Goal: Task Accomplishment & Management: Use online tool/utility

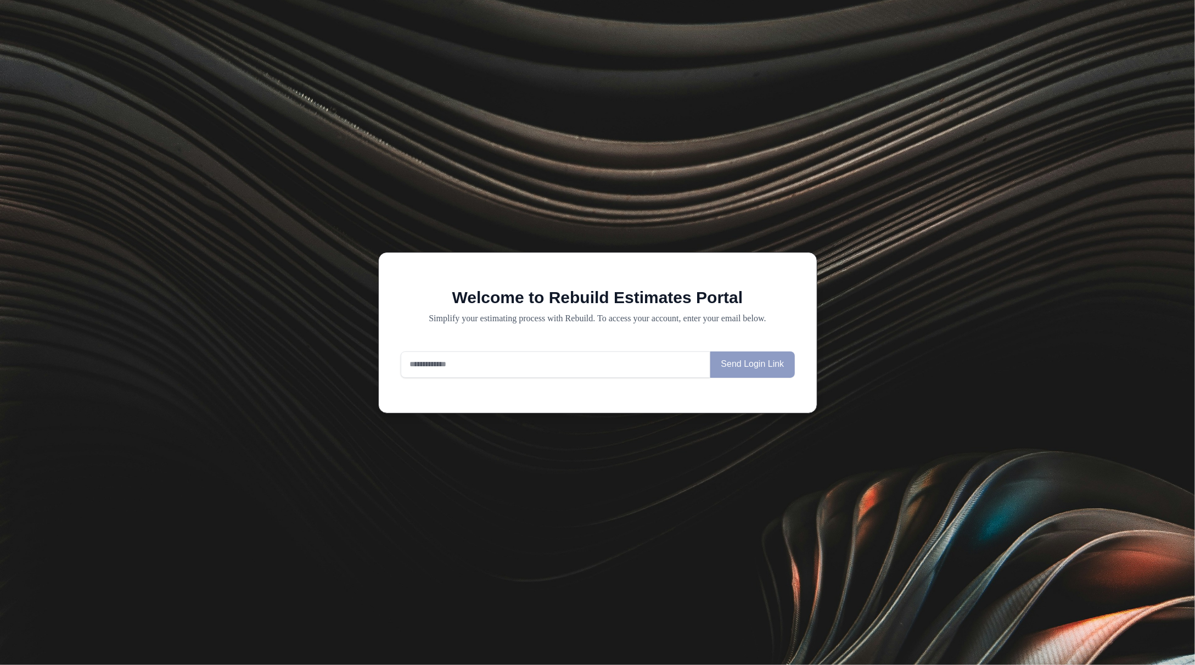
click at [481, 369] on input "email" at bounding box center [556, 364] width 310 height 26
type input "**********"
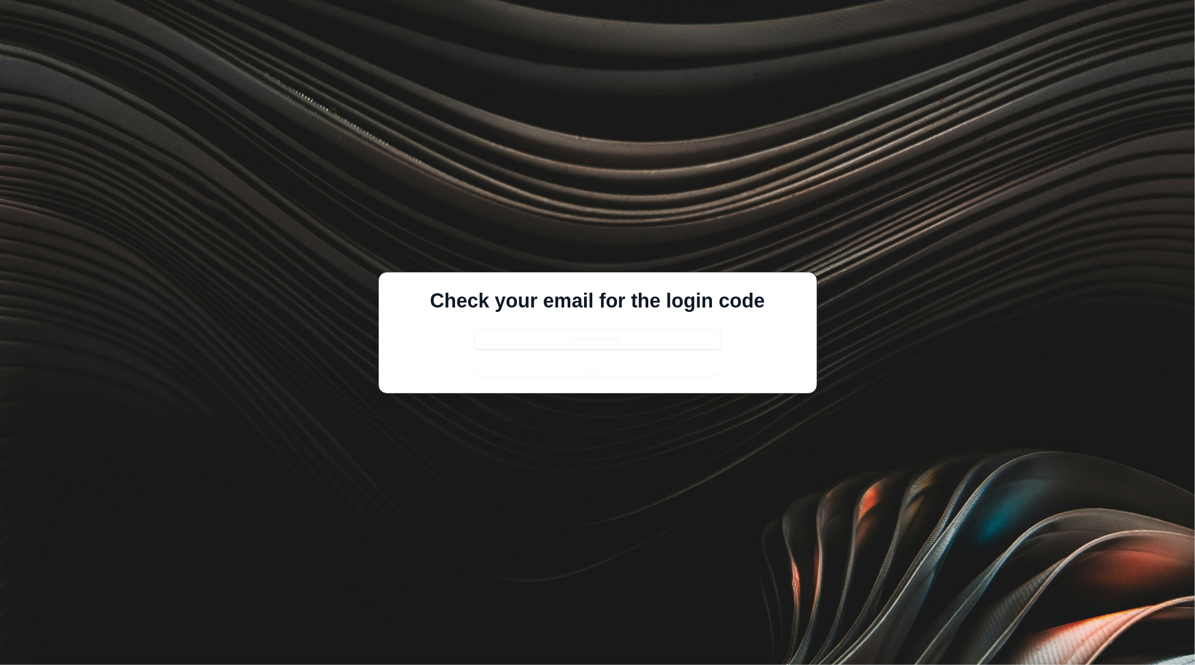
click at [588, 327] on div "Check your email for the login code Sign In" at bounding box center [597, 333] width 403 height 86
click at [588, 332] on input "text" at bounding box center [598, 339] width 246 height 20
click at [498, 338] on input "text" at bounding box center [598, 339] width 246 height 20
paste input "******"
type input "******"
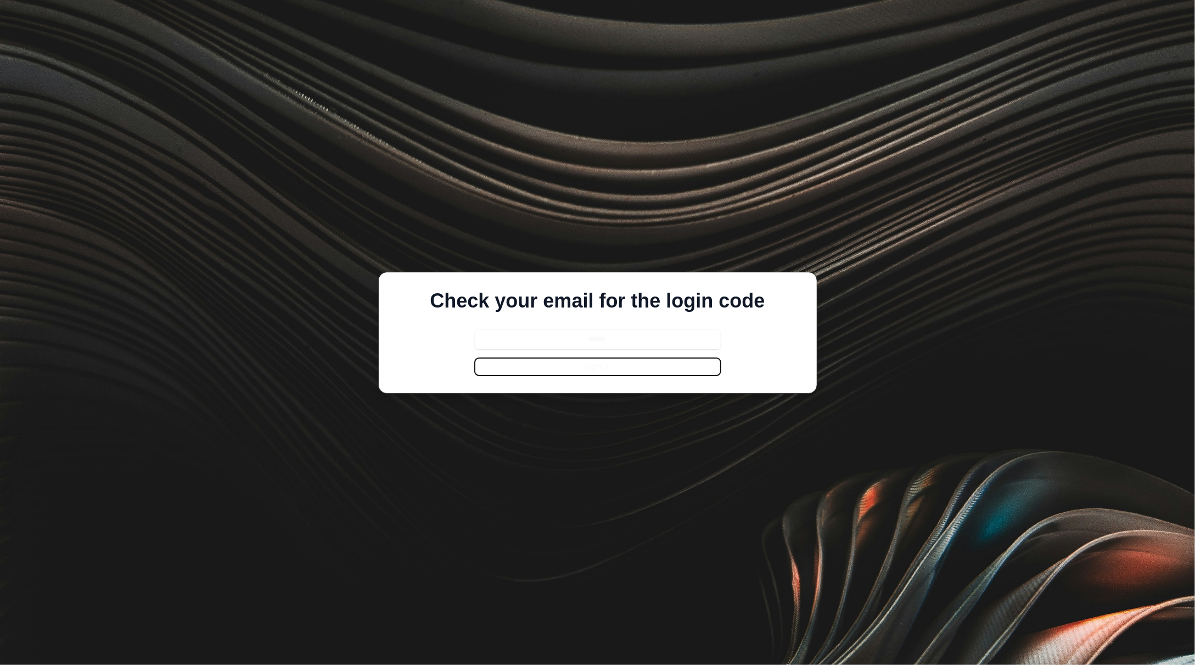
click at [614, 368] on button "Sign In" at bounding box center [598, 367] width 246 height 18
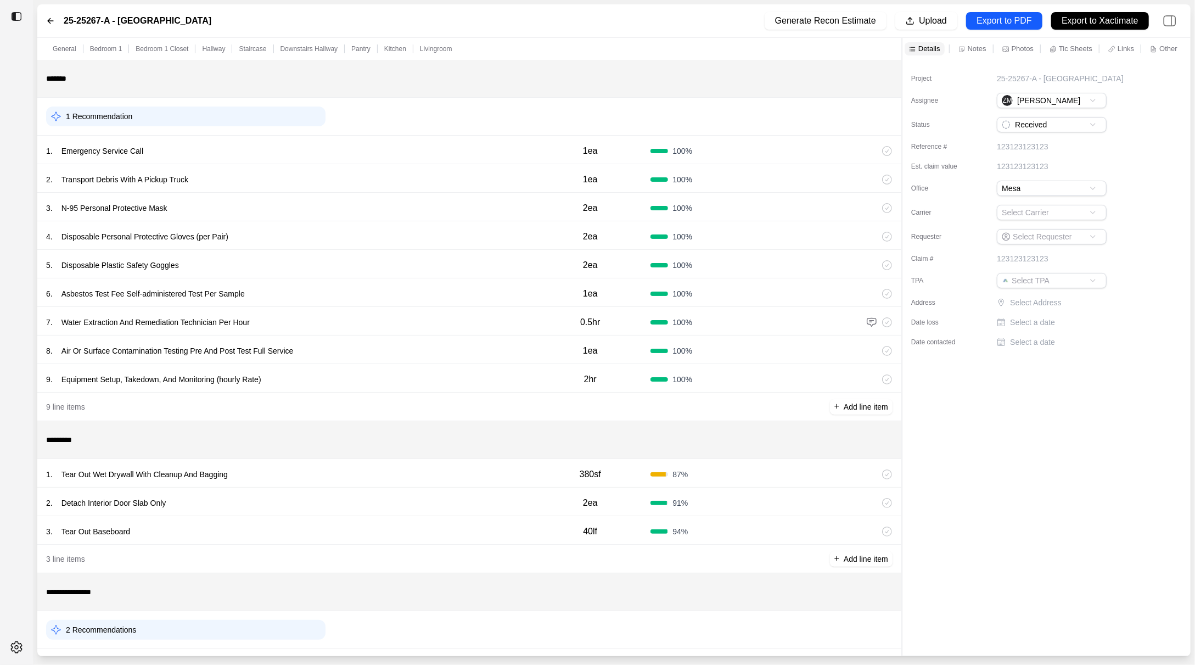
scroll to position [2, 0]
click at [450, 465] on div "1 . Tear Out Wet Drywall With Cleanup And Bagging" at bounding box center [288, 471] width 484 height 15
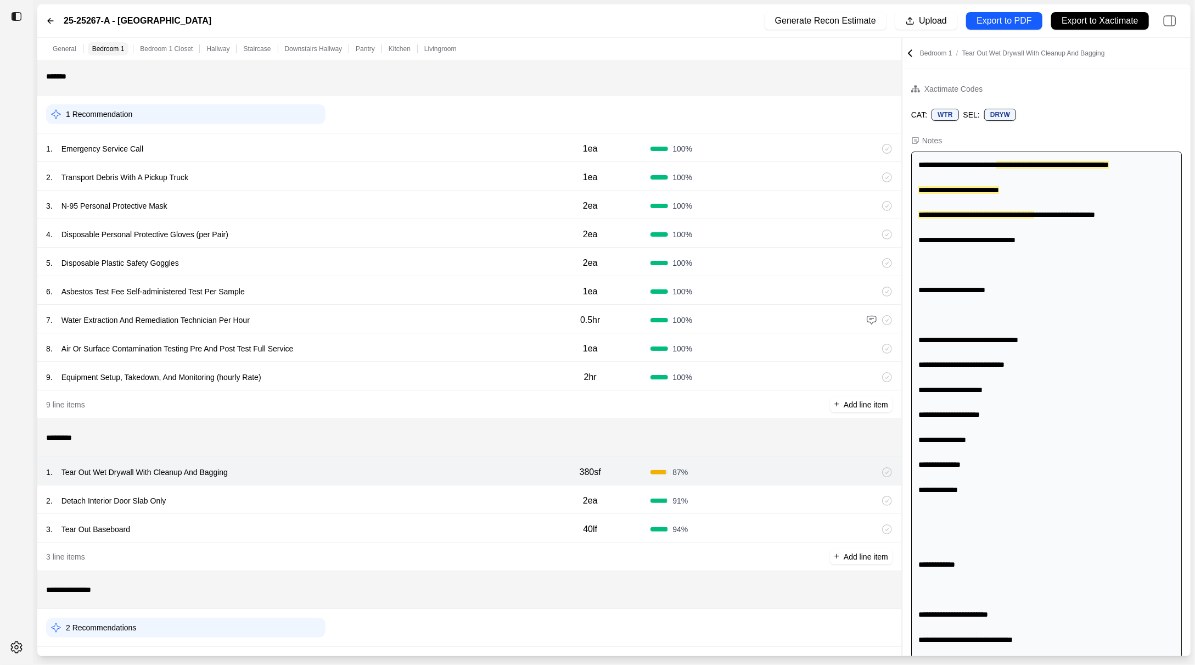
click at [446, 479] on div "1 . Tear Out Wet Drywall With Cleanup And Bagging" at bounding box center [288, 471] width 484 height 15
click at [435, 493] on div "2 . Detach Interior Door Slab Only" at bounding box center [288, 500] width 484 height 15
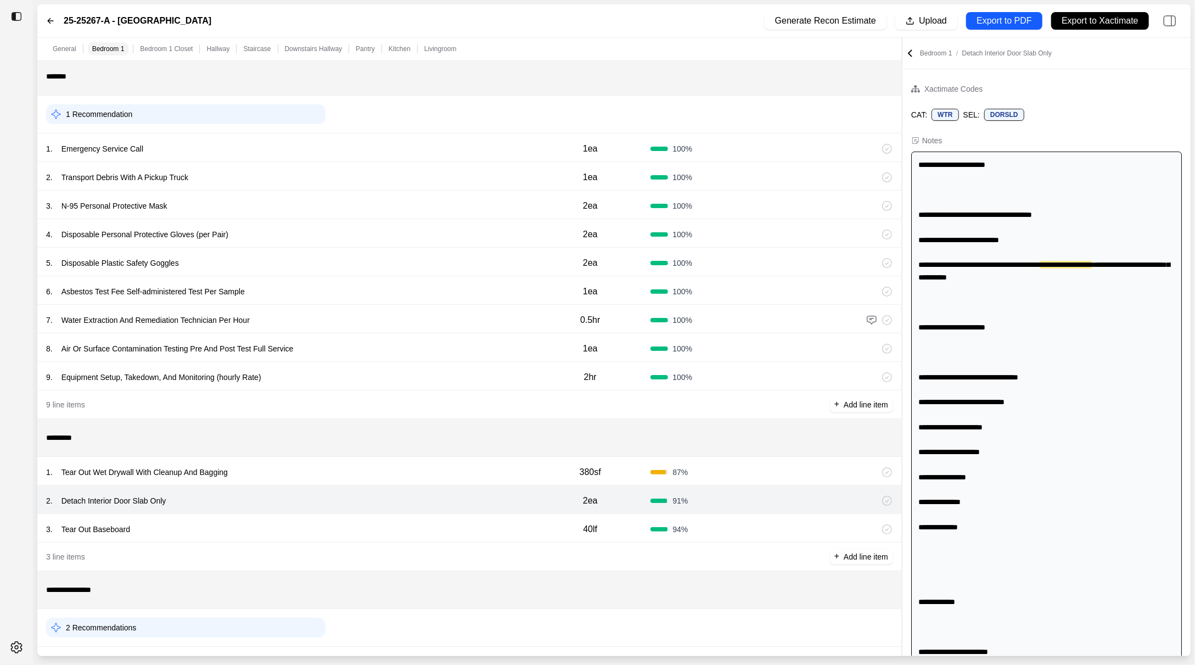
click at [408, 527] on div "3 . Tear Out Baseboard" at bounding box center [288, 528] width 484 height 15
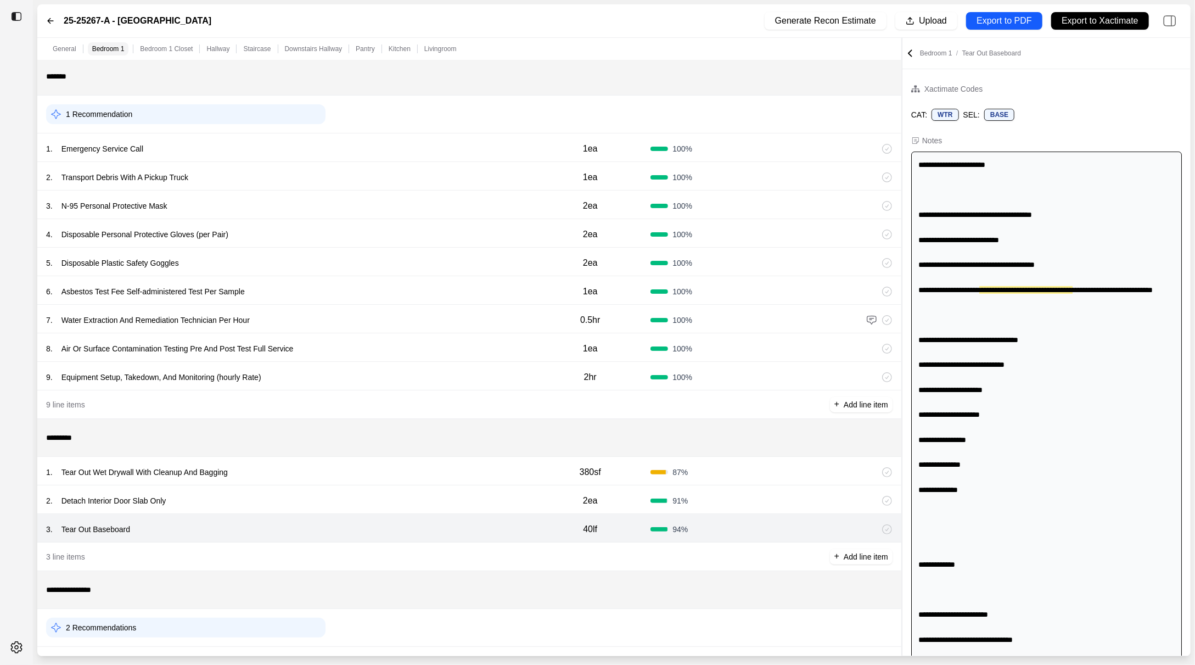
click at [417, 464] on div "1 . Tear Out Wet Drywall With Cleanup And Bagging" at bounding box center [288, 471] width 484 height 15
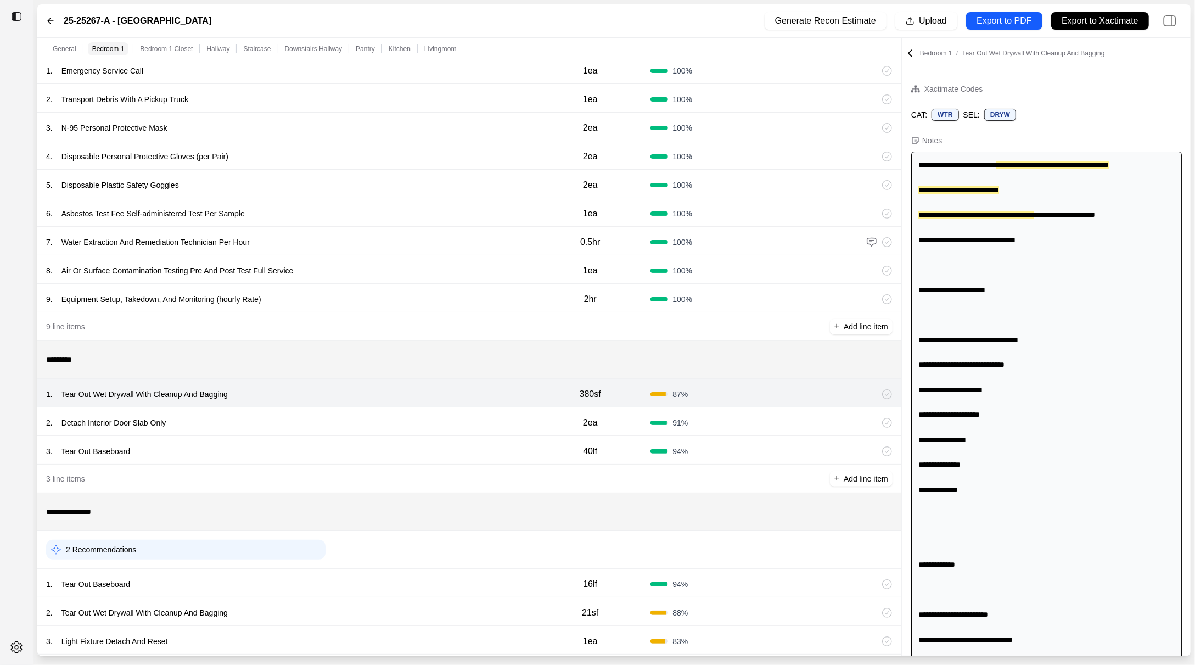
scroll to position [192, 0]
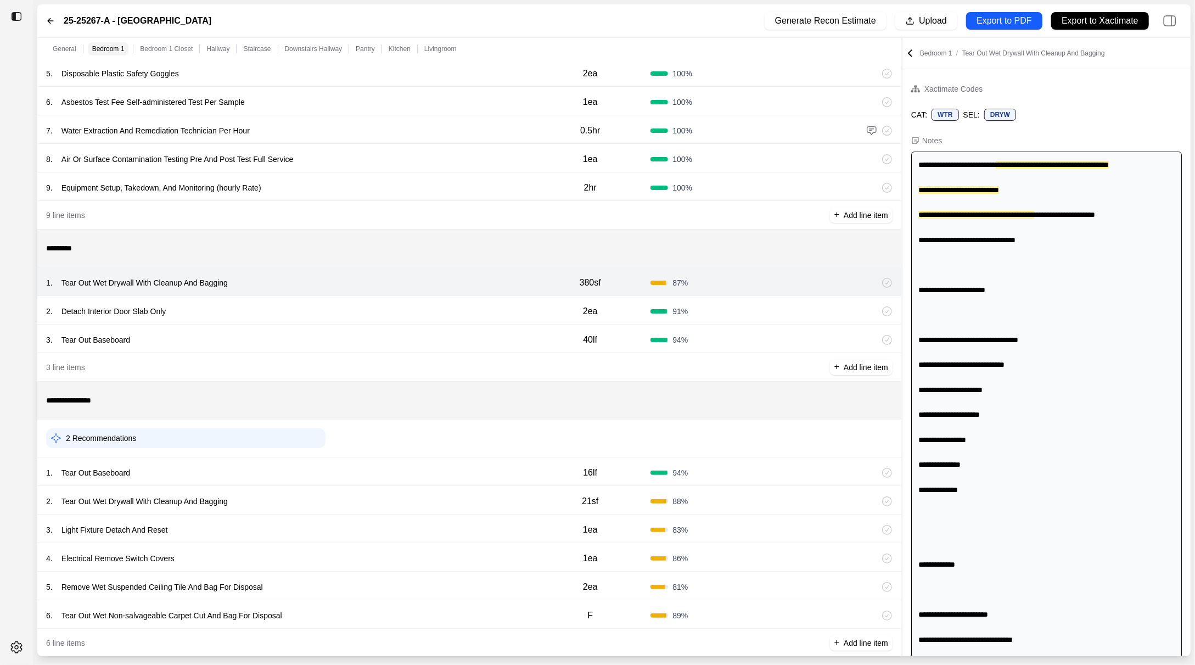
click at [376, 471] on div "1 . Tear Out Baseboard" at bounding box center [288, 472] width 484 height 15
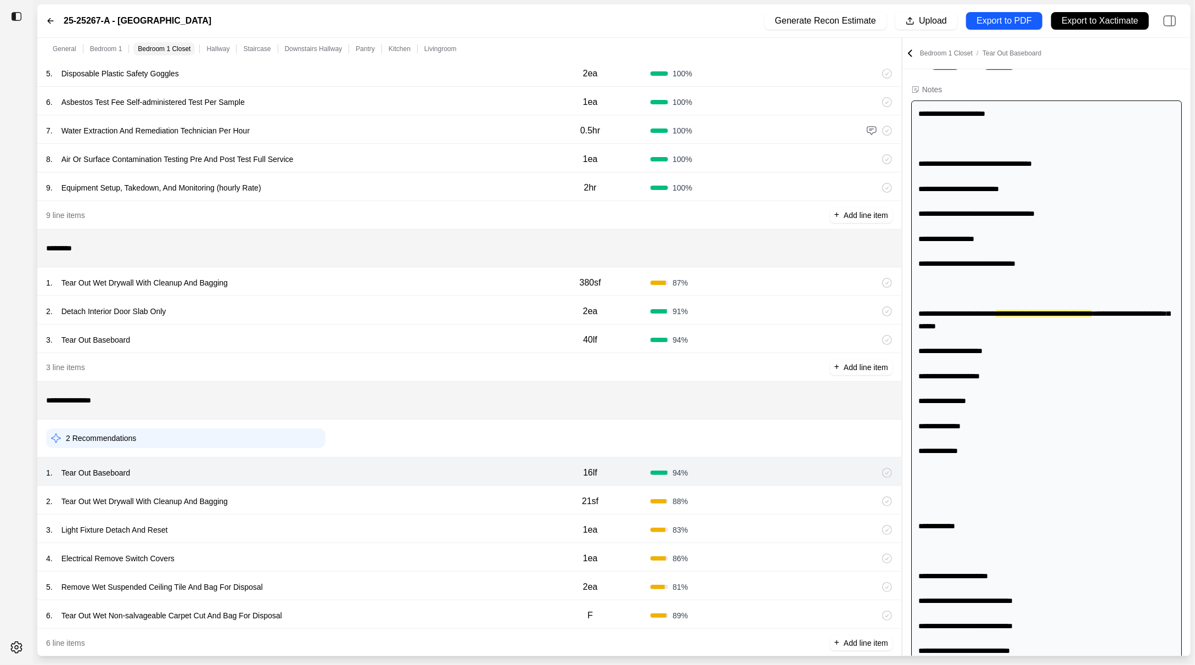
scroll to position [52, 0]
click at [296, 497] on div "2 . Tear Out Wet Drywall With Cleanup And Bagging" at bounding box center [288, 500] width 484 height 15
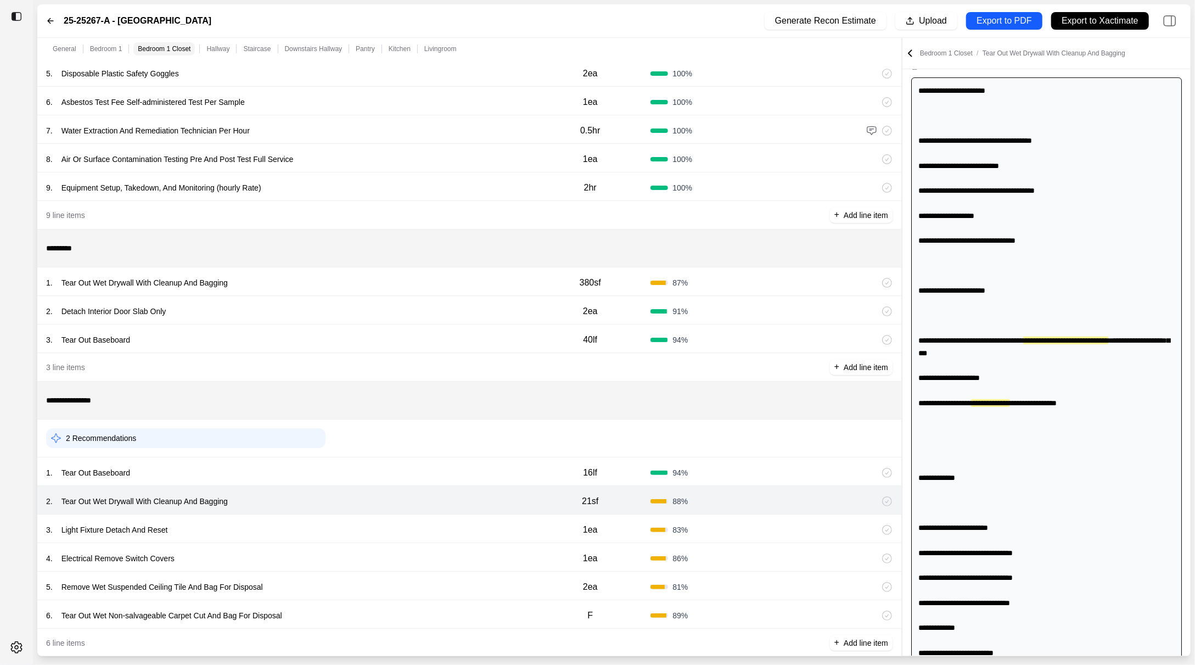
scroll to position [76, 0]
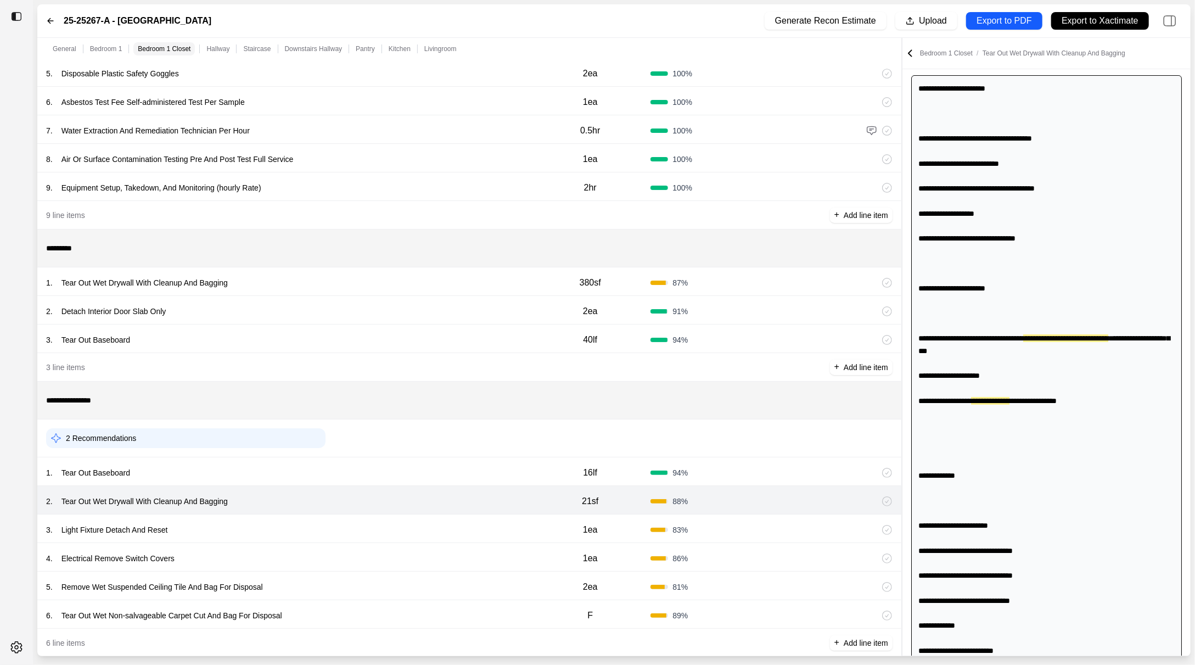
click at [295, 525] on div "3 . Light Fixture Detach And Reset" at bounding box center [288, 529] width 484 height 15
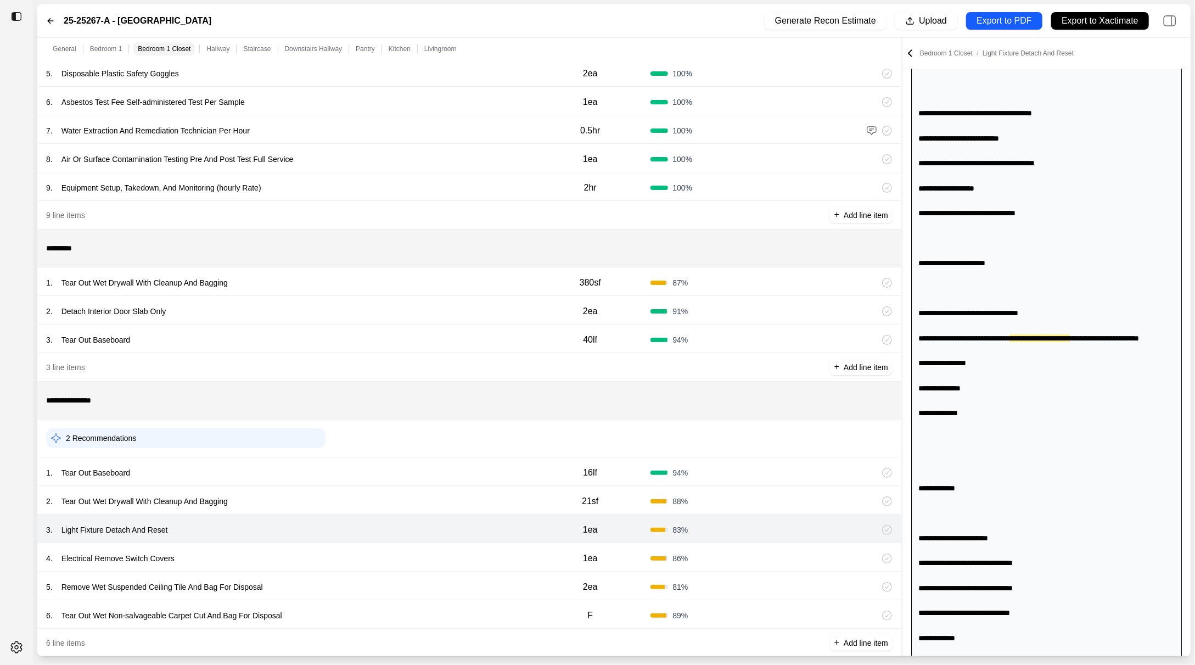
click at [297, 553] on div "4 . Electrical Remove Switch Covers" at bounding box center [288, 558] width 484 height 15
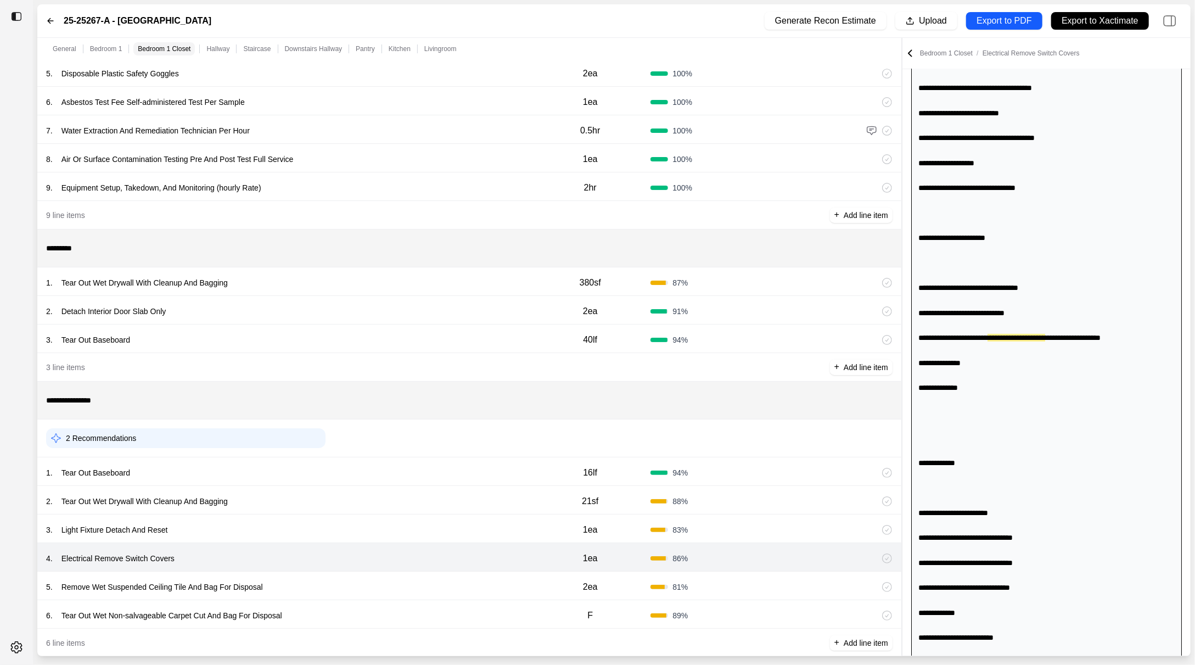
click at [346, 581] on div "5 . Remove Wet Suspended Ceiling Tile And Bag For Disposal" at bounding box center [288, 586] width 484 height 15
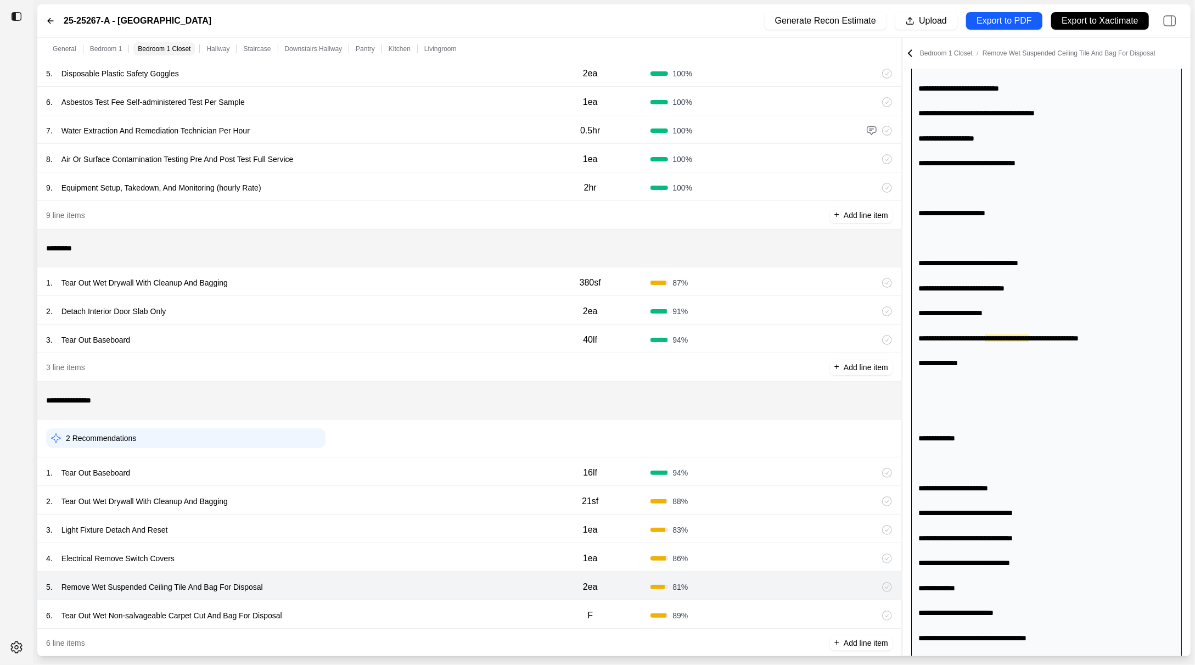
scroll to position [221, 0]
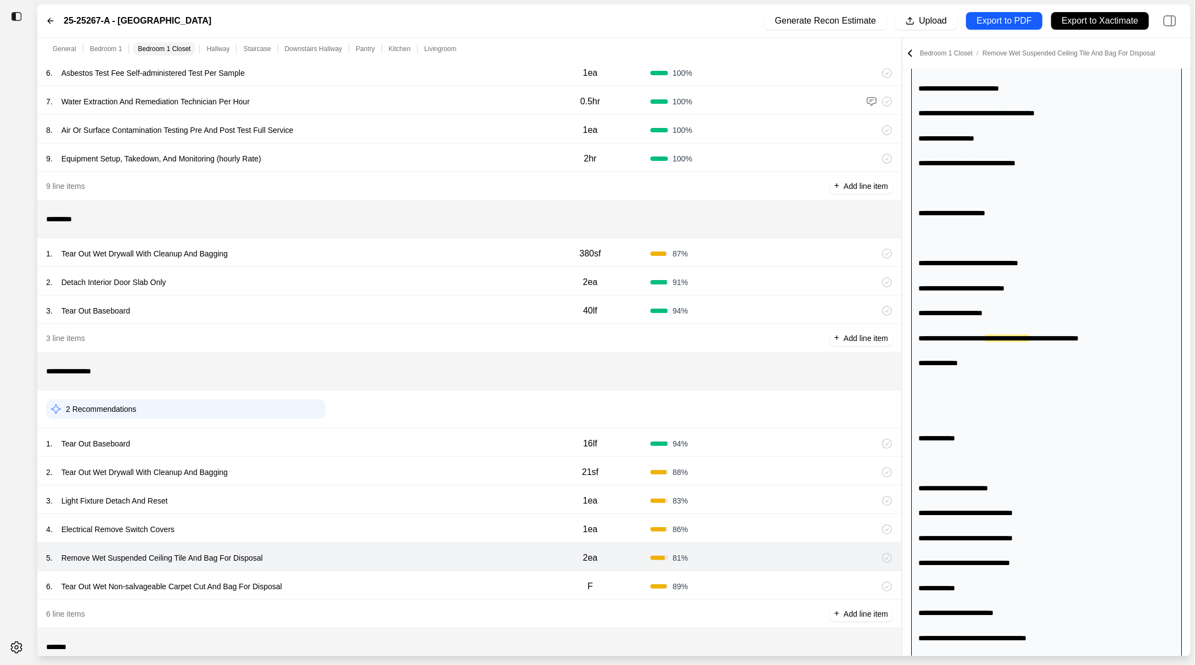
click at [346, 586] on div "6 . Tear Out Wet Non-salvageable Carpet Cut And Bag For Disposal" at bounding box center [288, 586] width 484 height 15
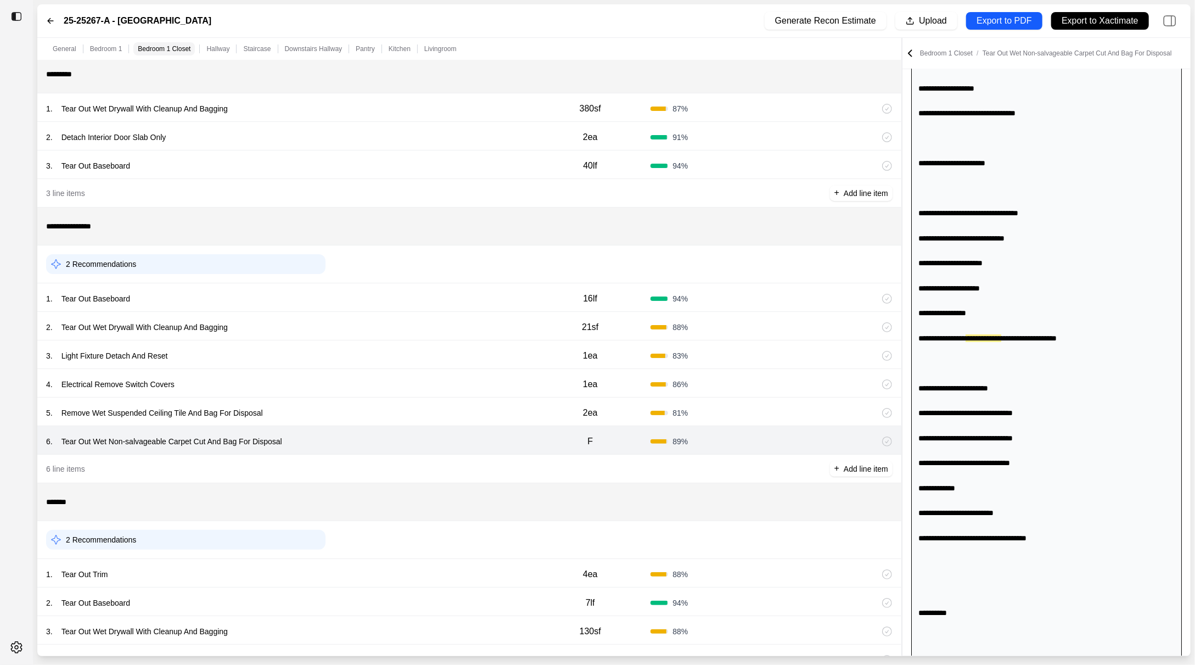
scroll to position [464, 0]
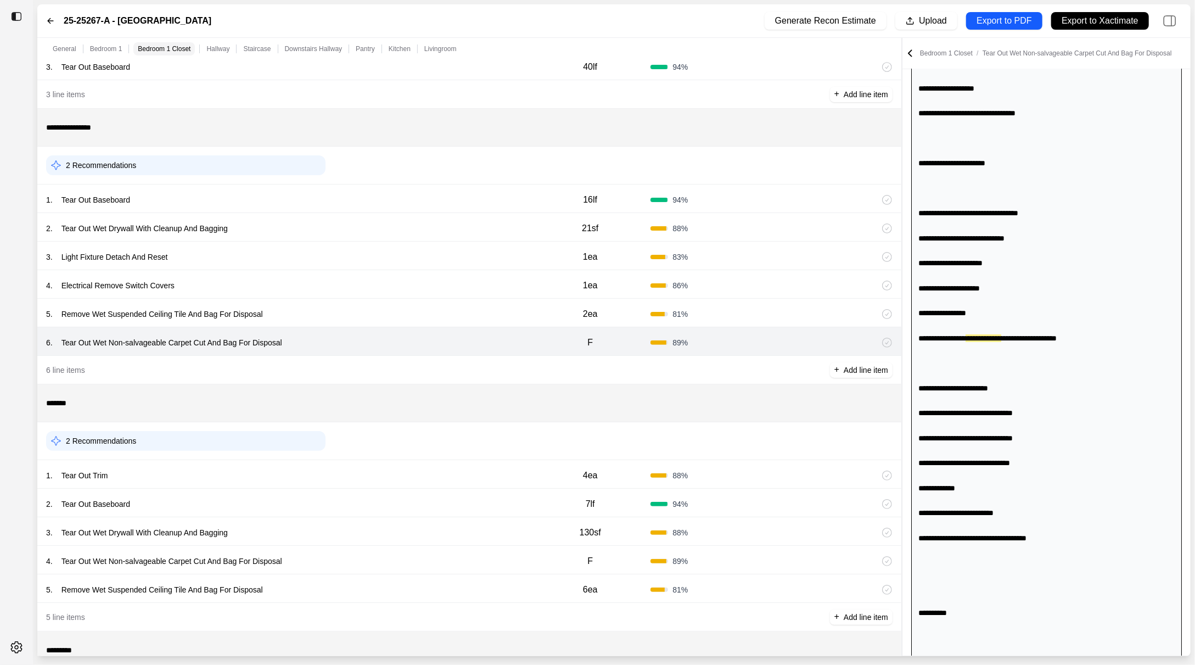
click at [361, 468] on div "1 . Tear Out Trim" at bounding box center [288, 475] width 484 height 15
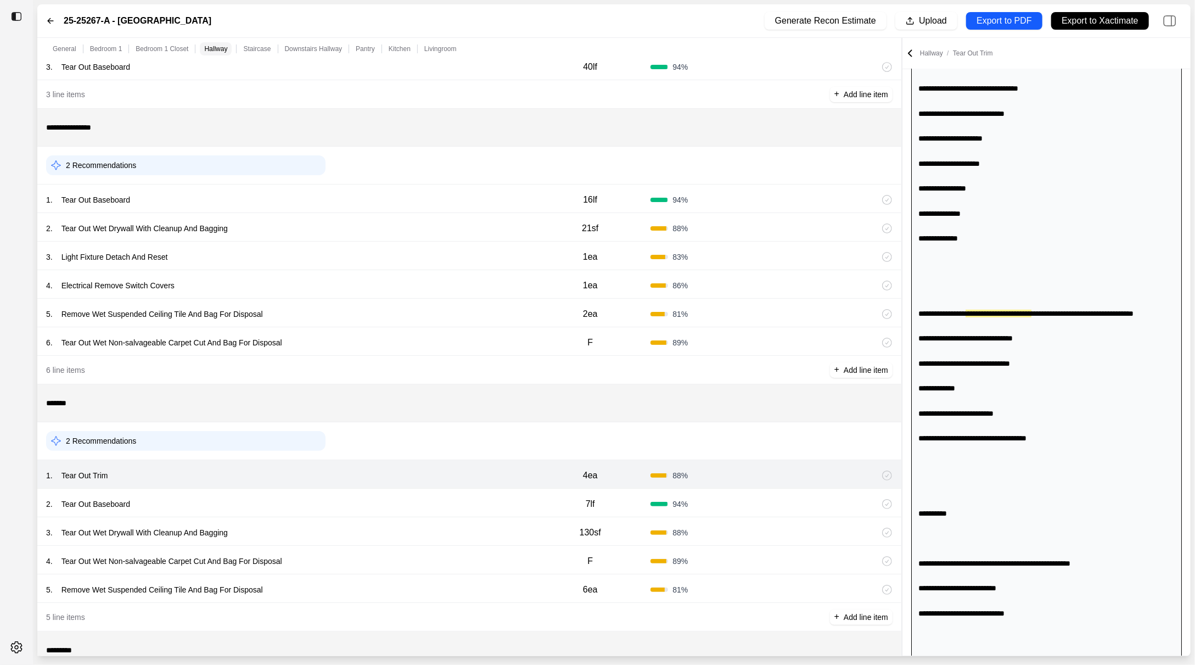
click at [350, 490] on div "2 . Tear Out Baseboard 7lf 94 %" at bounding box center [469, 503] width 864 height 29
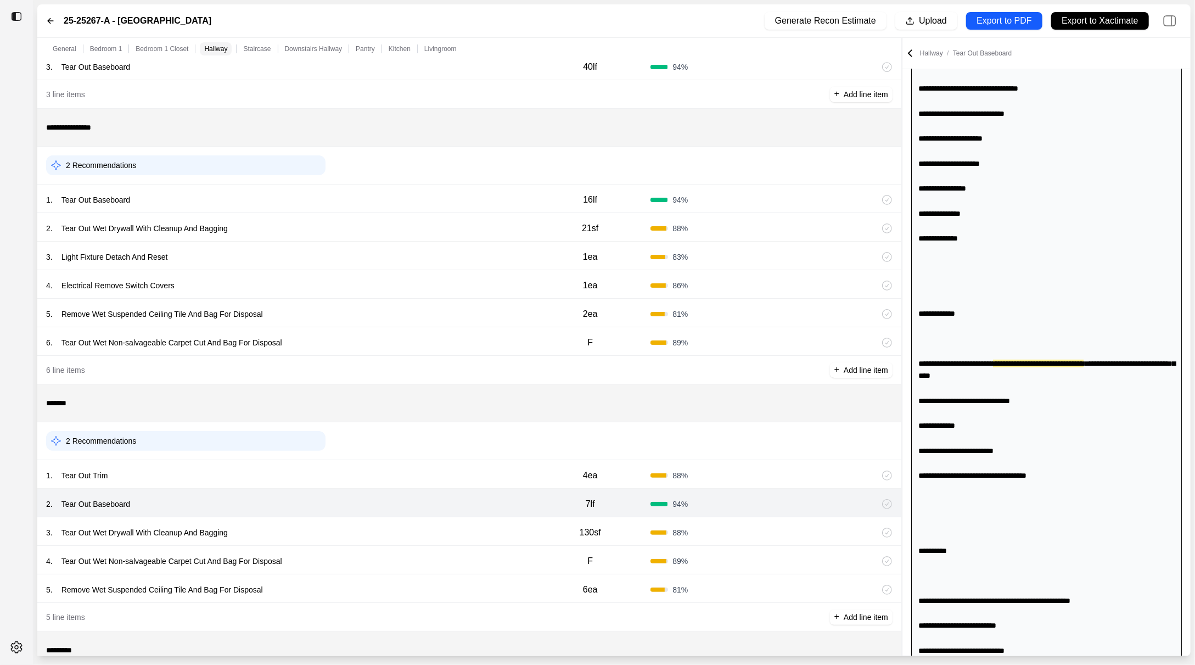
scroll to position [351, 0]
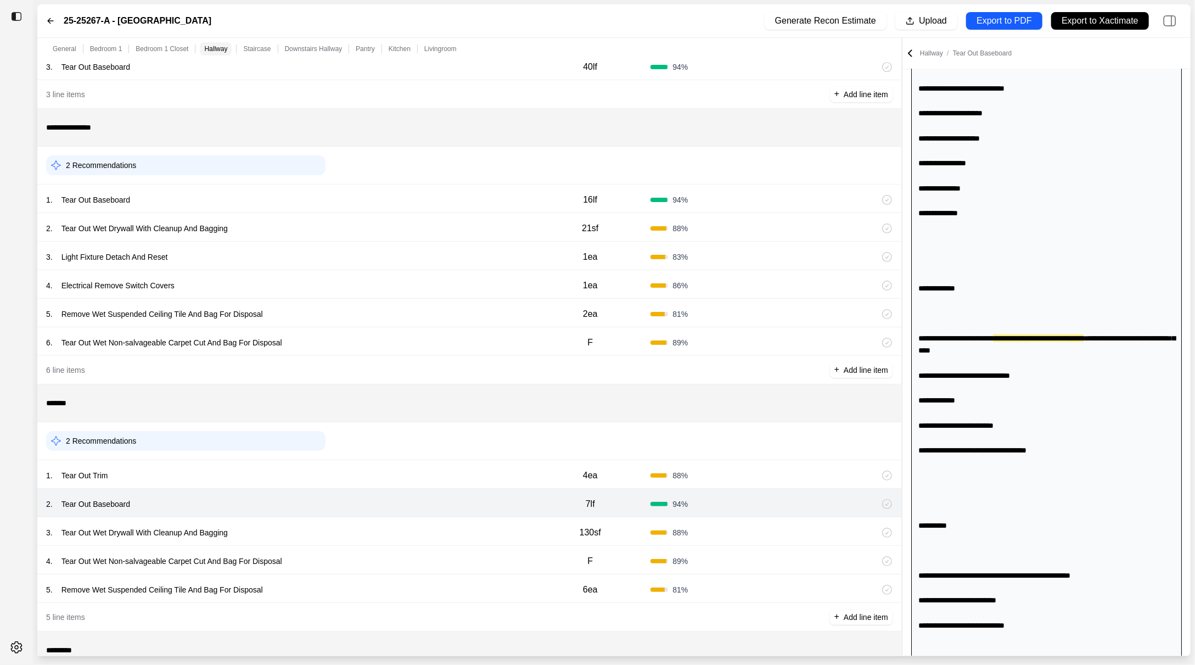
click at [337, 525] on div "3 . Tear Out Wet Drywall With Cleanup And Bagging" at bounding box center [288, 532] width 484 height 15
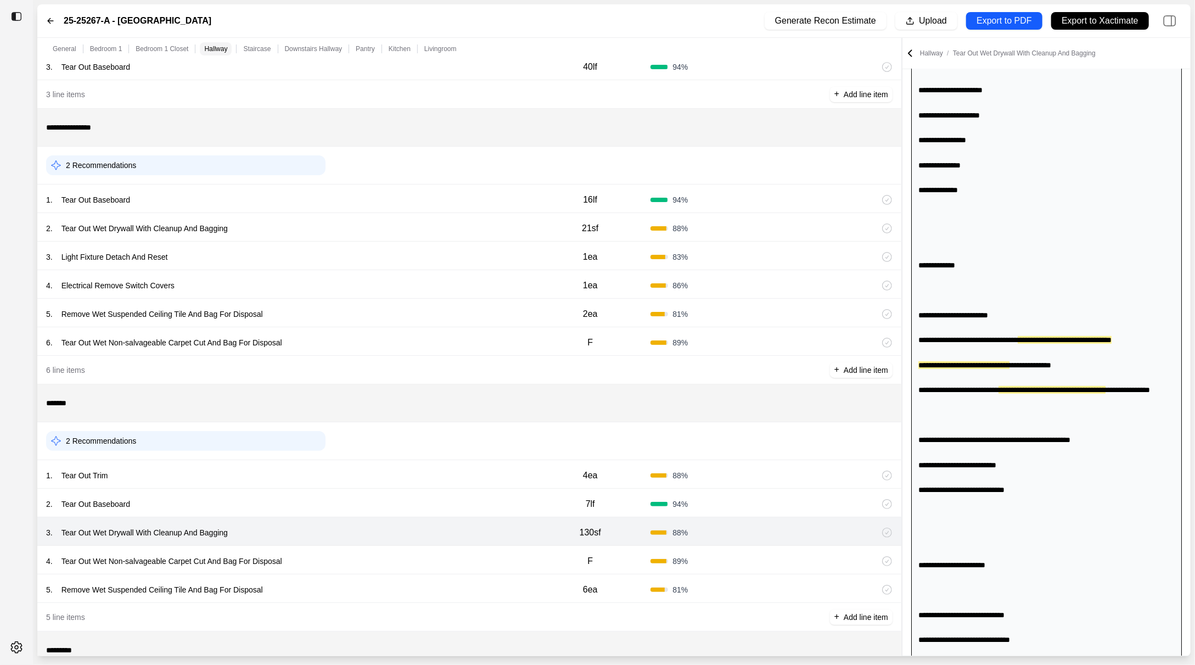
scroll to position [376, 0]
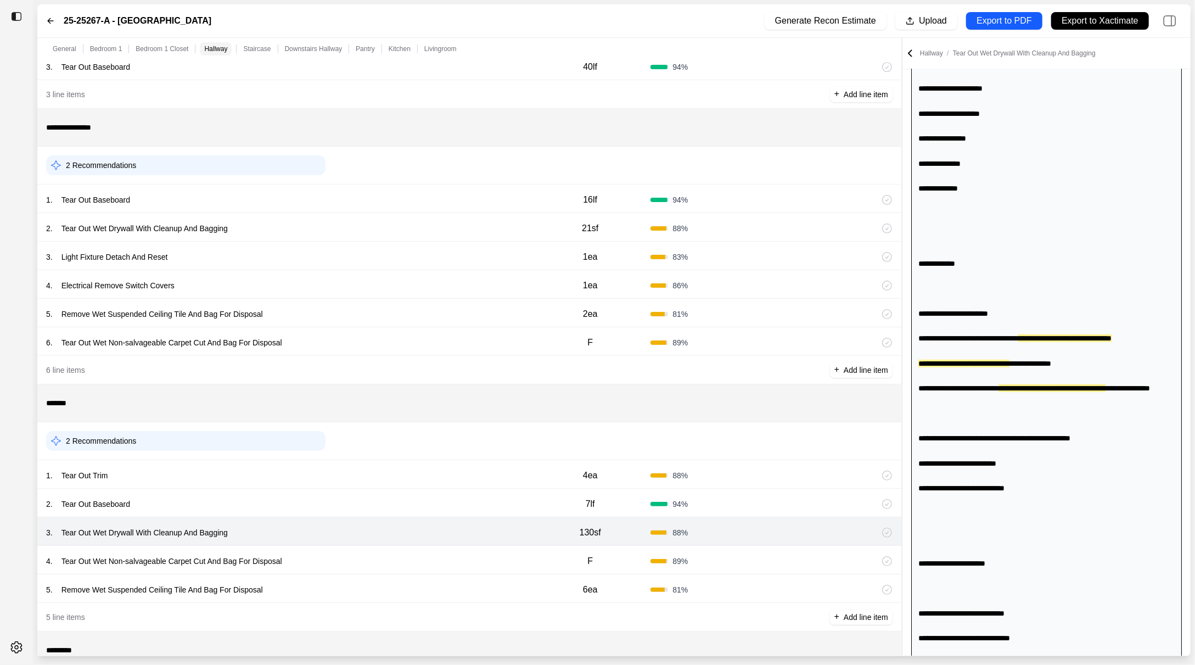
click at [334, 553] on div "4 . Tear Out Wet Non-salvageable Carpet Cut And Bag For Disposal" at bounding box center [288, 560] width 484 height 15
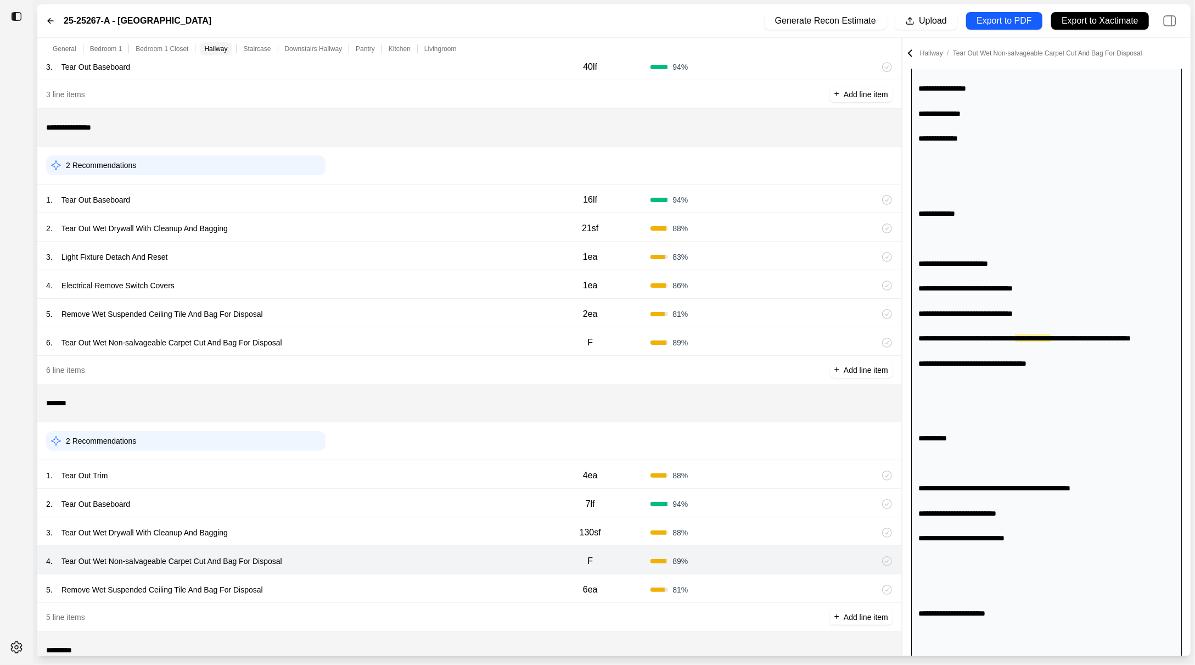
click at [330, 574] on div "5 . Remove Wet Suspended Ceiling Tile And Bag For Disposal 6ea 81 %" at bounding box center [469, 588] width 864 height 29
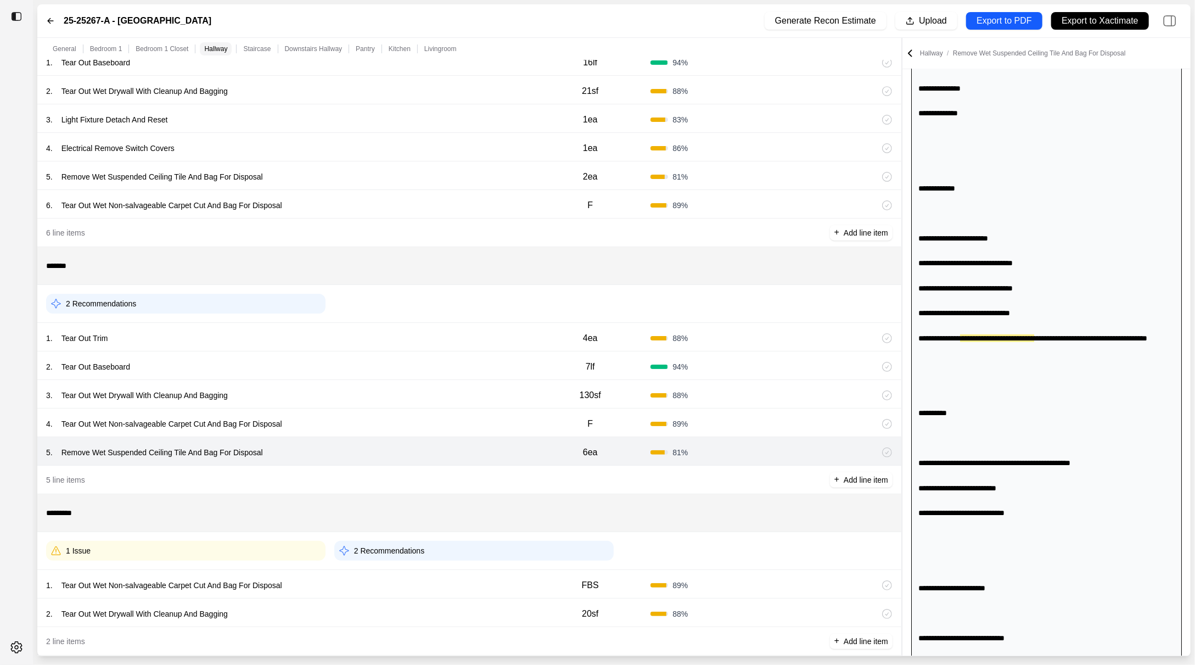
scroll to position [740, 0]
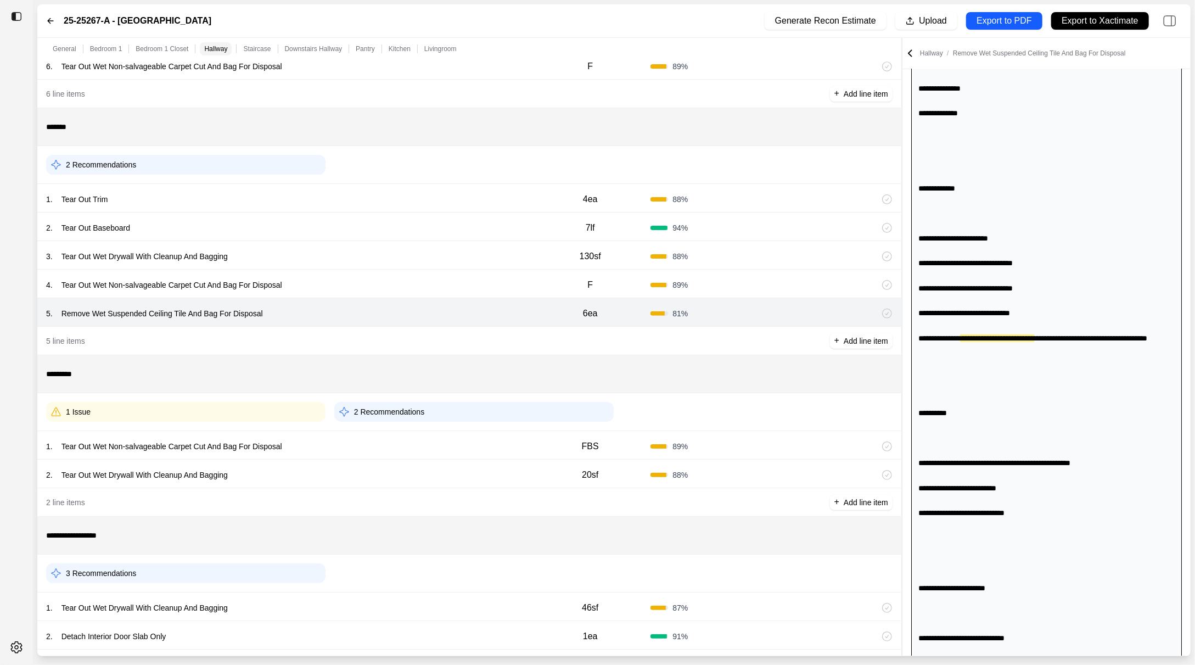
click at [317, 444] on div "1 . Tear Out Wet Non-salvageable Carpet Cut And Bag For Disposal" at bounding box center [288, 446] width 484 height 15
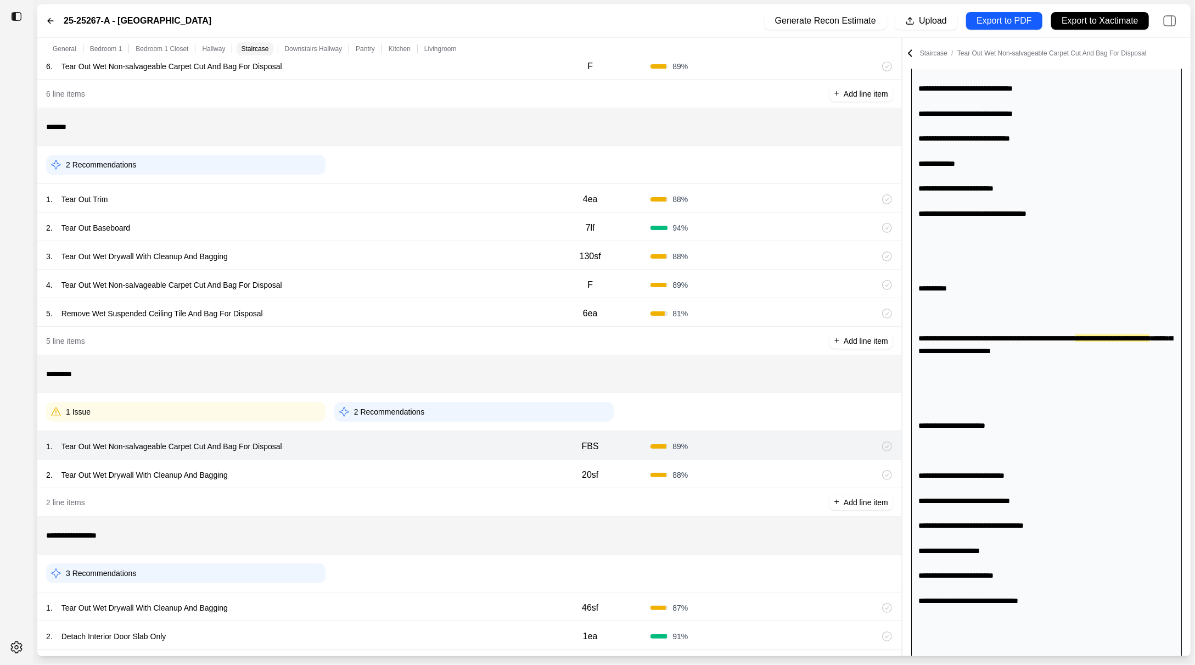
scroll to position [626, 0]
click at [207, 397] on div "1 Issue 2 Recommendations" at bounding box center [469, 411] width 846 height 29
click at [207, 402] on div "1 Issue" at bounding box center [185, 412] width 279 height 20
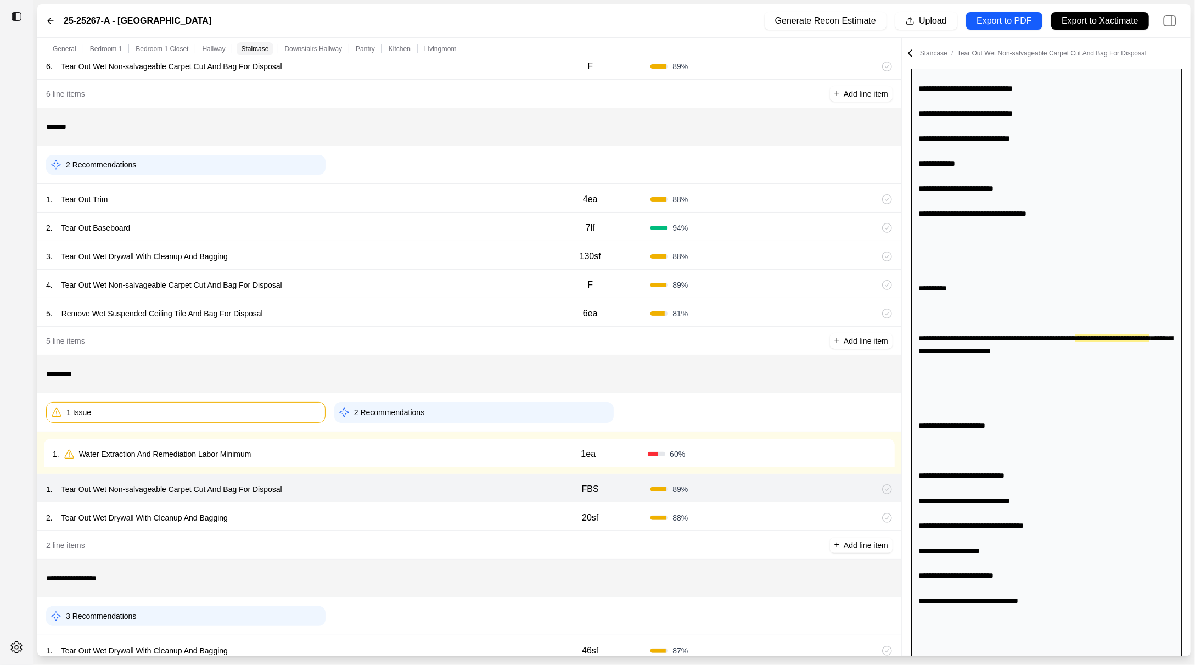
click at [345, 449] on div "1 . Water Extraction And Remediation Labor Minimum" at bounding box center [291, 453] width 476 height 15
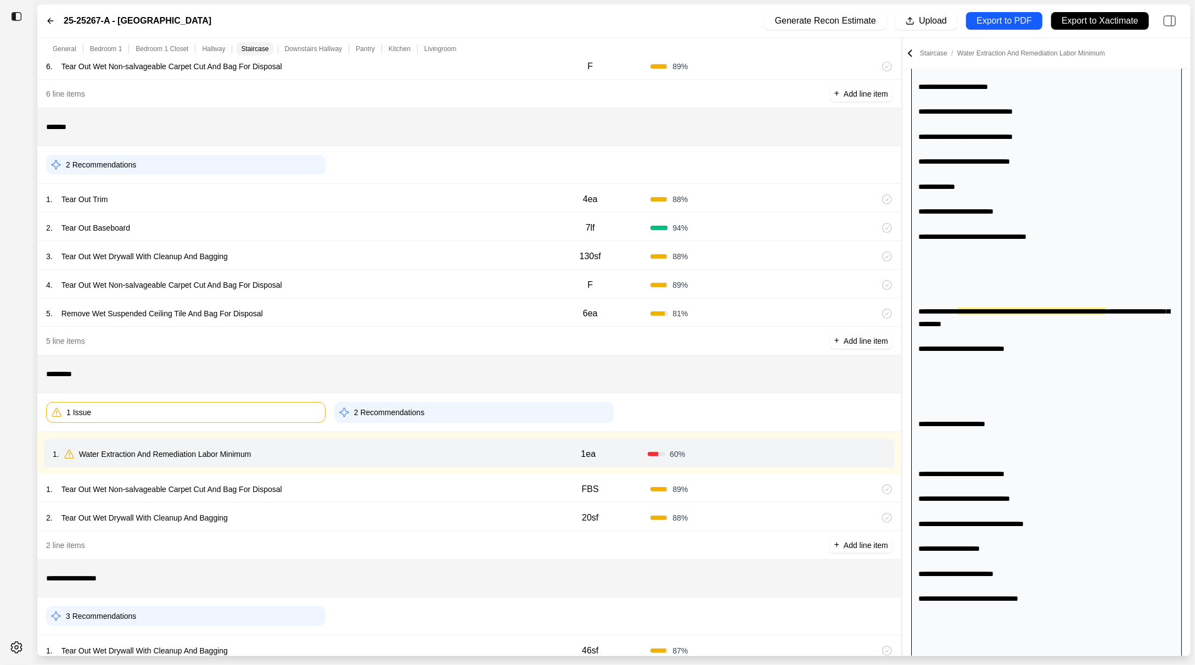
scroll to position [601, 0]
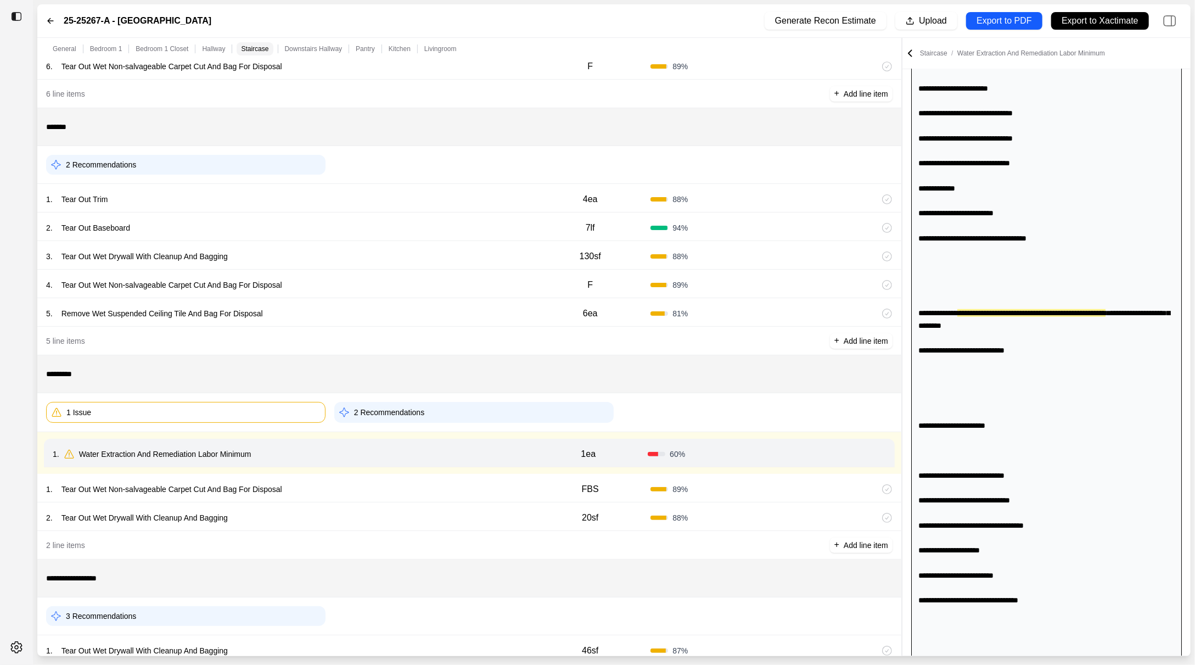
click at [352, 474] on div "1 . Tear Out Wet Non-salvageable Carpet Cut And Bag For Disposal FBS 89 %" at bounding box center [469, 488] width 864 height 29
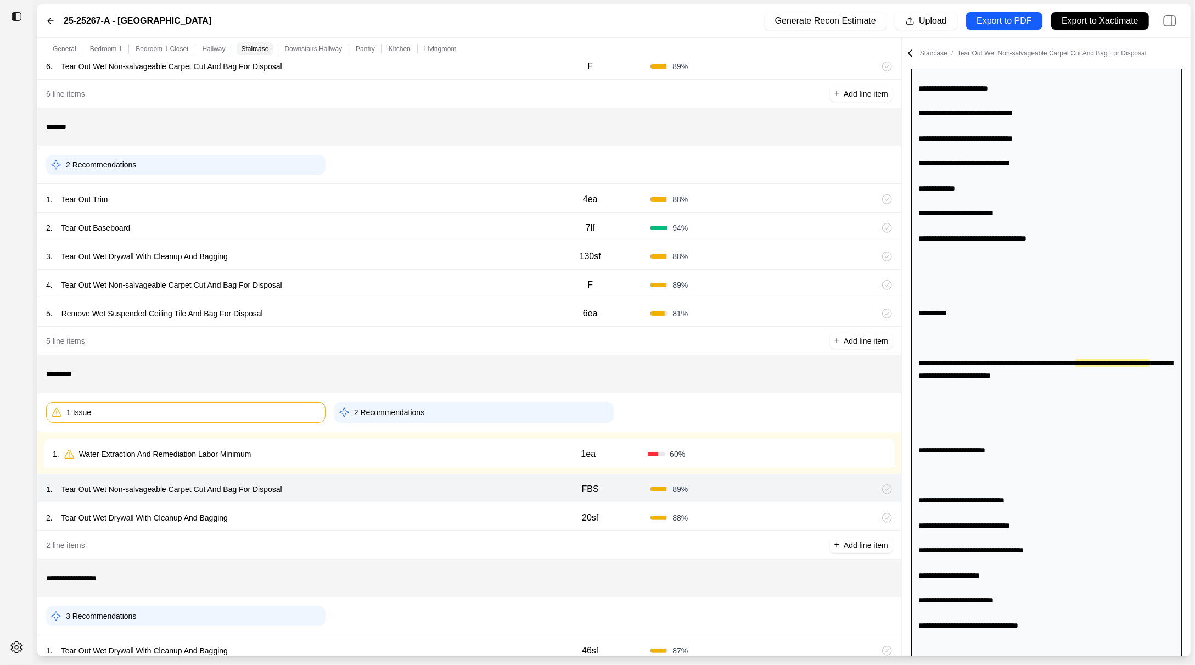
scroll to position [626, 0]
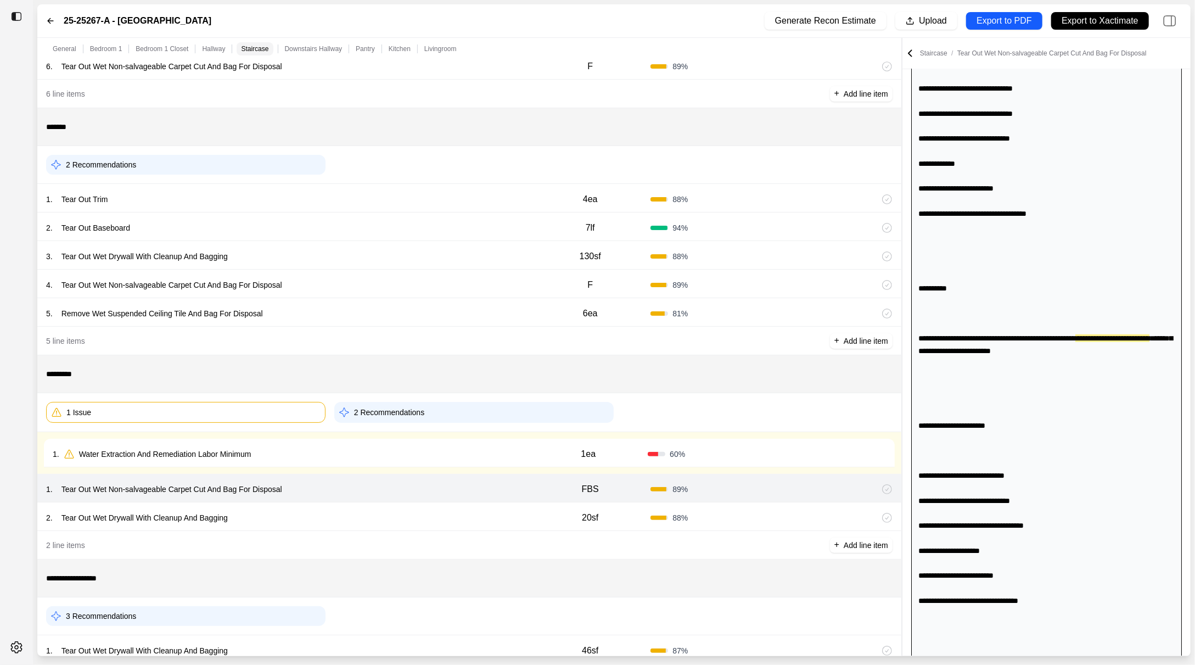
click at [592, 485] on p "FBS" at bounding box center [590, 488] width 17 height 13
click at [385, 520] on div "2 . Tear Out Wet Drywall With Cleanup And Bagging" at bounding box center [288, 517] width 484 height 15
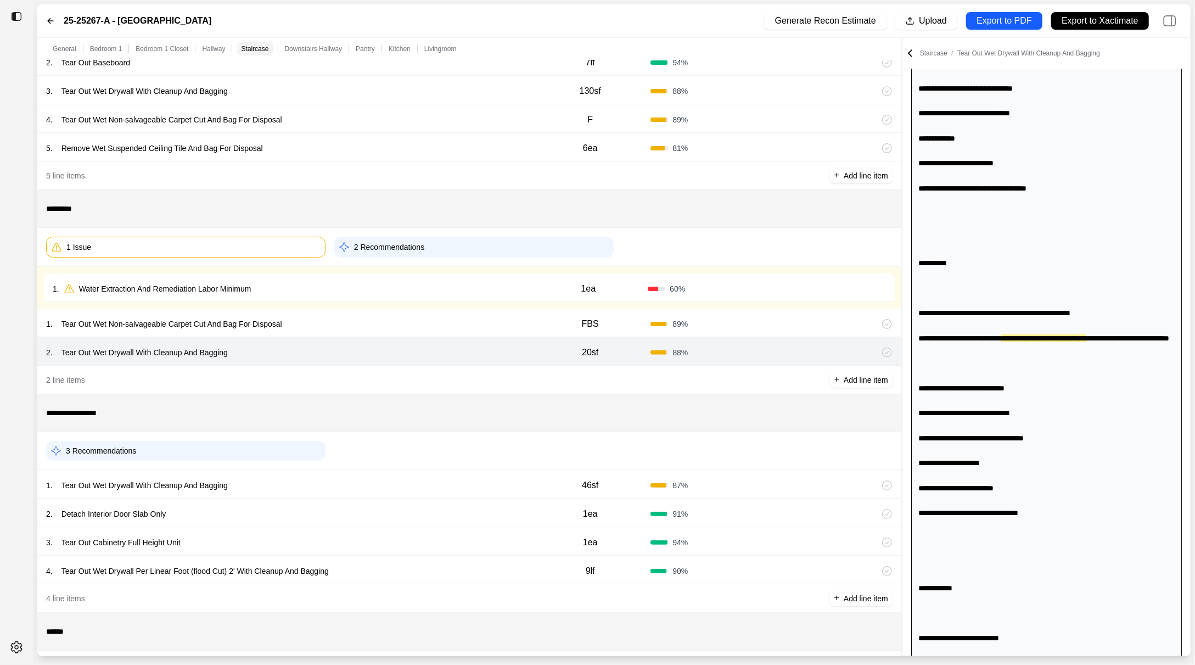
scroll to position [945, 0]
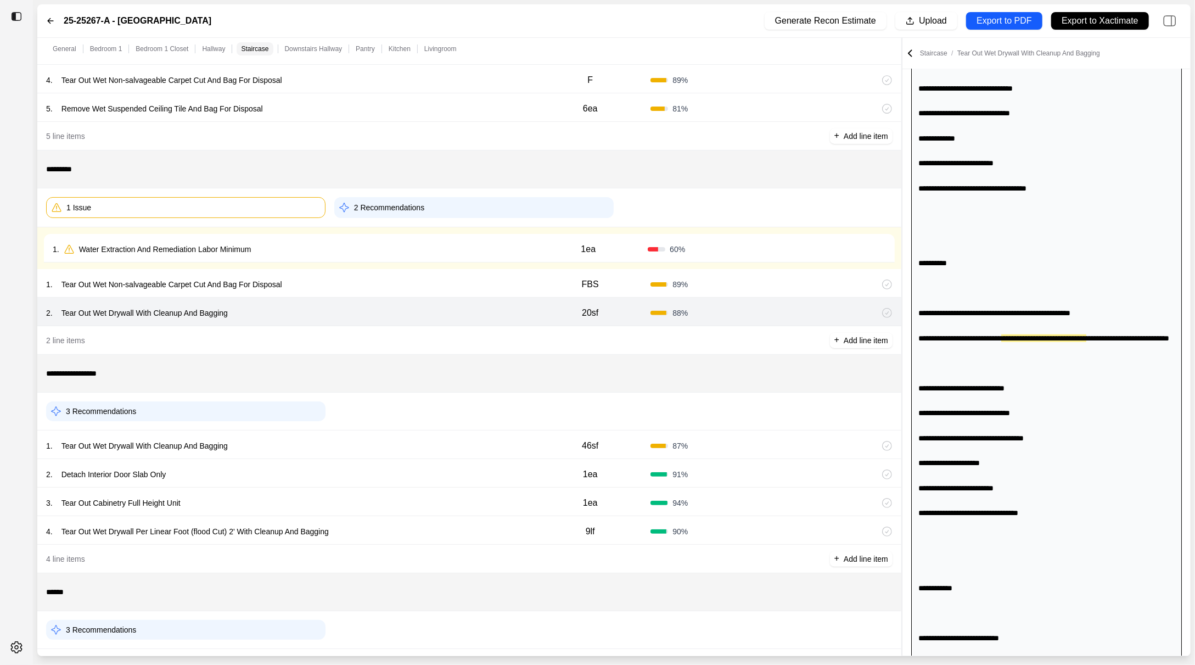
click at [390, 438] on div "1 . Tear Out Wet Drywall With Cleanup And Bagging" at bounding box center [288, 445] width 484 height 15
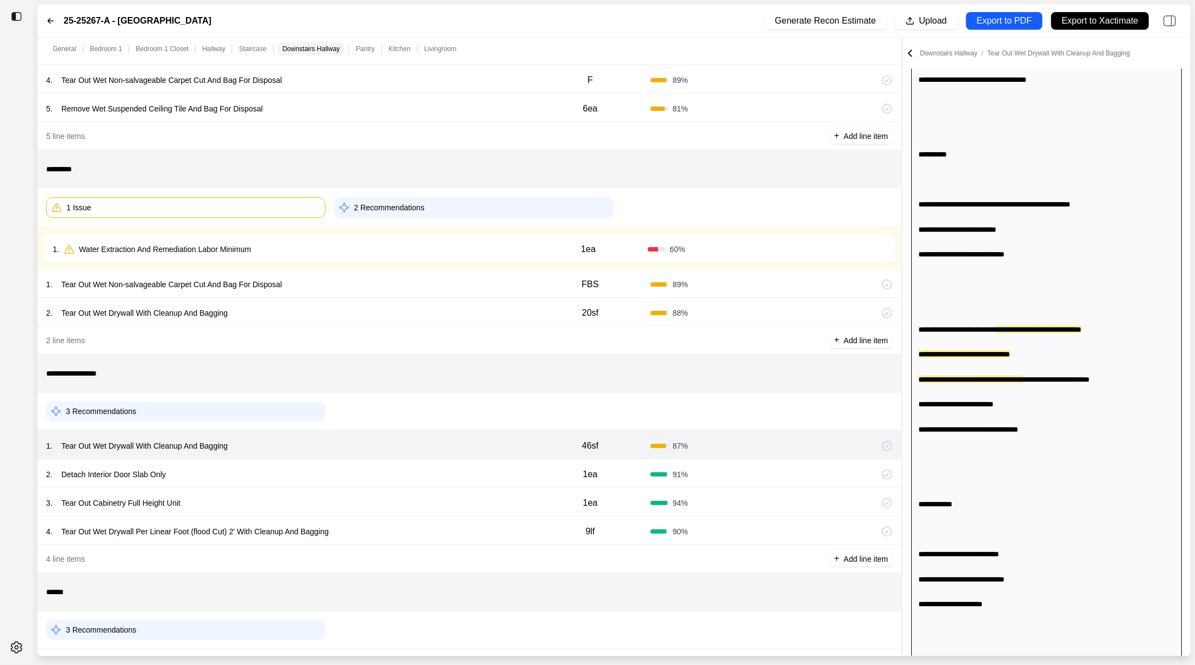
scroll to position [776, 0]
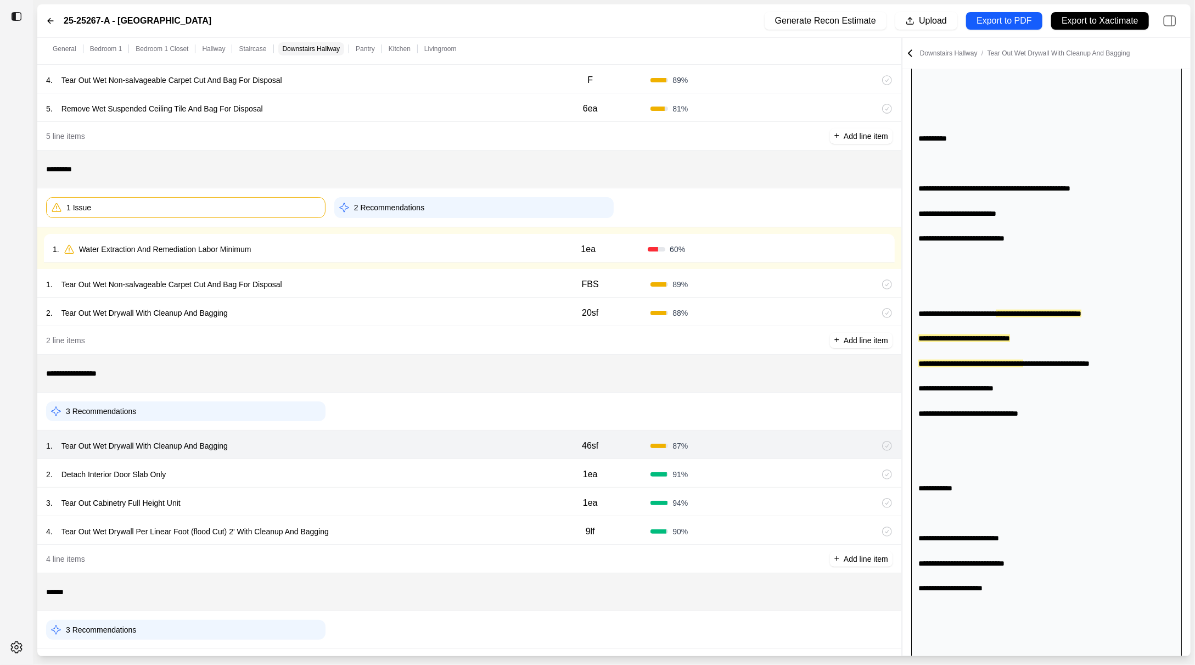
click at [396, 467] on div "2 . Detach Interior Door Slab Only" at bounding box center [288, 474] width 484 height 15
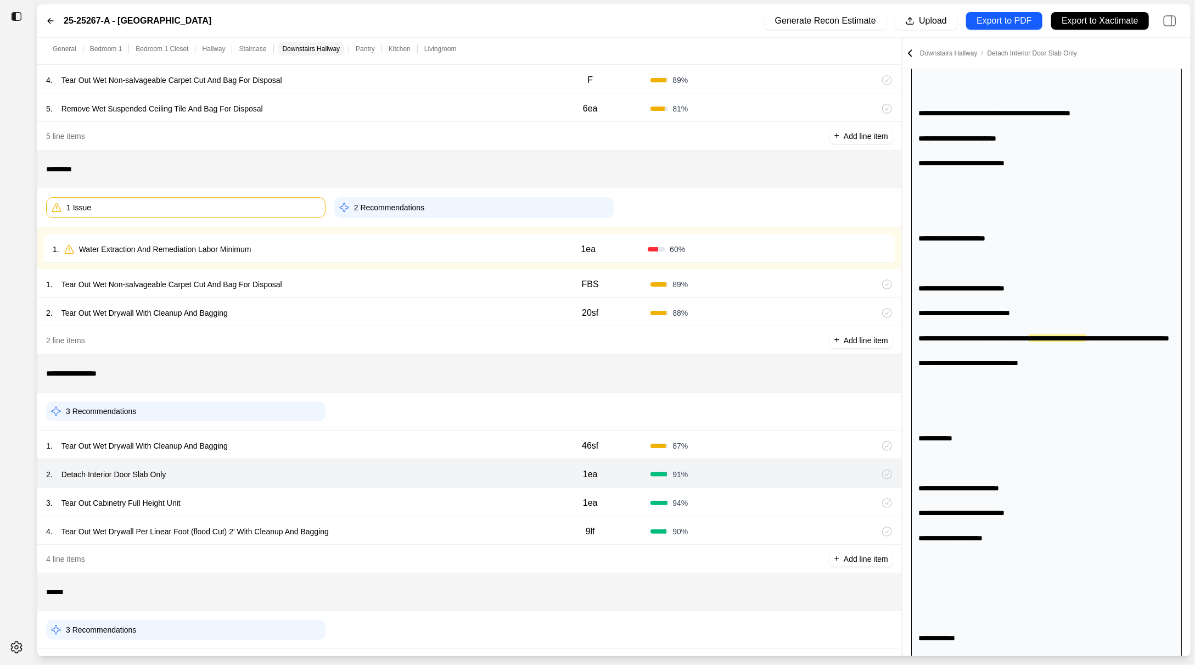
click at [386, 490] on div "3 . Tear Out Cabinetry Full Height Unit 1ea 94 %" at bounding box center [469, 501] width 864 height 29
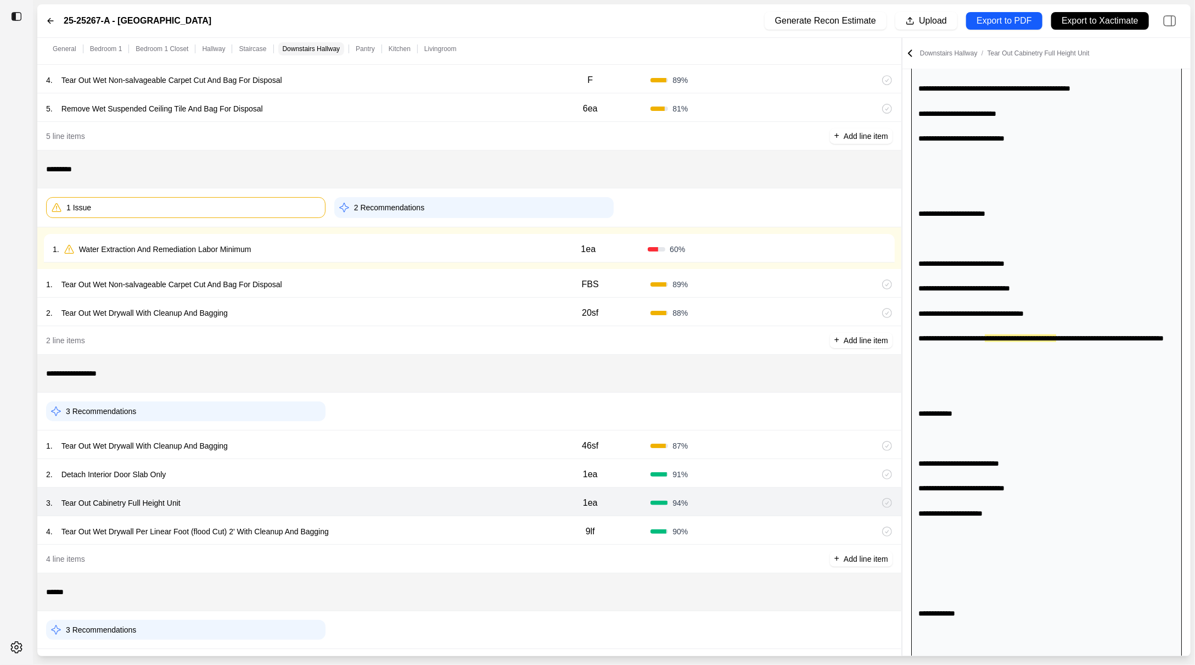
click at [414, 517] on div "4 . Tear Out Wet Drywall Per Linear Foot (flood Cut) 2' With Cleanup And Baggin…" at bounding box center [469, 530] width 864 height 29
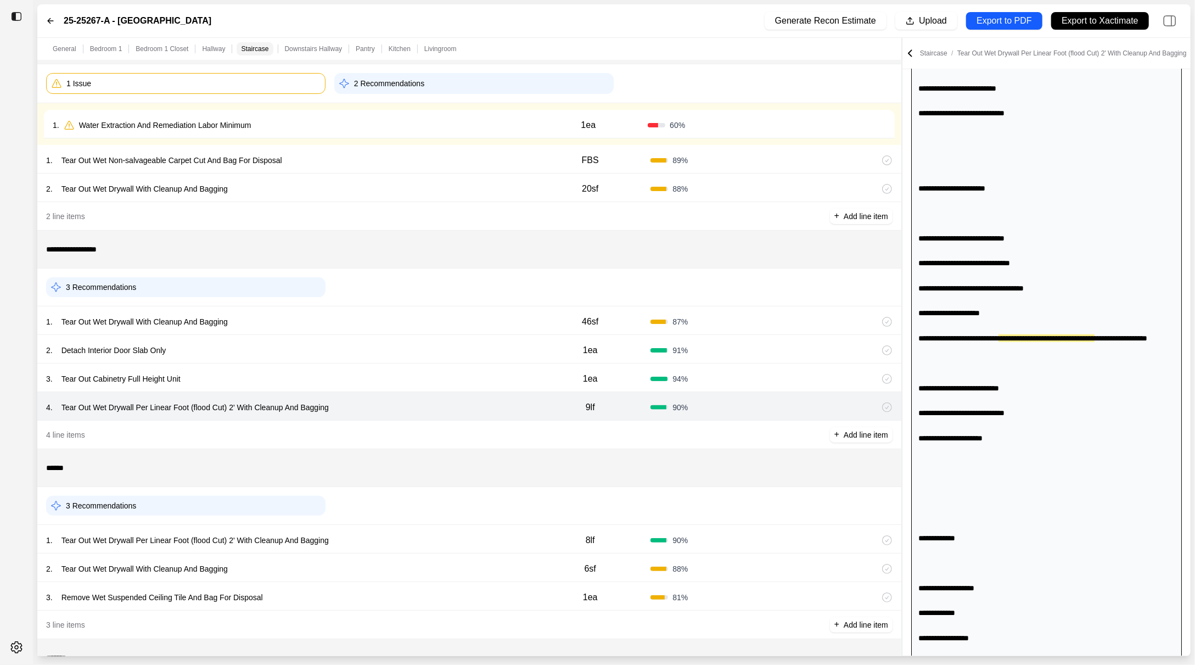
scroll to position [1076, 0]
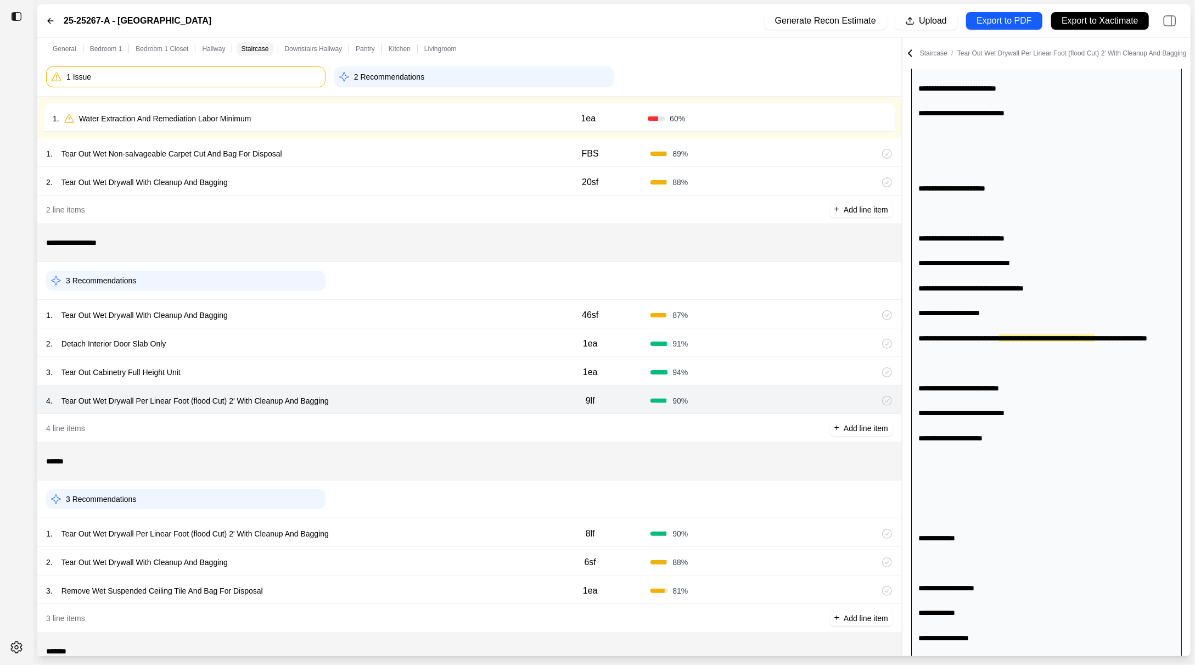
click at [411, 526] on div "1 . Tear Out Wet Drywall Per Linear Foot (flood Cut) 2' With Cleanup And Bagging" at bounding box center [288, 533] width 484 height 15
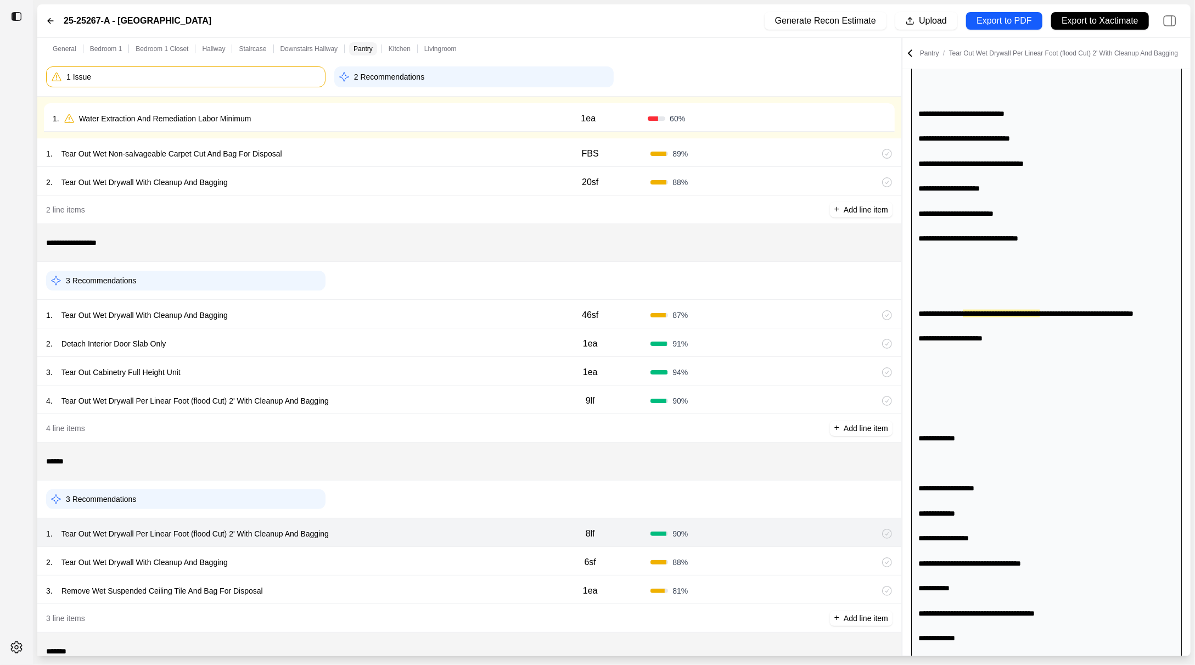
click at [404, 547] on div "2 . Tear Out Wet Drywall With Cleanup And Bagging 6sf 88 %" at bounding box center [469, 561] width 864 height 29
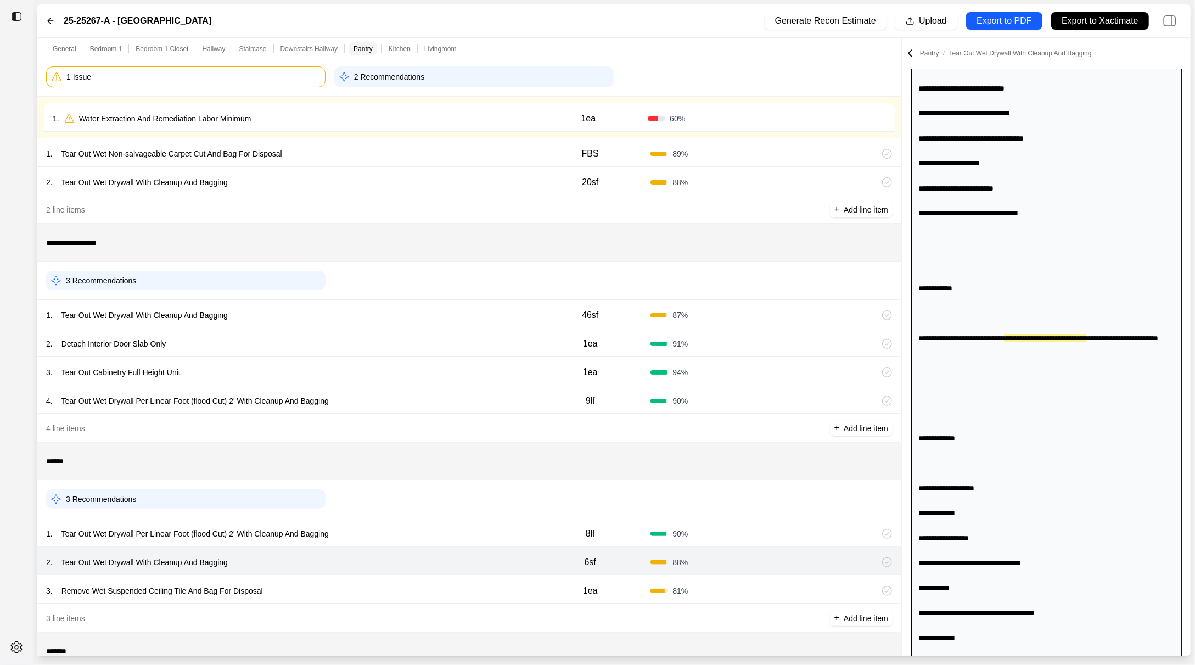
click at [394, 586] on div "3 . Remove Wet Suspended Ceiling Tile And Bag For Disposal" at bounding box center [288, 590] width 484 height 15
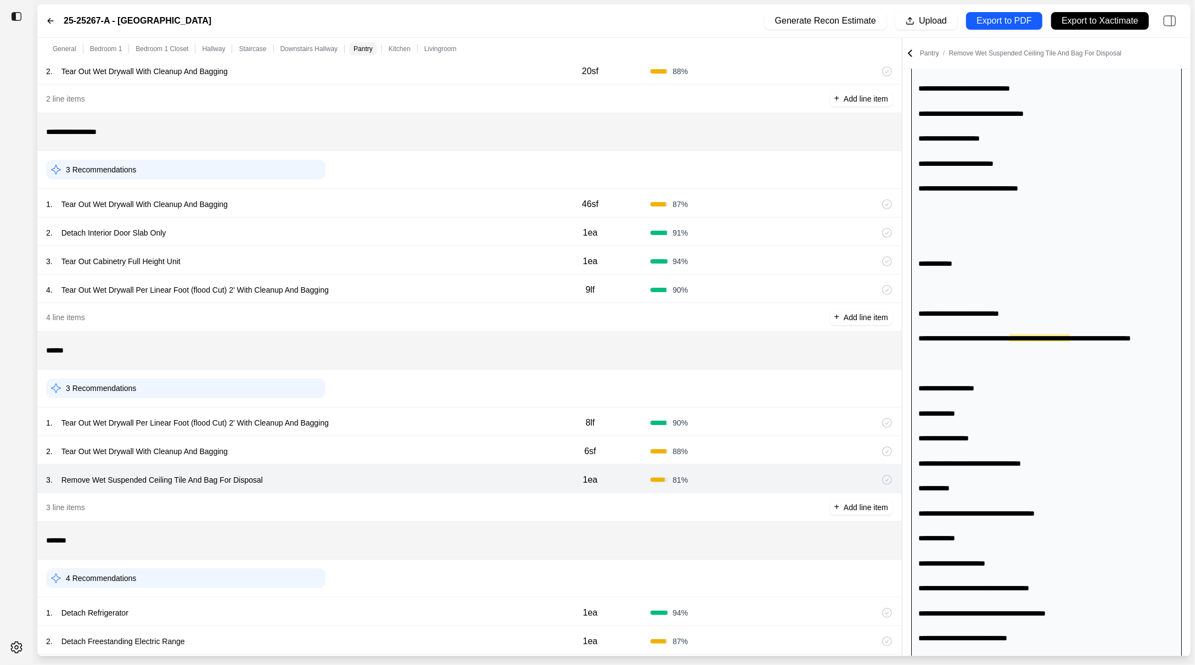
scroll to position [1259, 0]
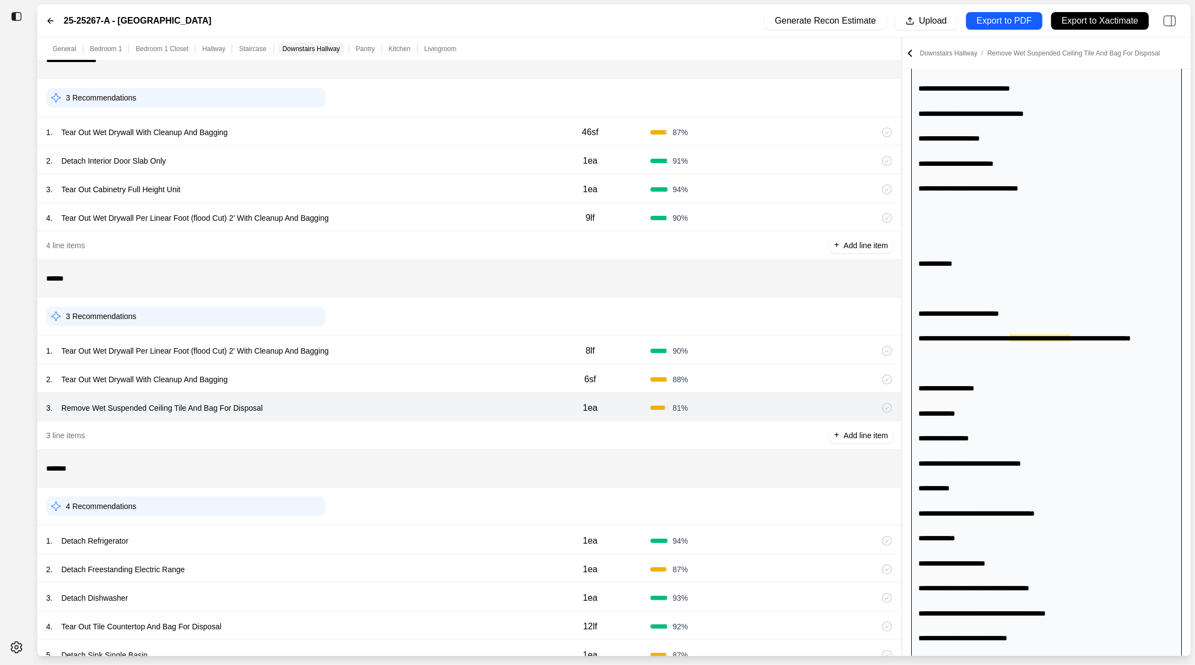
click at [391, 525] on div "1 . Detach Refrigerator 1ea 94 %" at bounding box center [469, 539] width 864 height 29
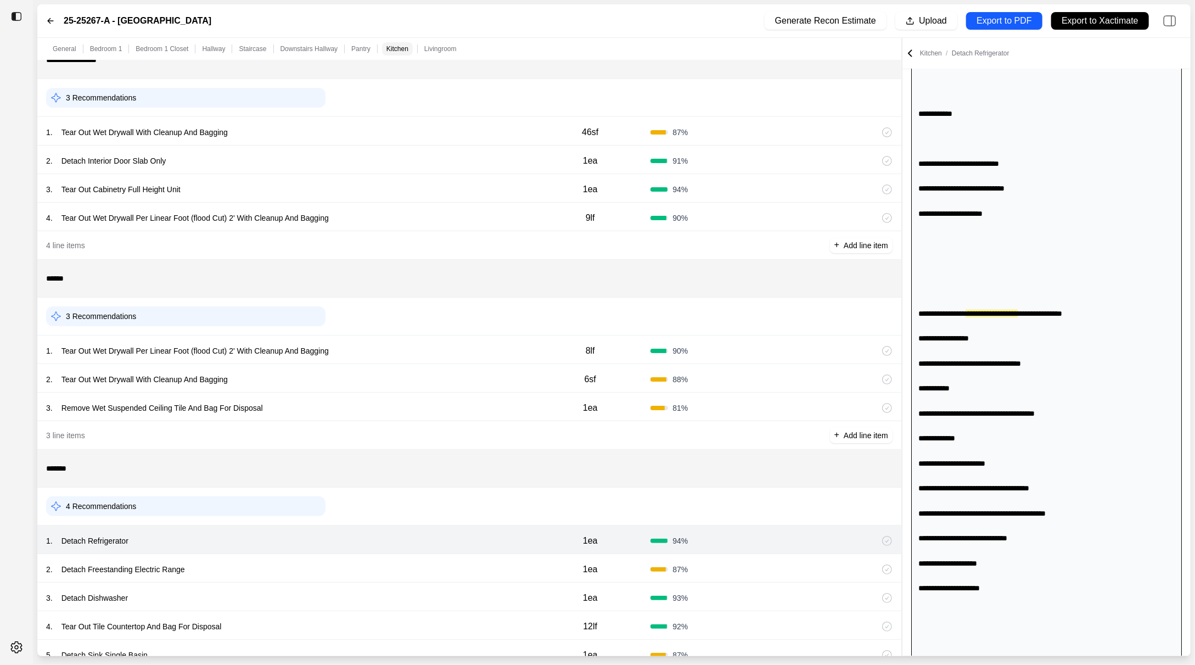
click at [381, 562] on div "2 . Detach Freestanding Electric Range" at bounding box center [288, 569] width 484 height 15
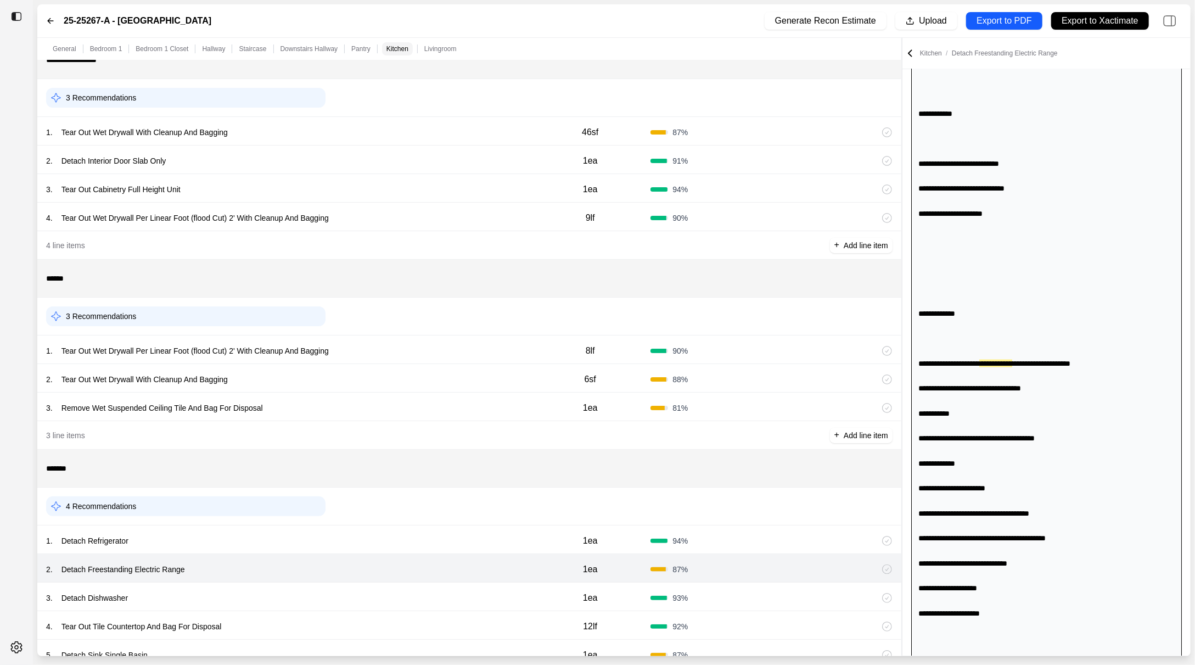
scroll to position [1250, 0]
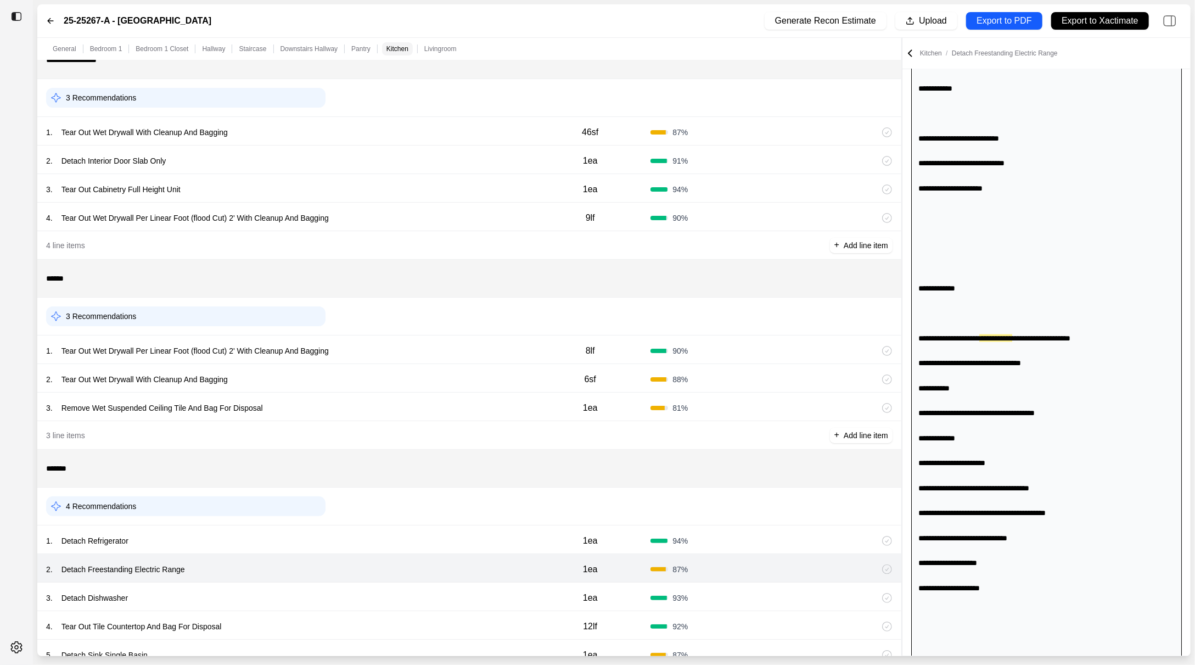
click at [373, 598] on div "3 . Detach Dishwasher" at bounding box center [288, 597] width 484 height 15
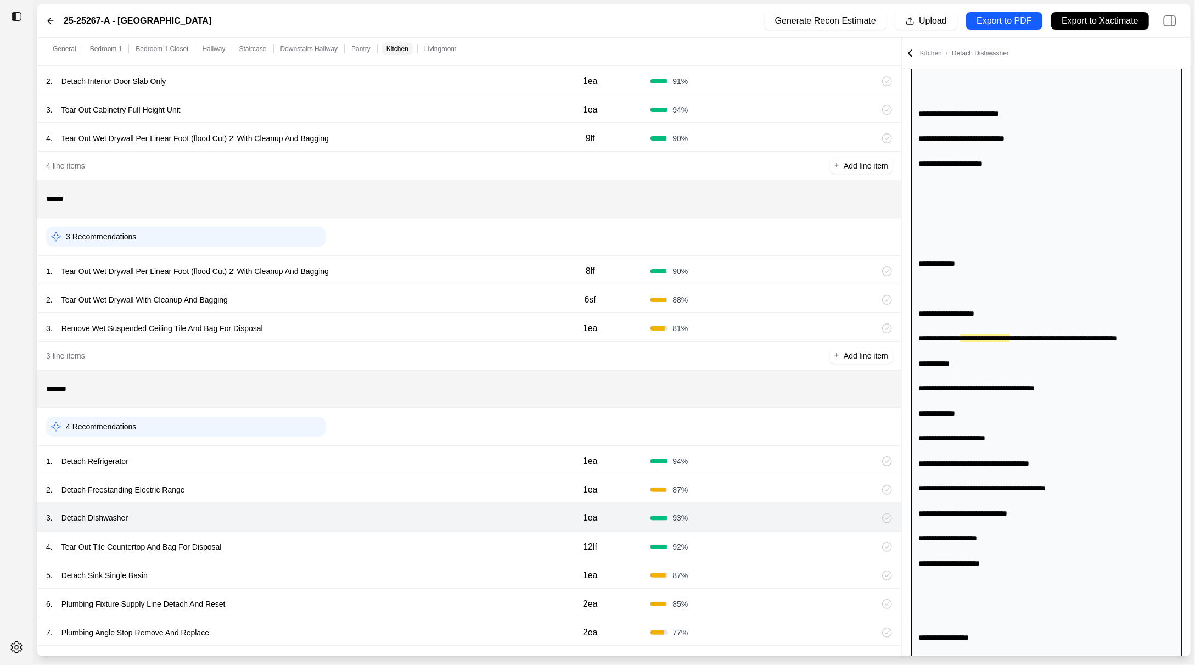
scroll to position [1389, 0]
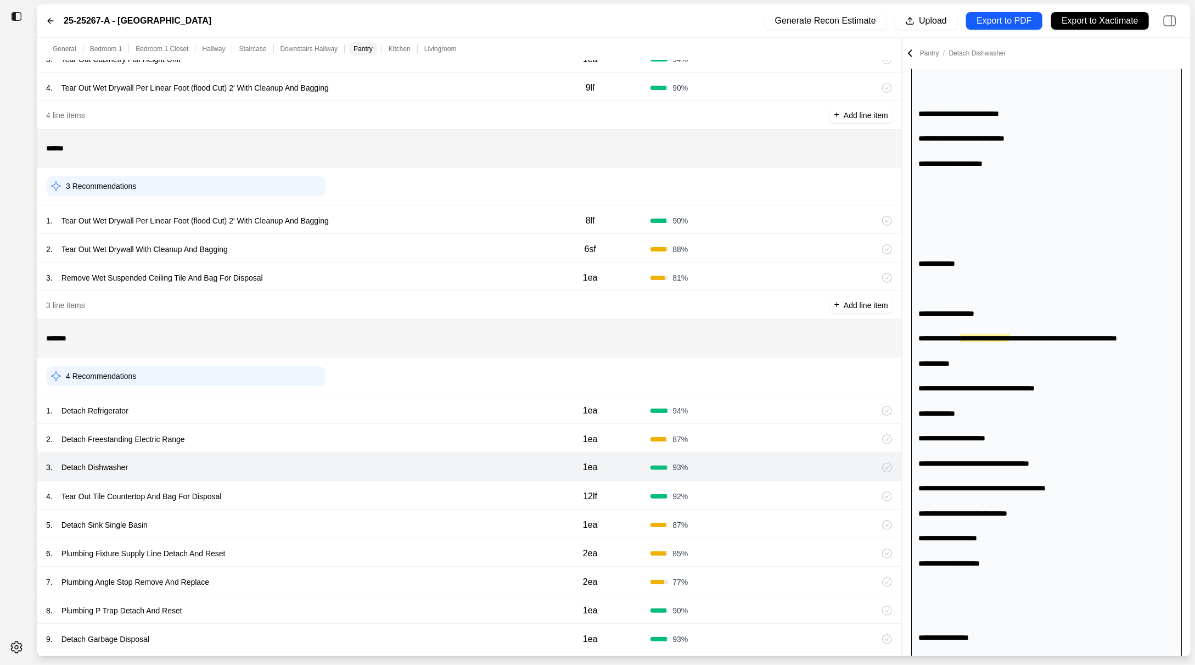
click at [362, 489] on div "4 . Tear Out Tile Countertop And Bag For Disposal" at bounding box center [288, 496] width 484 height 15
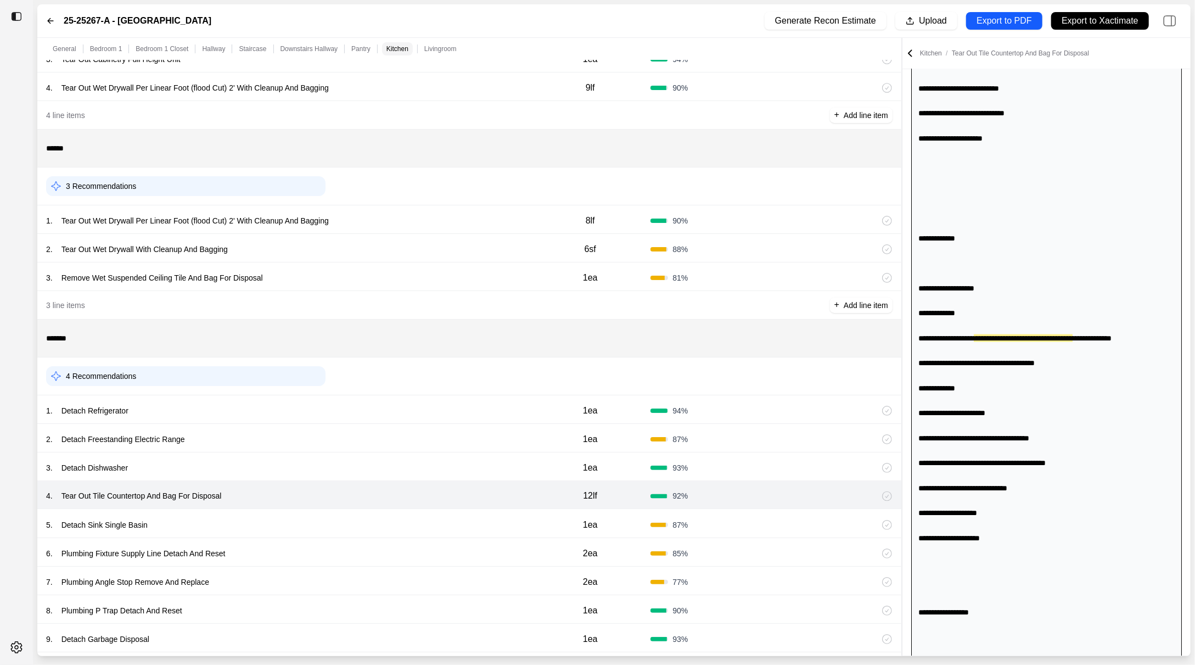
click at [352, 517] on div "5 . Detach Sink Single Basin" at bounding box center [288, 524] width 484 height 15
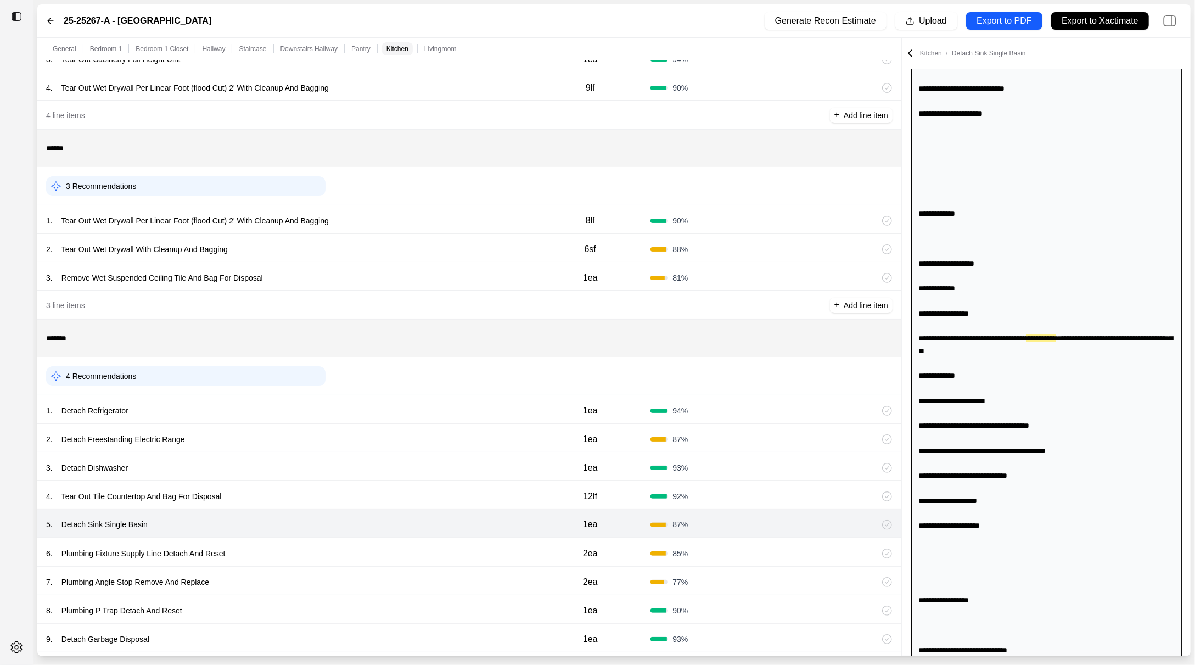
click at [346, 549] on div "6 . Plumbing Fixture Supply Line Detach And Reset" at bounding box center [288, 553] width 484 height 15
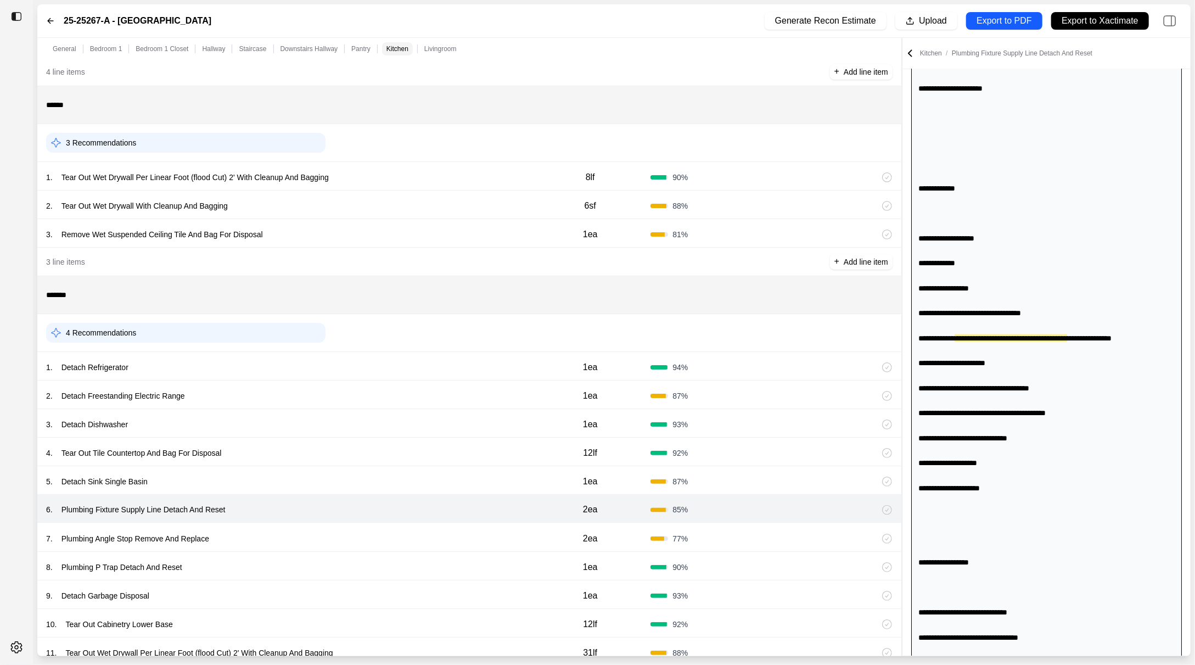
scroll to position [1438, 0]
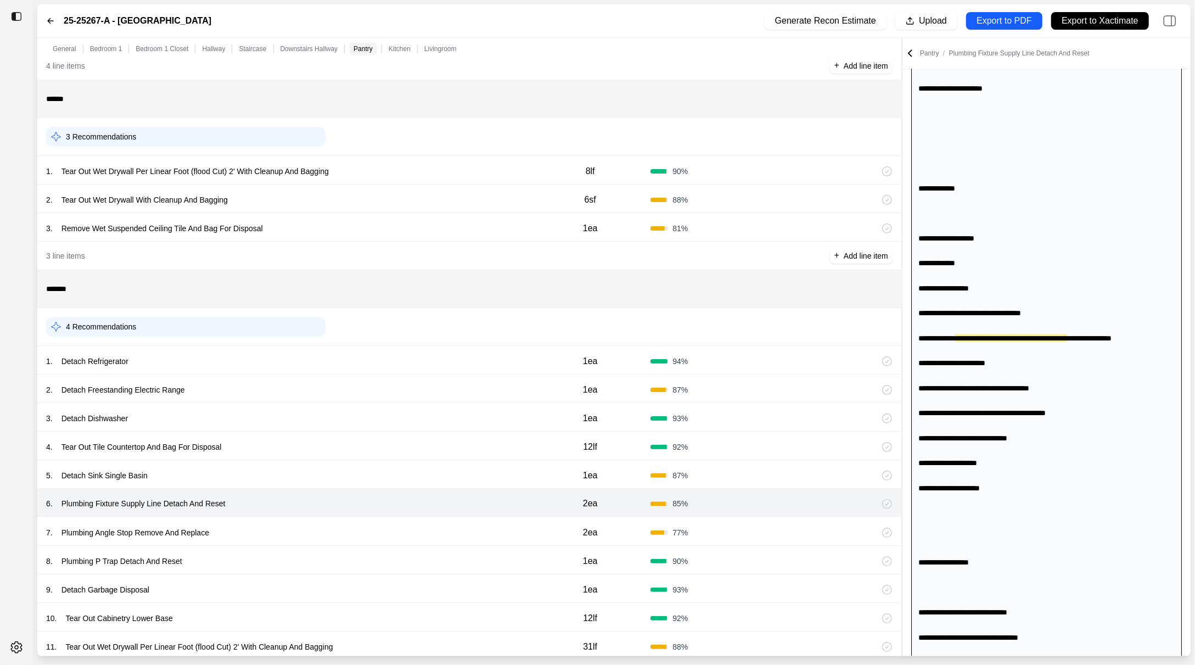
click at [345, 539] on div "7 . Plumbing Angle Stop Remove And Replace 2ea 77 %" at bounding box center [469, 531] width 864 height 29
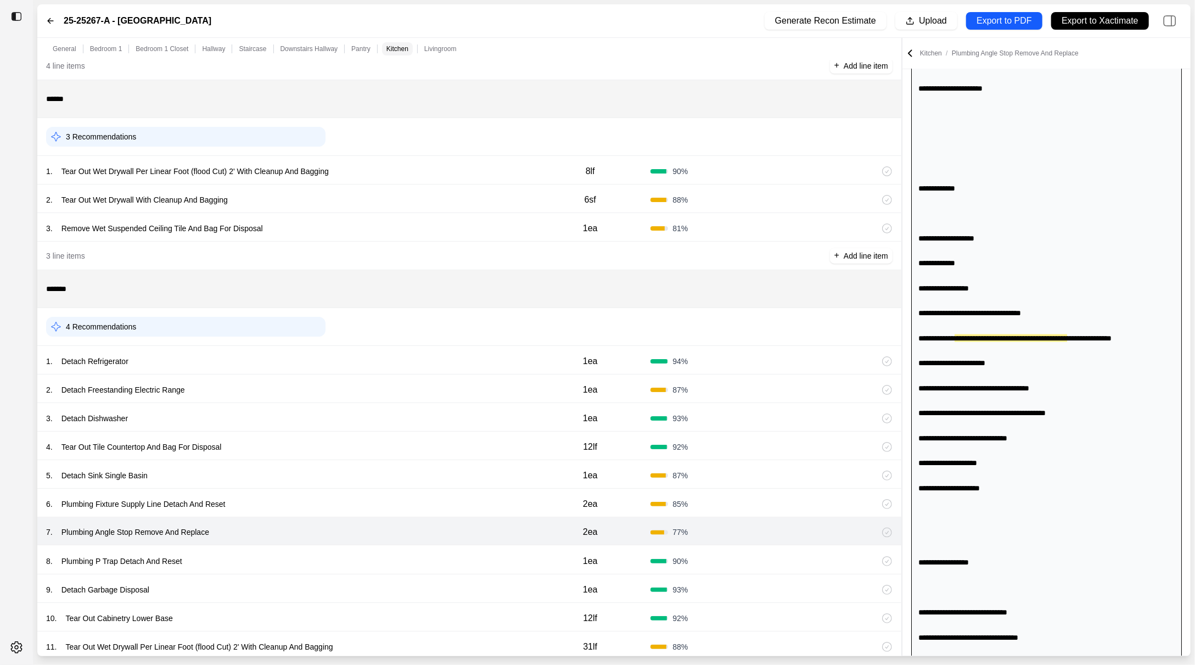
click at [333, 555] on div "8 . Plumbing P Trap Detach And Reset" at bounding box center [288, 560] width 484 height 15
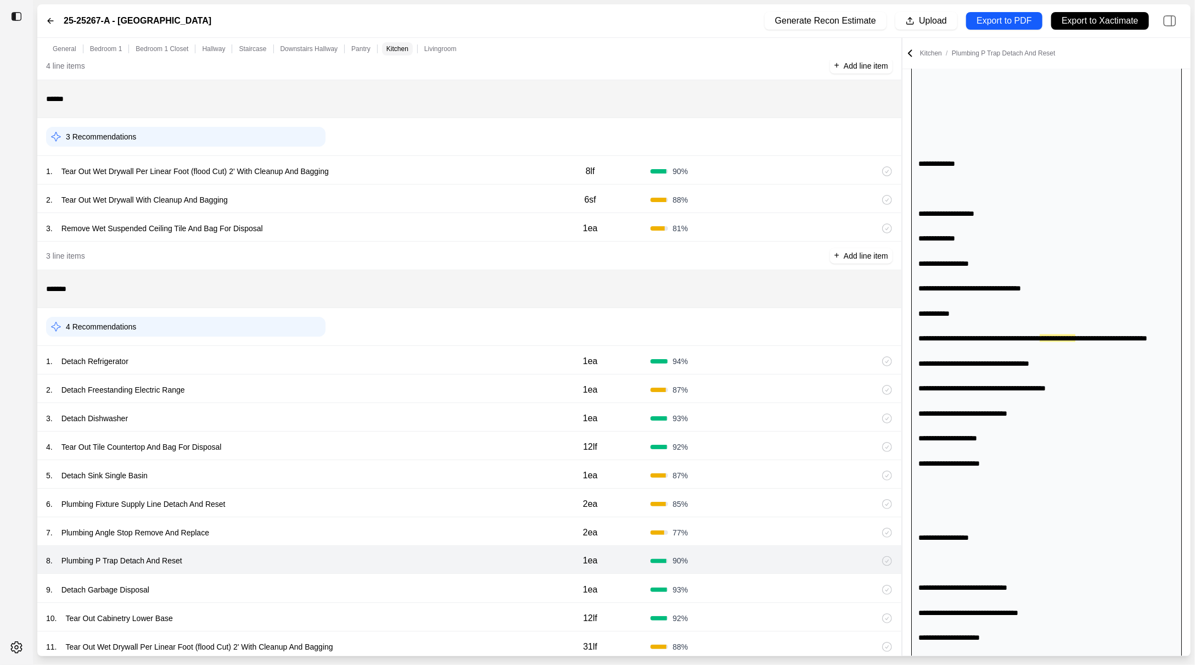
click at [335, 500] on div "6 . Plumbing Fixture Supply Line Detach And Reset" at bounding box center [288, 503] width 484 height 15
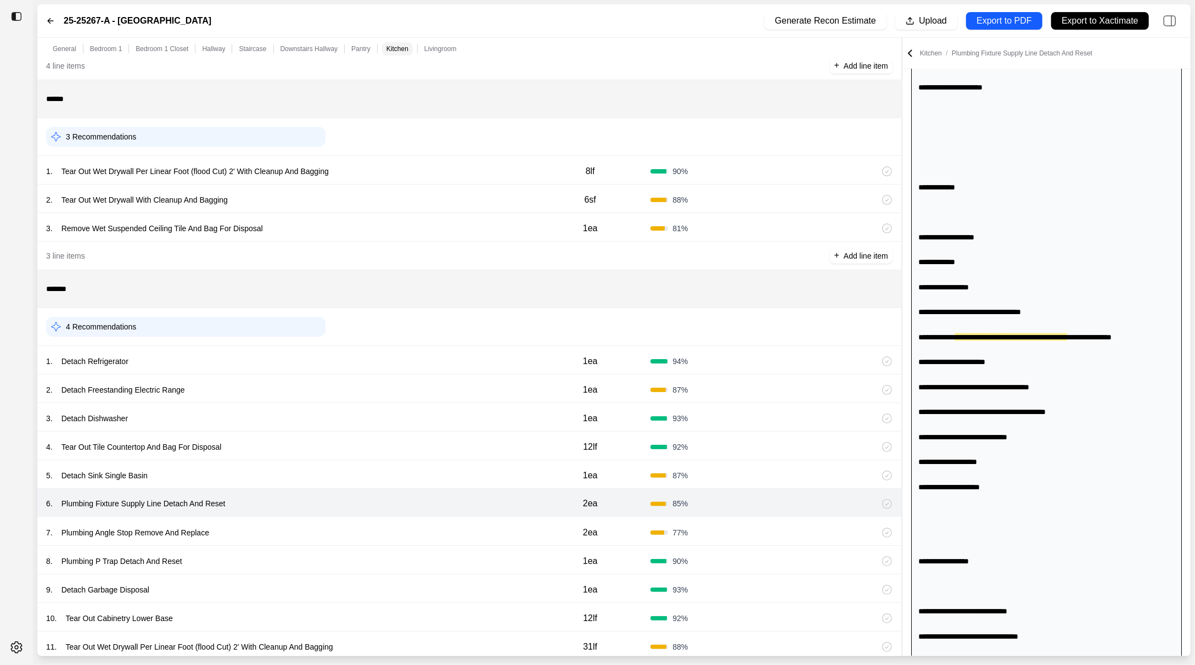
scroll to position [1350, 0]
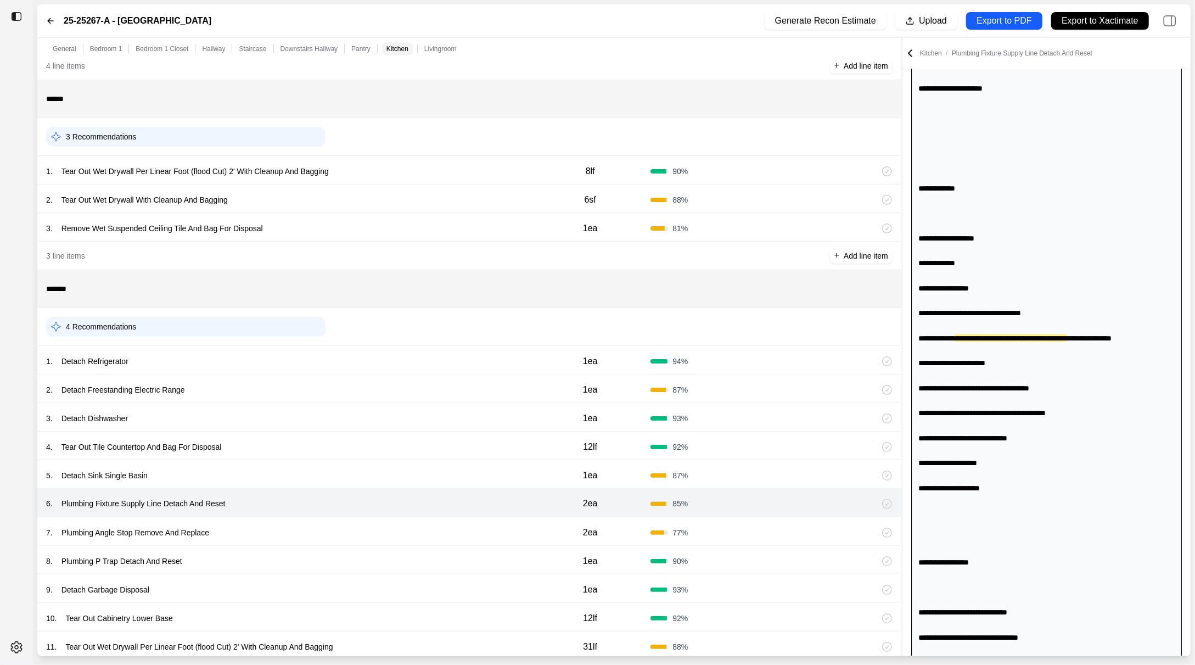
click at [334, 527] on div "7 . Plumbing Angle Stop Remove And Replace" at bounding box center [288, 532] width 484 height 15
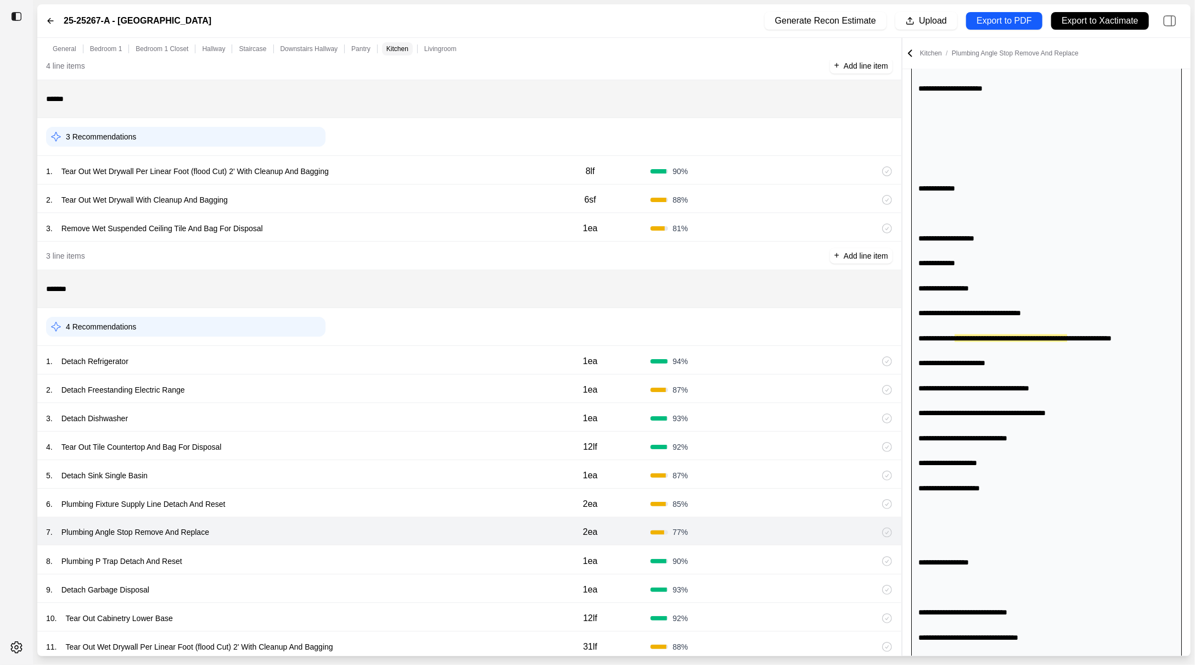
click at [336, 496] on div "6 . Plumbing Fixture Supply Line Detach And Reset" at bounding box center [288, 503] width 484 height 15
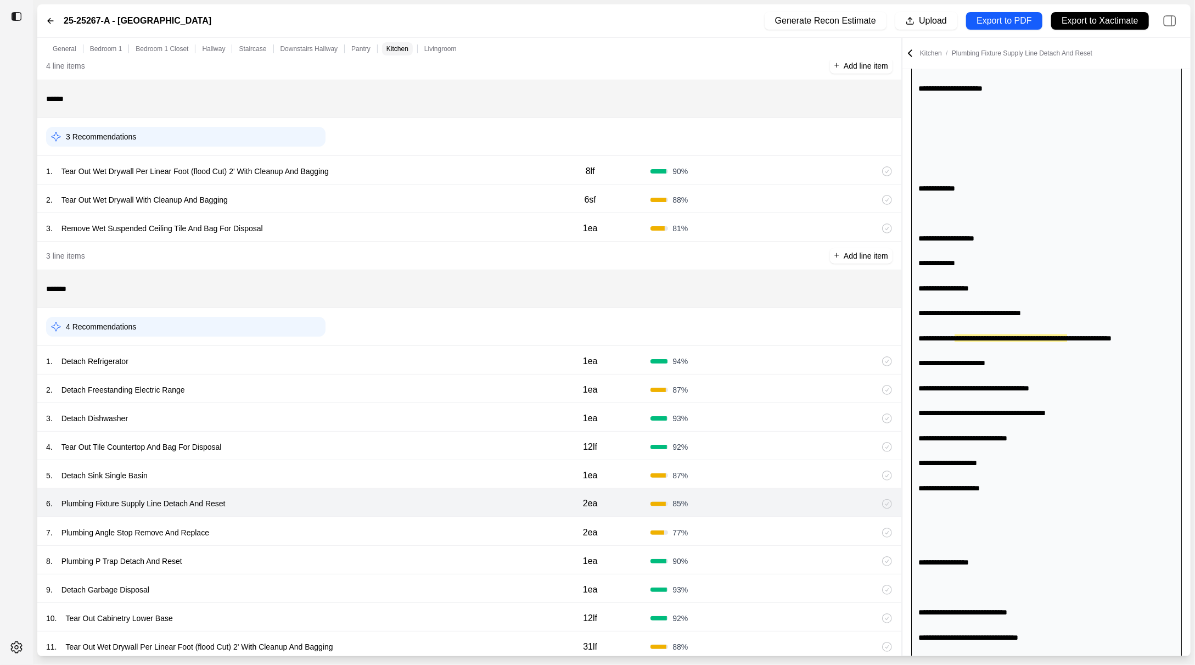
click at [333, 519] on div "7 . Plumbing Angle Stop Remove And Replace 2ea 77 %" at bounding box center [469, 531] width 864 height 29
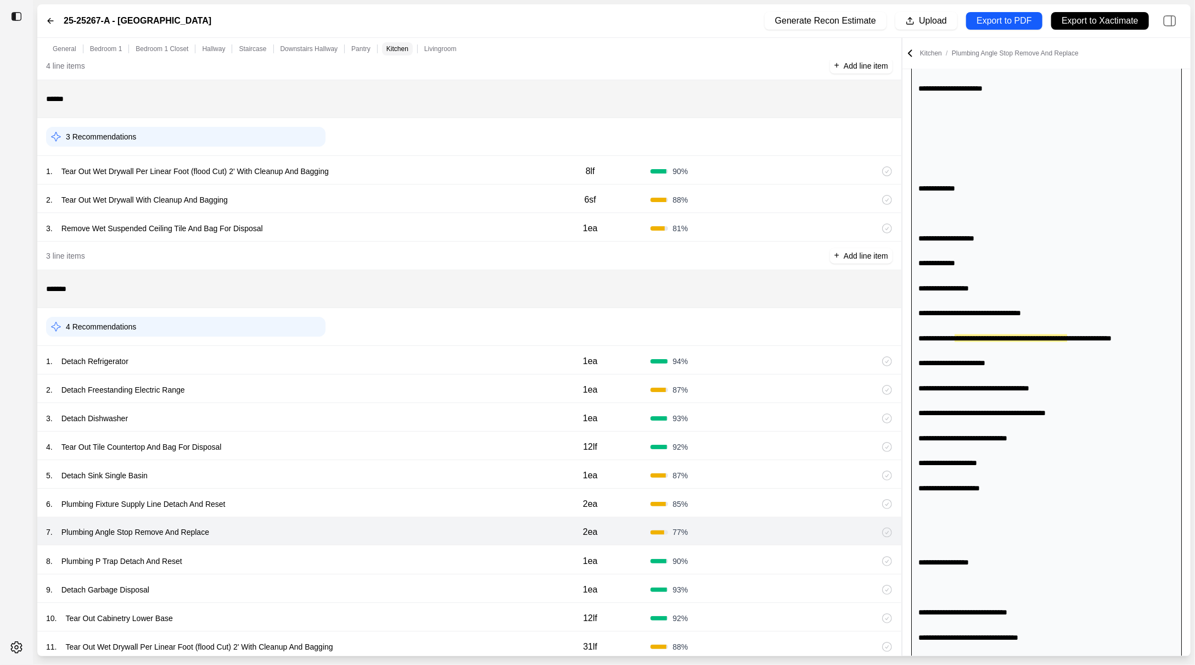
click at [321, 562] on div "8 . Plumbing P Trap Detach And Reset" at bounding box center [288, 560] width 484 height 15
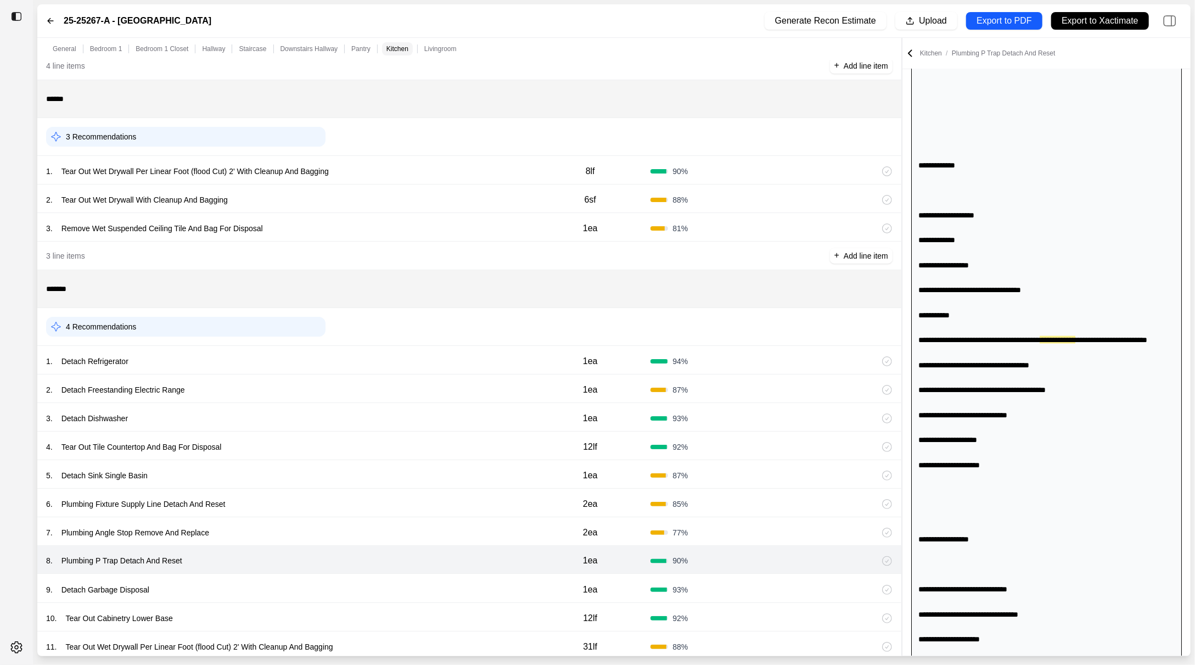
scroll to position [1375, 0]
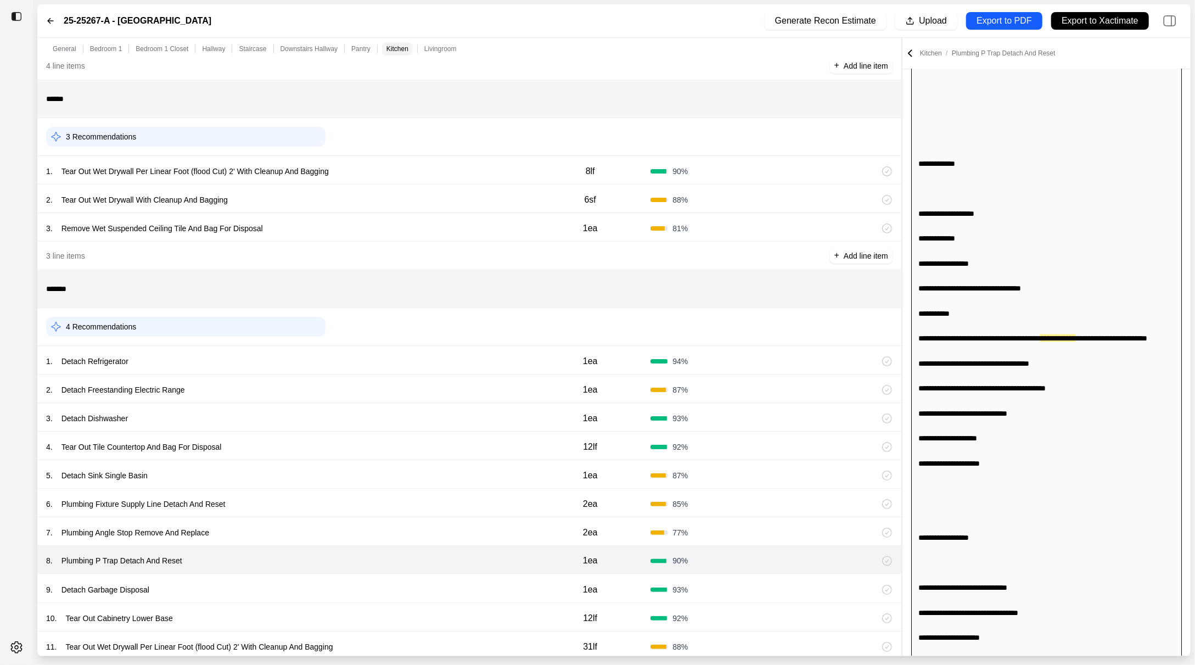
click at [311, 585] on div "9 . Detach Garbage Disposal" at bounding box center [288, 589] width 484 height 15
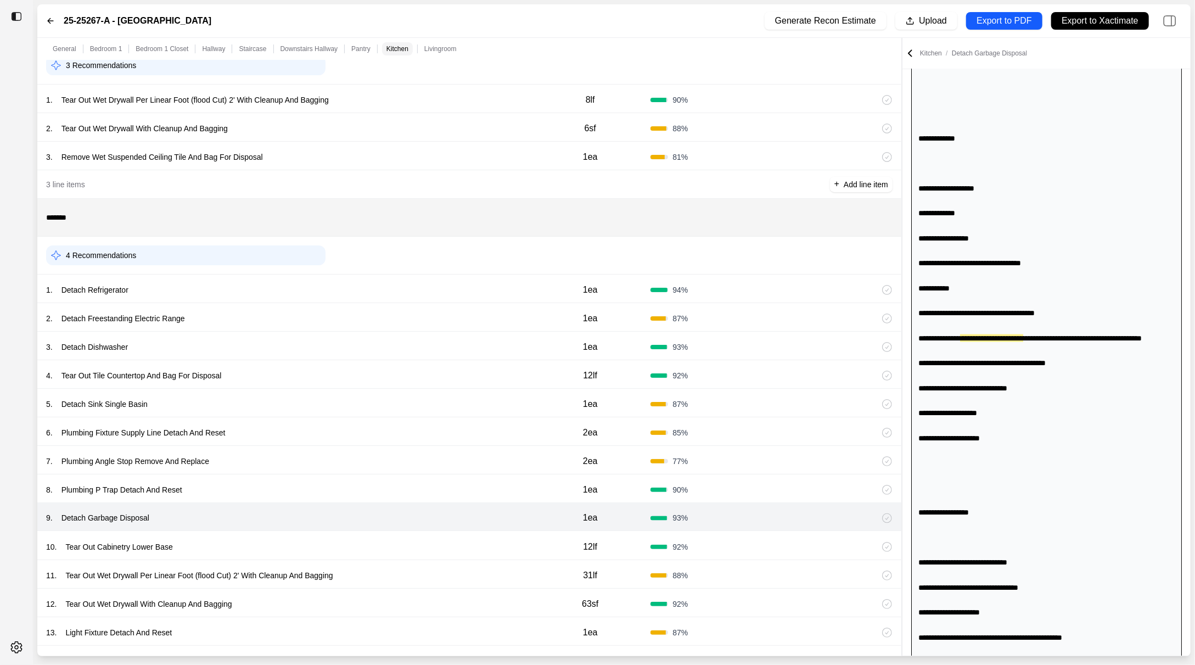
scroll to position [1522, 0]
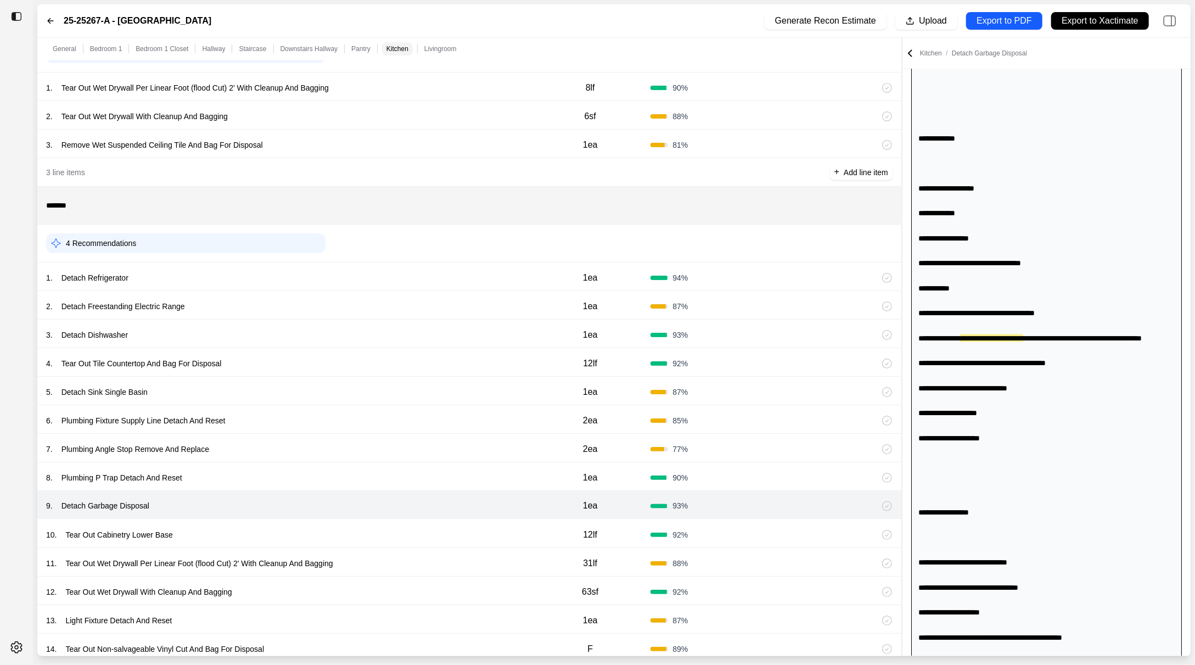
click at [333, 527] on div "10 . Tear Out Cabinetry Lower Base" at bounding box center [288, 534] width 484 height 15
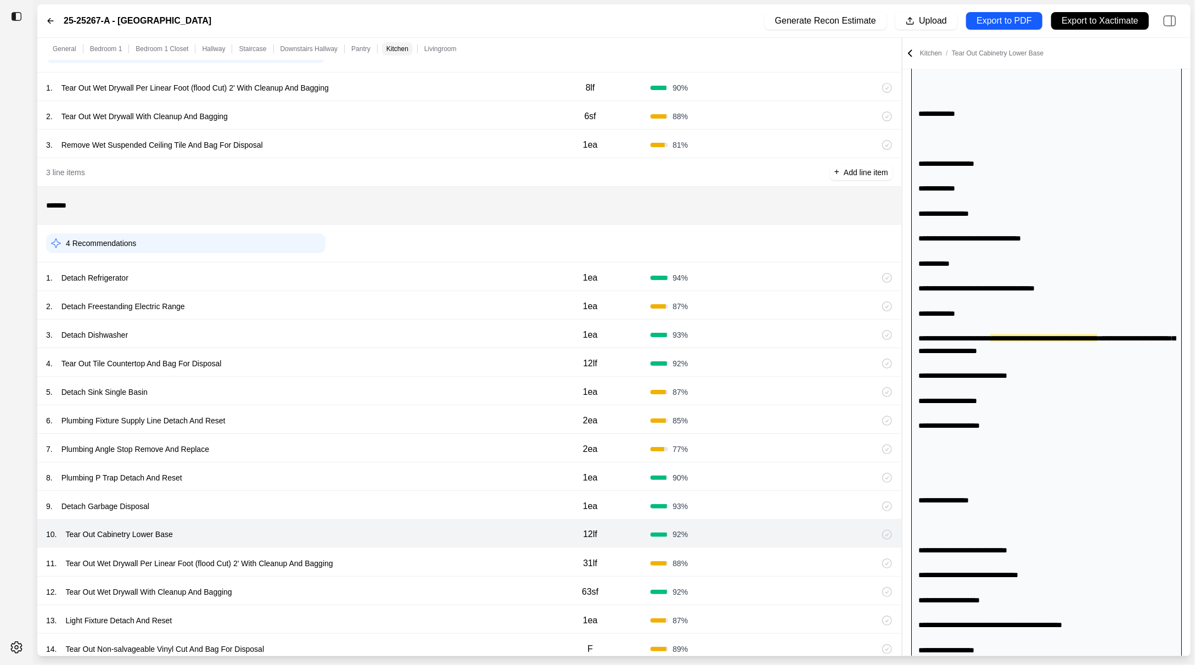
click at [415, 559] on div "11 . Tear Out Wet Drywall Per Linear Foot (flood Cut) 2' With Cleanup And Baggi…" at bounding box center [288, 562] width 484 height 15
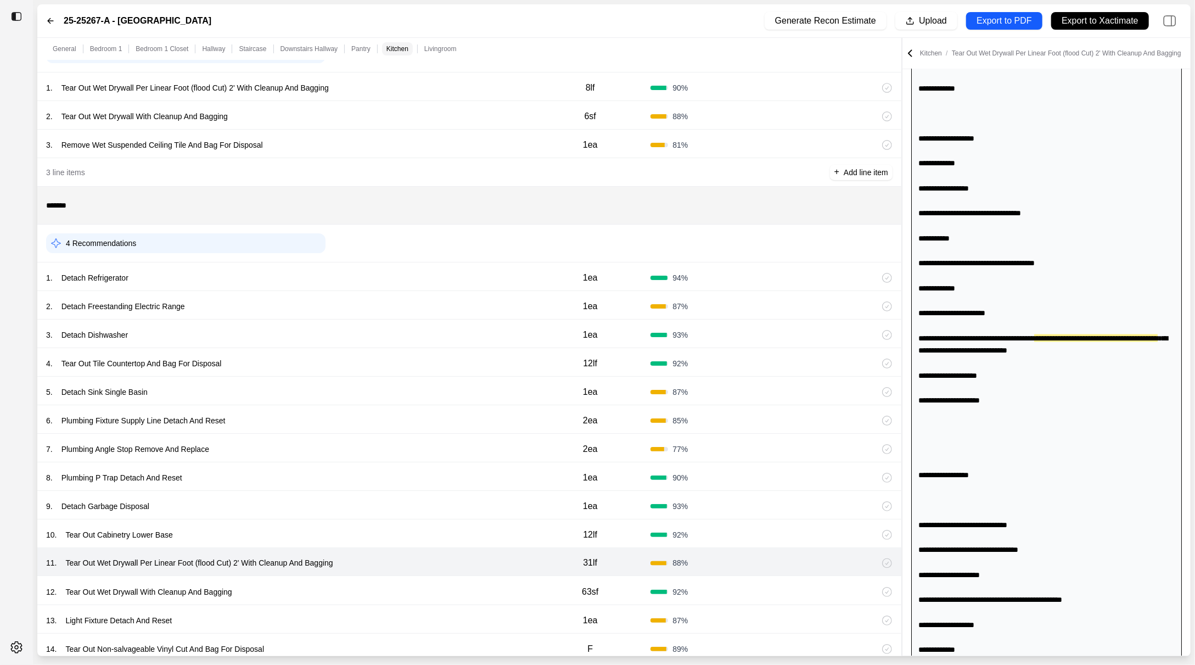
click at [391, 599] on div "12 . Tear Out Wet Drywall With Cleanup And Bagging 63sf 92 %" at bounding box center [469, 590] width 864 height 29
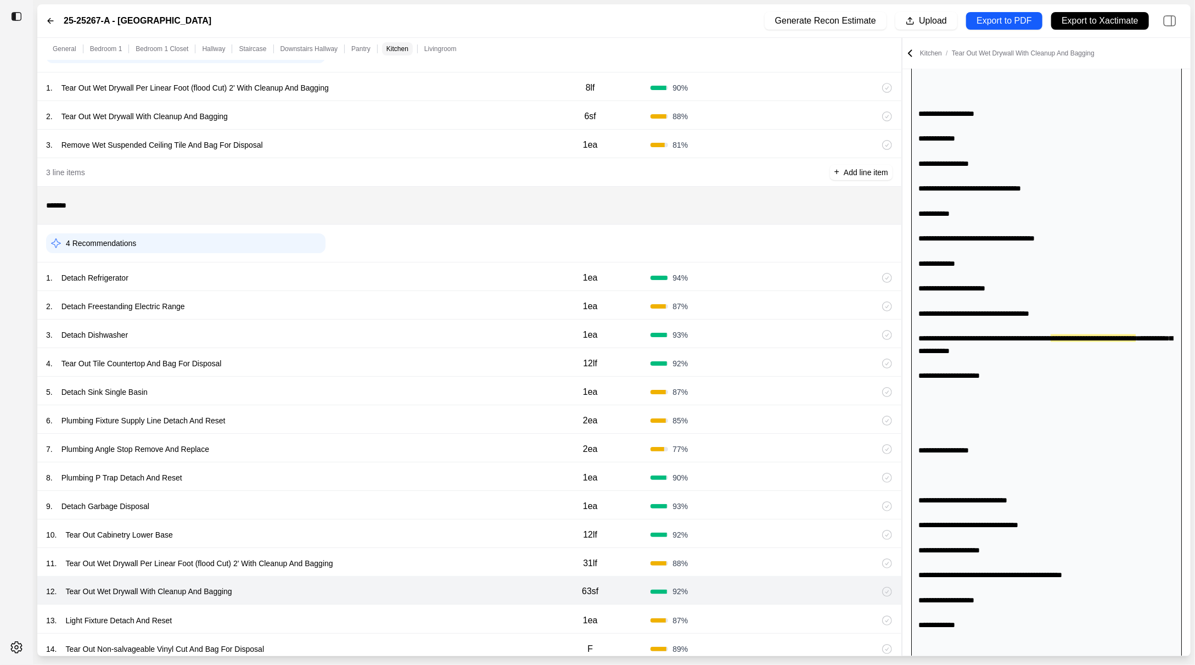
click at [366, 643] on div "14 . Tear Out Non-salvageable Vinyl Cut And Bag For Disposal" at bounding box center [288, 648] width 484 height 15
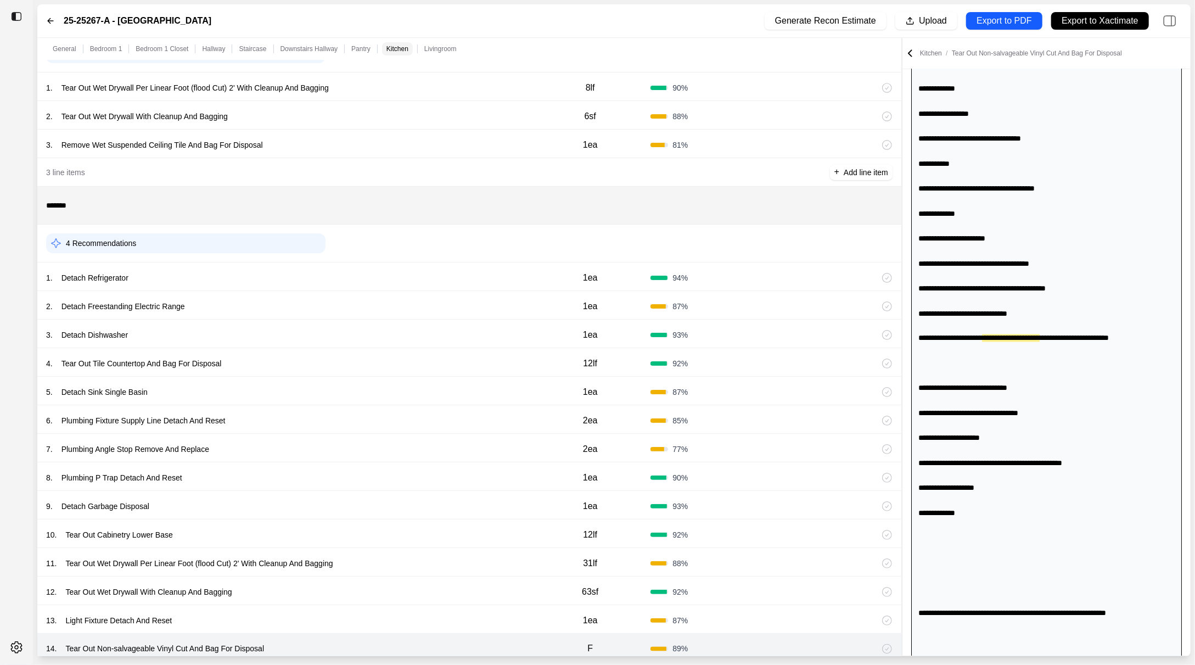
click at [364, 628] on div "13 . Light Fixture Detach And Reset 1ea 87 %" at bounding box center [469, 619] width 864 height 29
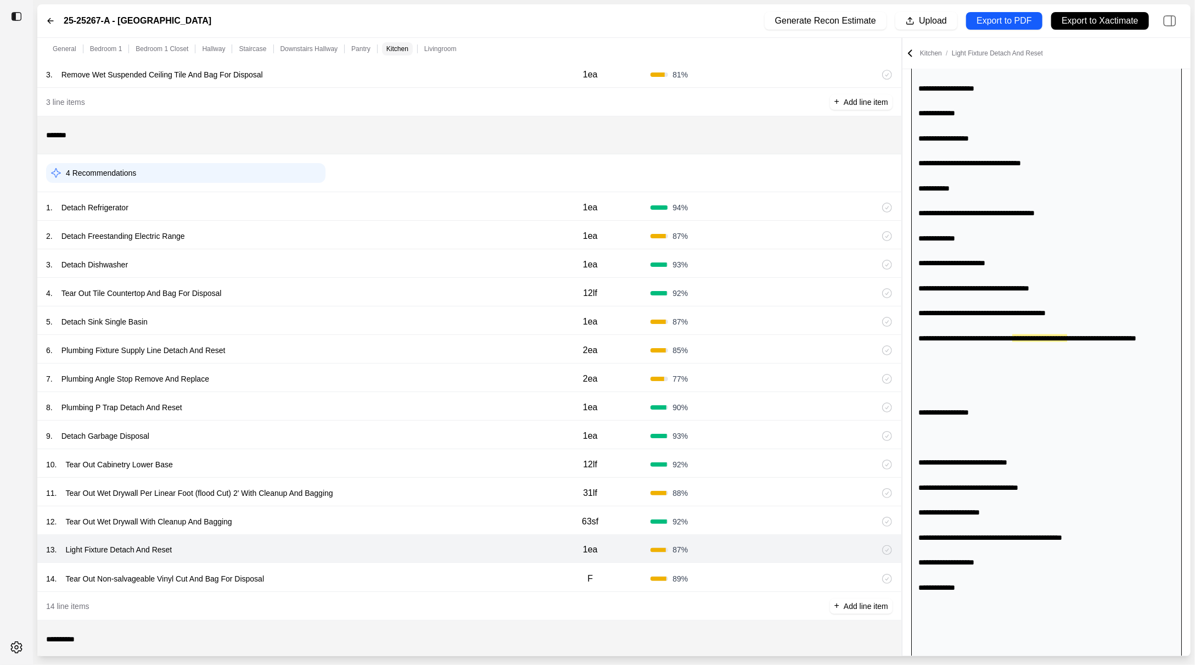
scroll to position [1675, 0]
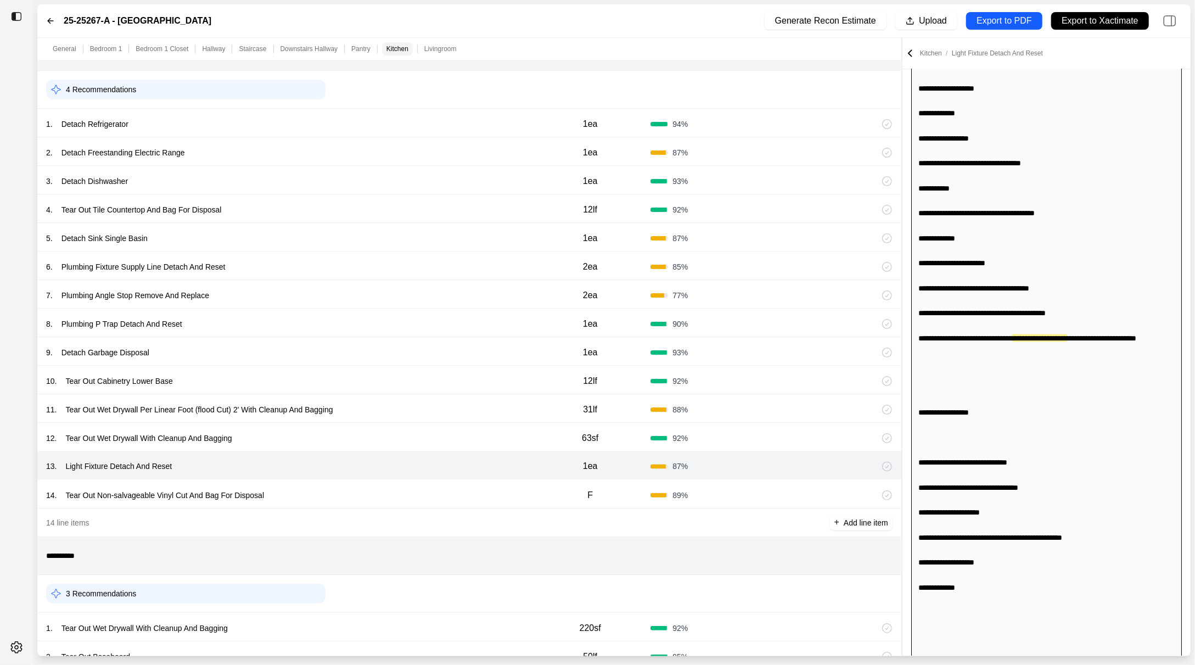
click at [351, 481] on div "14 . Tear Out Non-salvageable Vinyl Cut And Bag For Disposal F 89 %" at bounding box center [469, 494] width 864 height 29
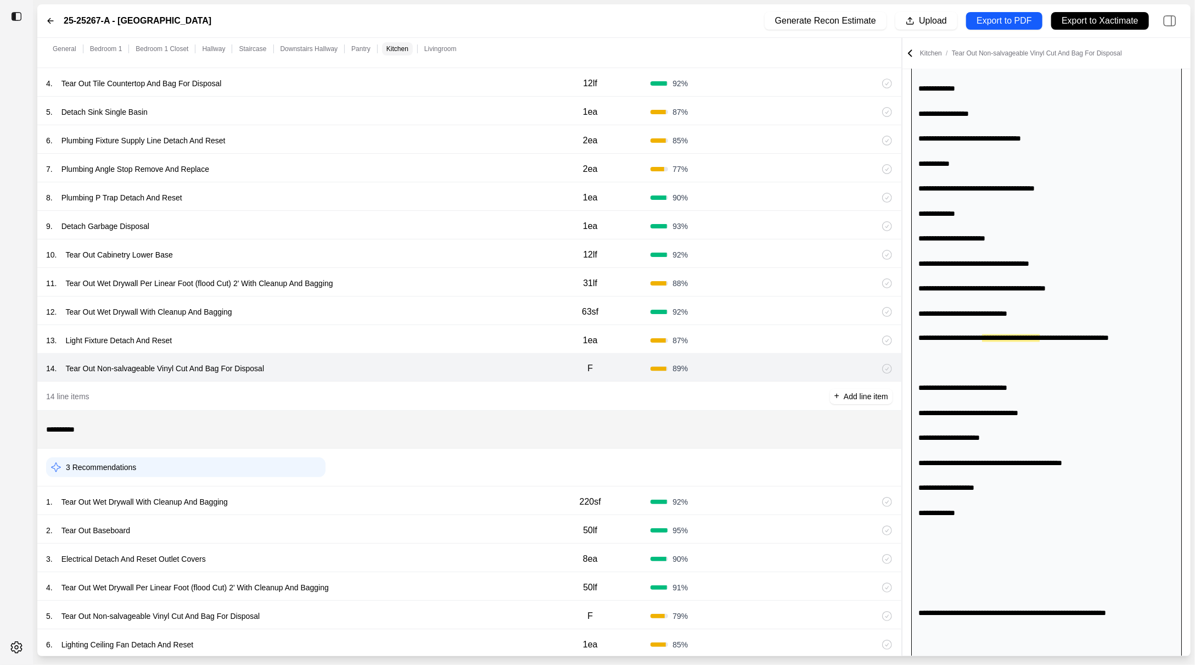
scroll to position [1845, 0]
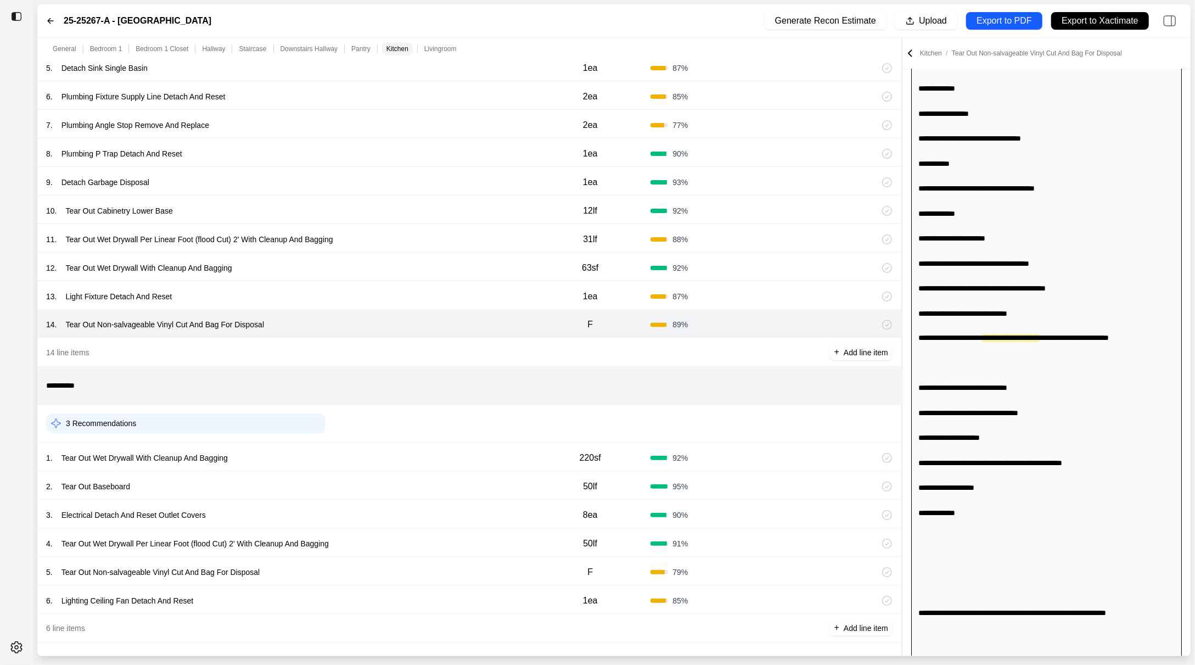
click at [355, 454] on div "1 . Tear Out Wet Drywall With Cleanup And Bagging" at bounding box center [288, 457] width 484 height 15
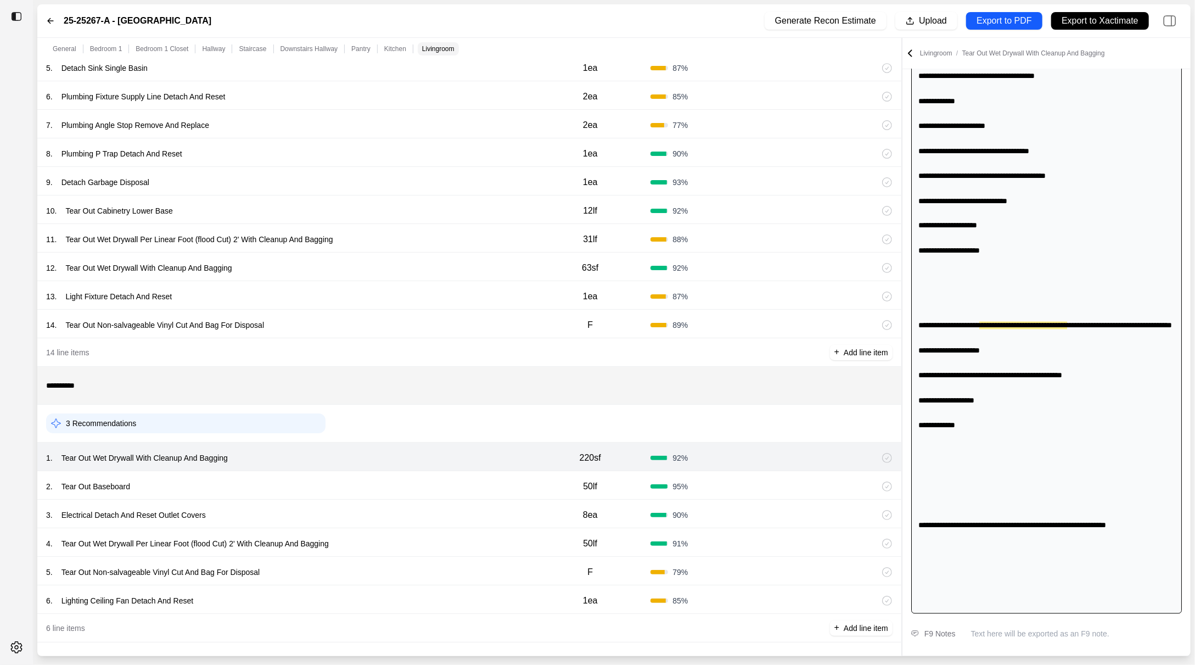
scroll to position [1638, 0]
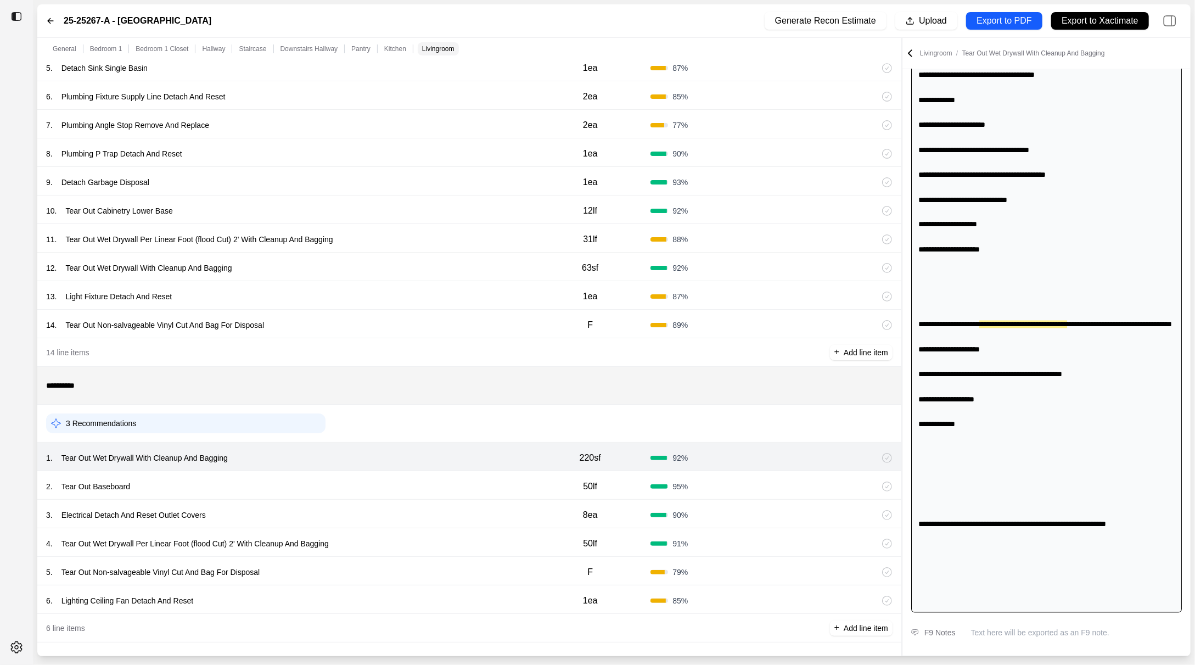
click at [353, 479] on div "2 . Tear Out Baseboard" at bounding box center [288, 486] width 484 height 15
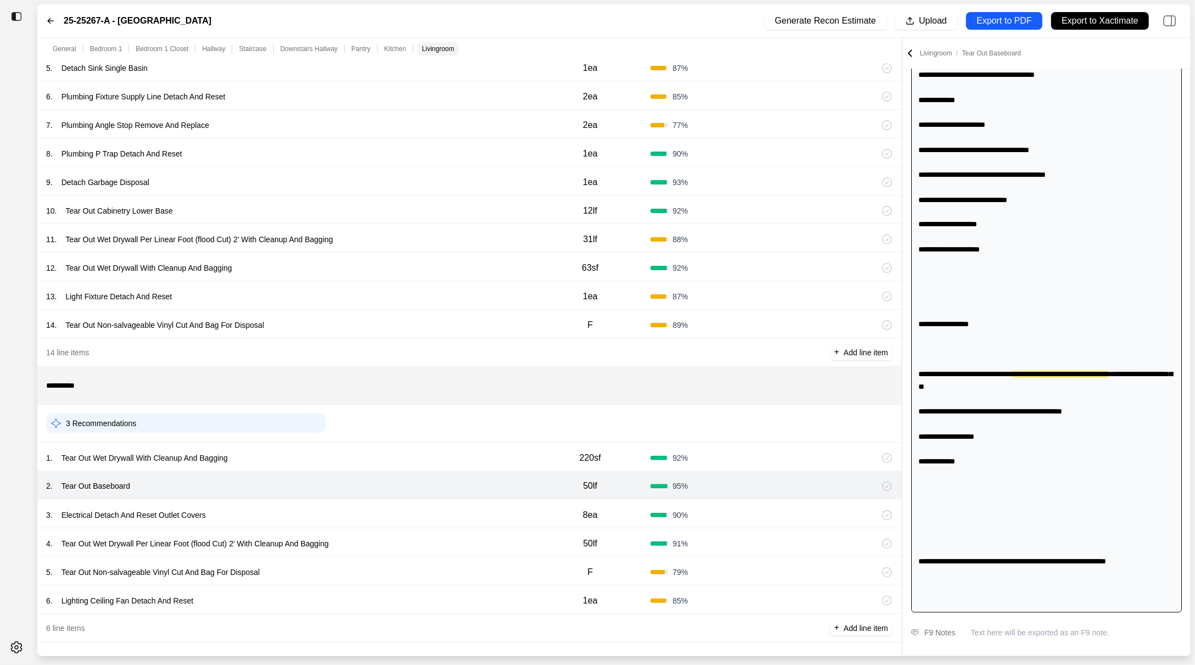
click at [350, 499] on div "3 . Electrical Detach And Reset Outlet Covers 8ea 90 %" at bounding box center [469, 513] width 864 height 29
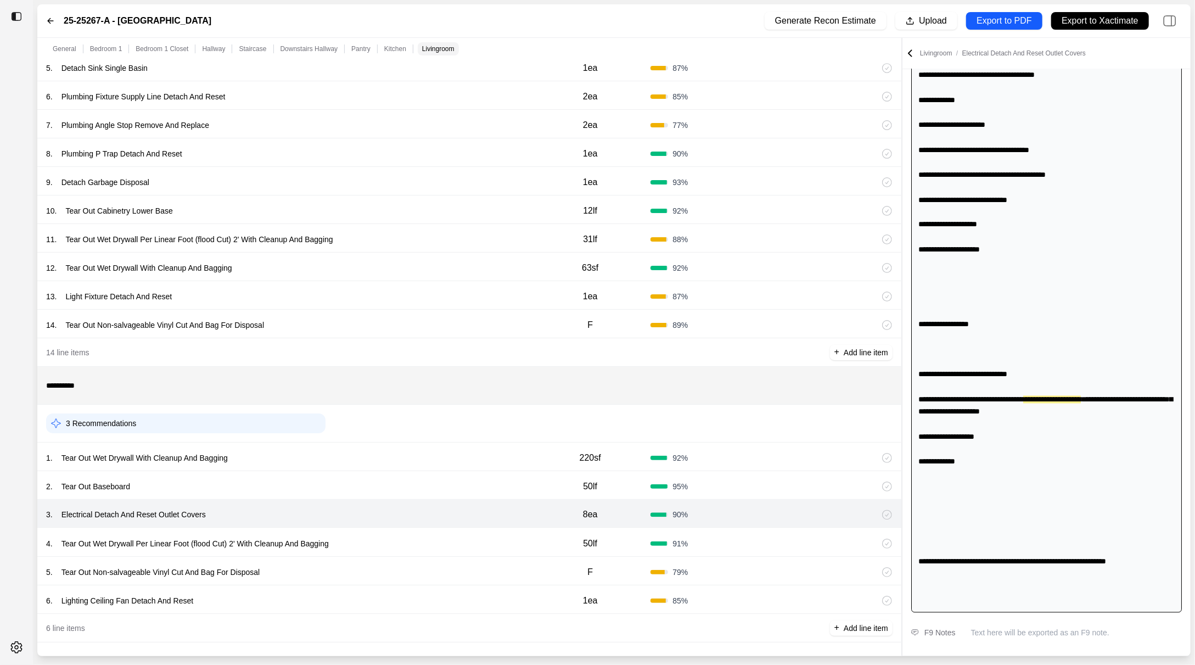
click at [374, 536] on div "4 . Tear Out Wet Drywall Per Linear Foot (flood Cut) 2' With Cleanup And Bagging" at bounding box center [288, 543] width 484 height 15
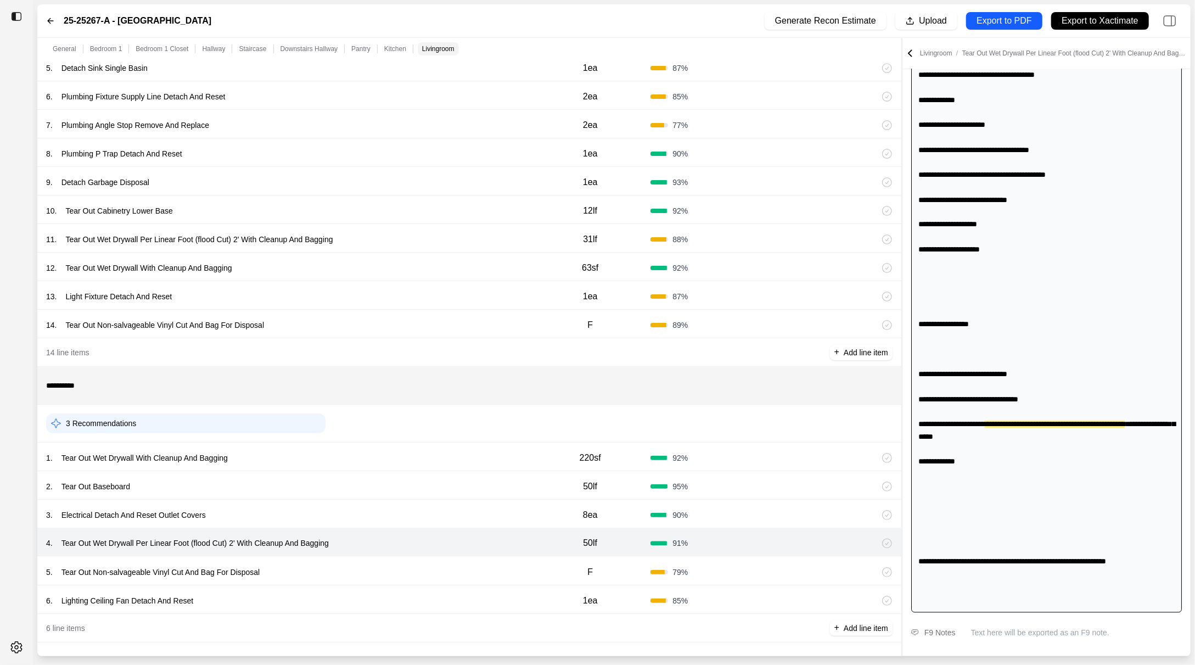
click at [374, 571] on div "5 . Tear Out Non-salvageable Vinyl Cut And Bag For Disposal" at bounding box center [288, 571] width 484 height 15
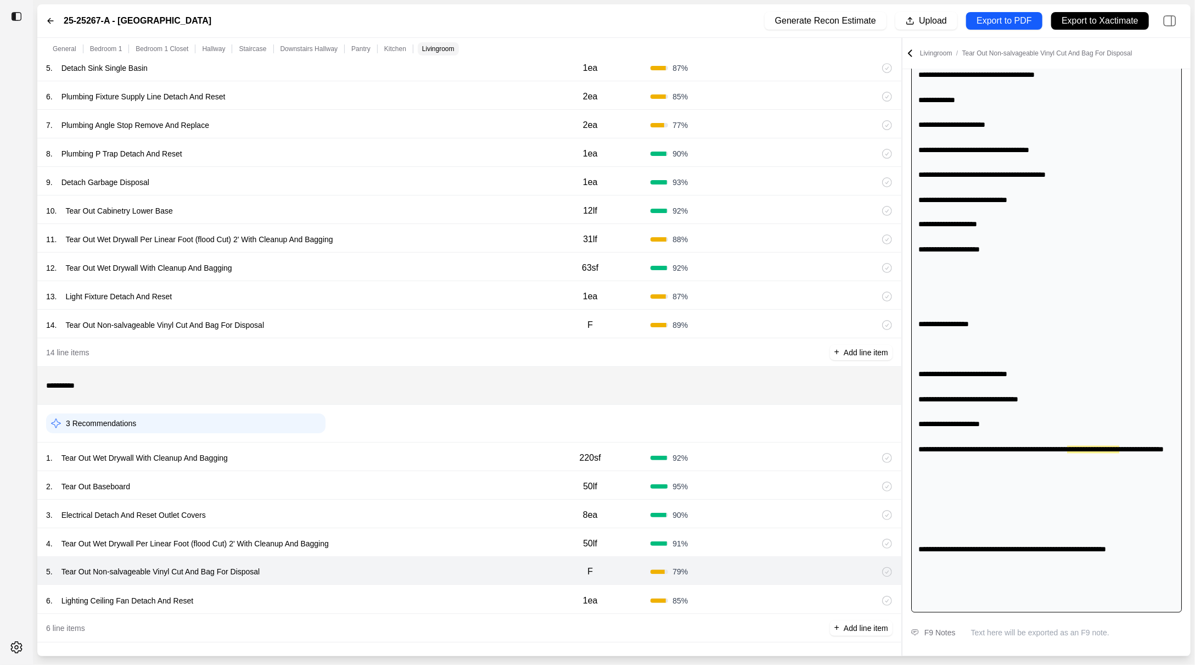
click at [369, 602] on div "6 . Lighting Ceiling Fan Detach And Reset" at bounding box center [288, 600] width 484 height 15
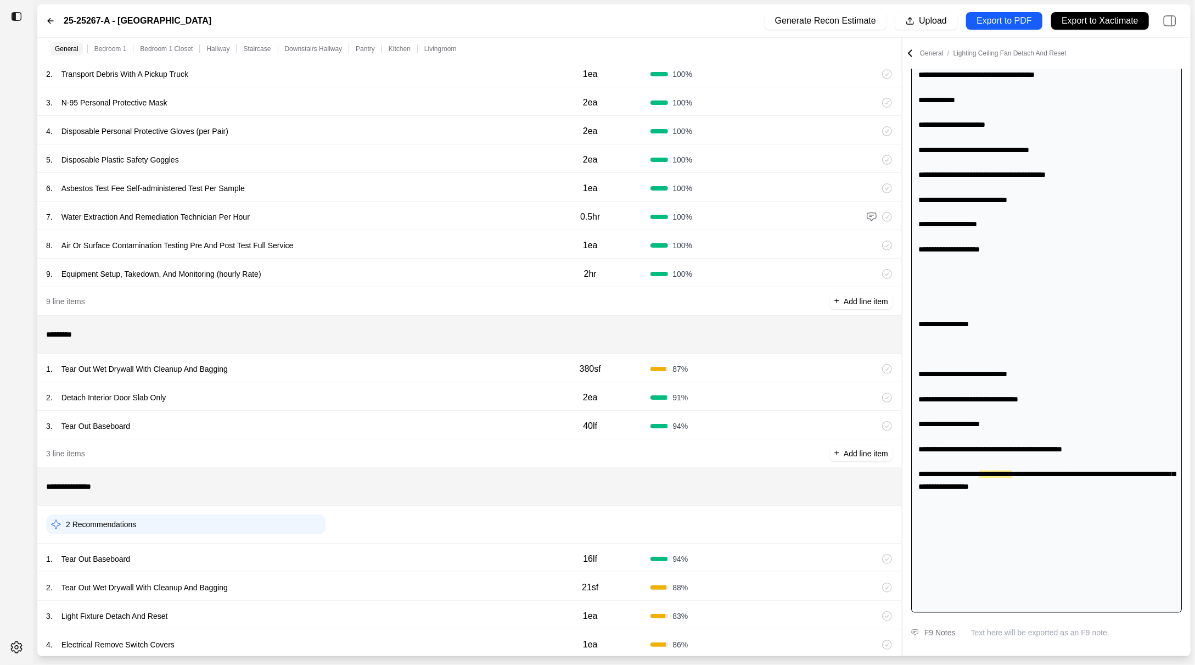
scroll to position [125, 0]
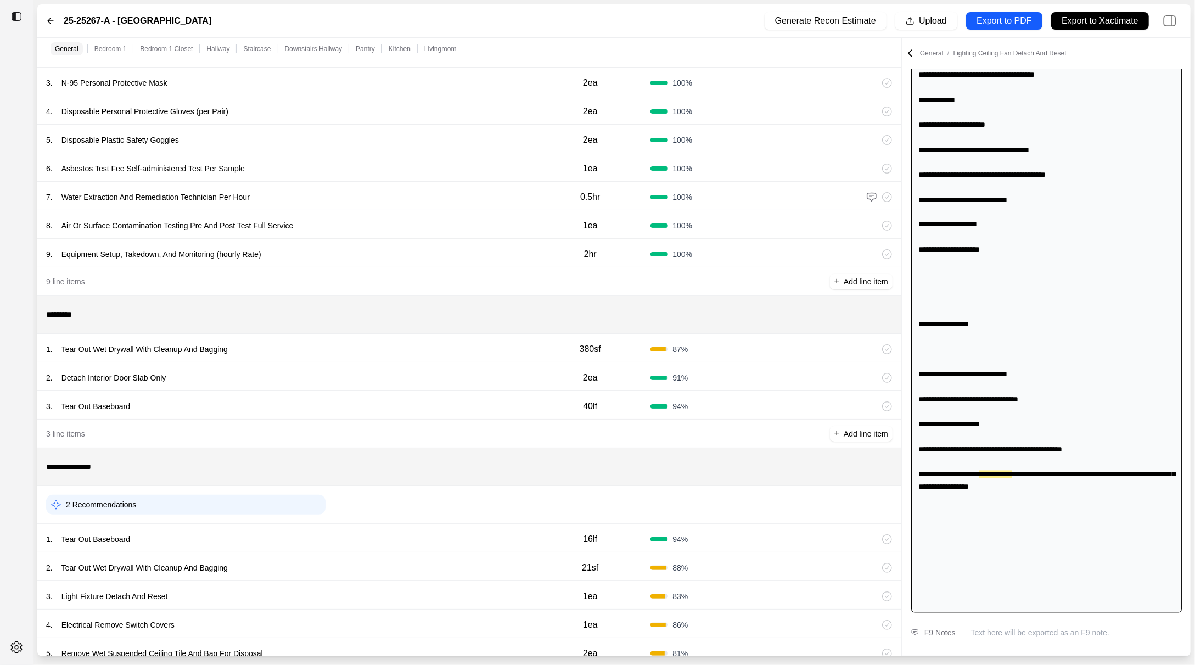
click at [374, 367] on div "2 . Detach Interior Door Slab Only 2ea 91 %" at bounding box center [469, 376] width 864 height 29
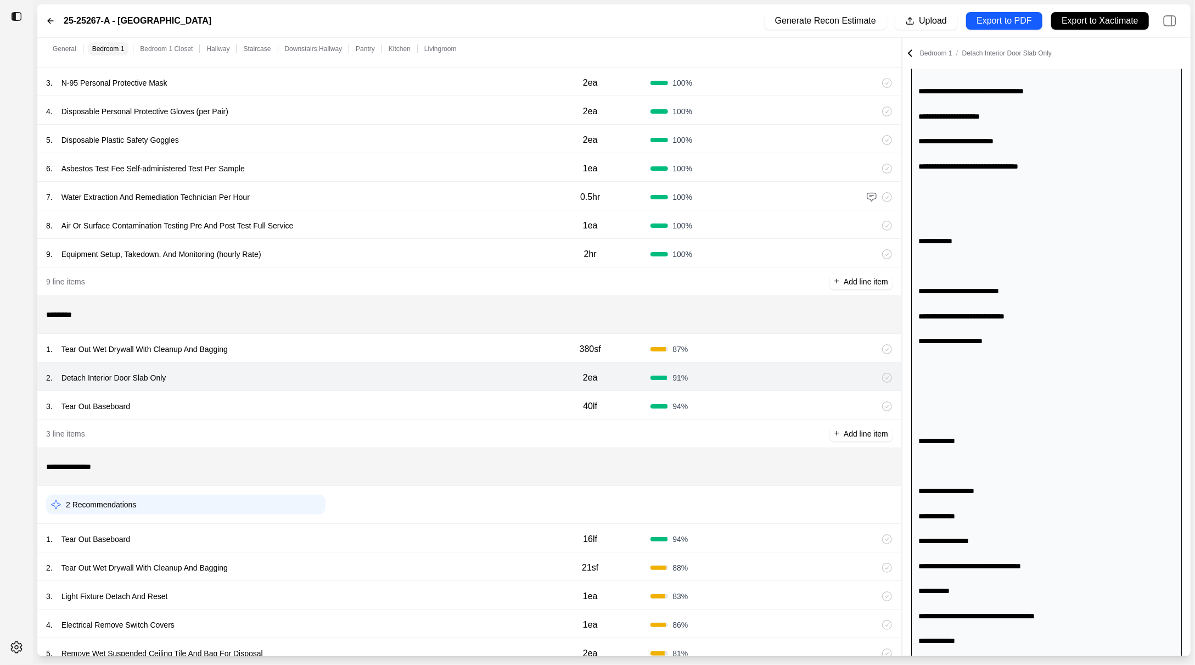
click at [375, 355] on div "1 . Tear Out Wet Drywall With Cleanup And Bagging" at bounding box center [288, 348] width 484 height 15
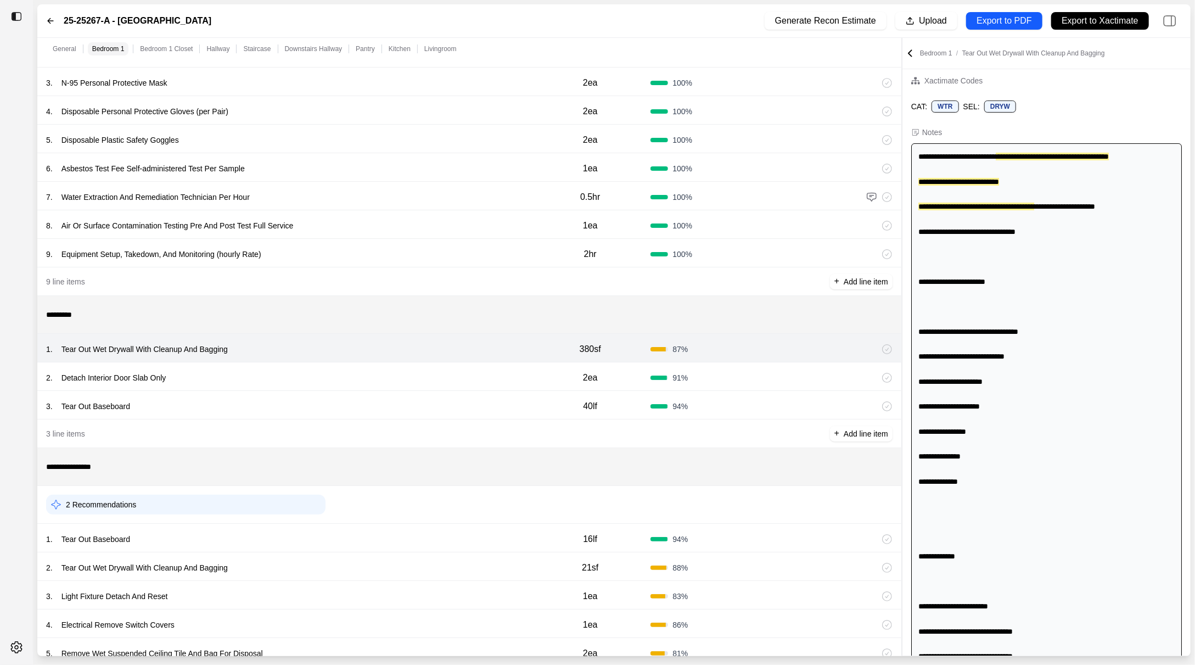
scroll to position [0, 0]
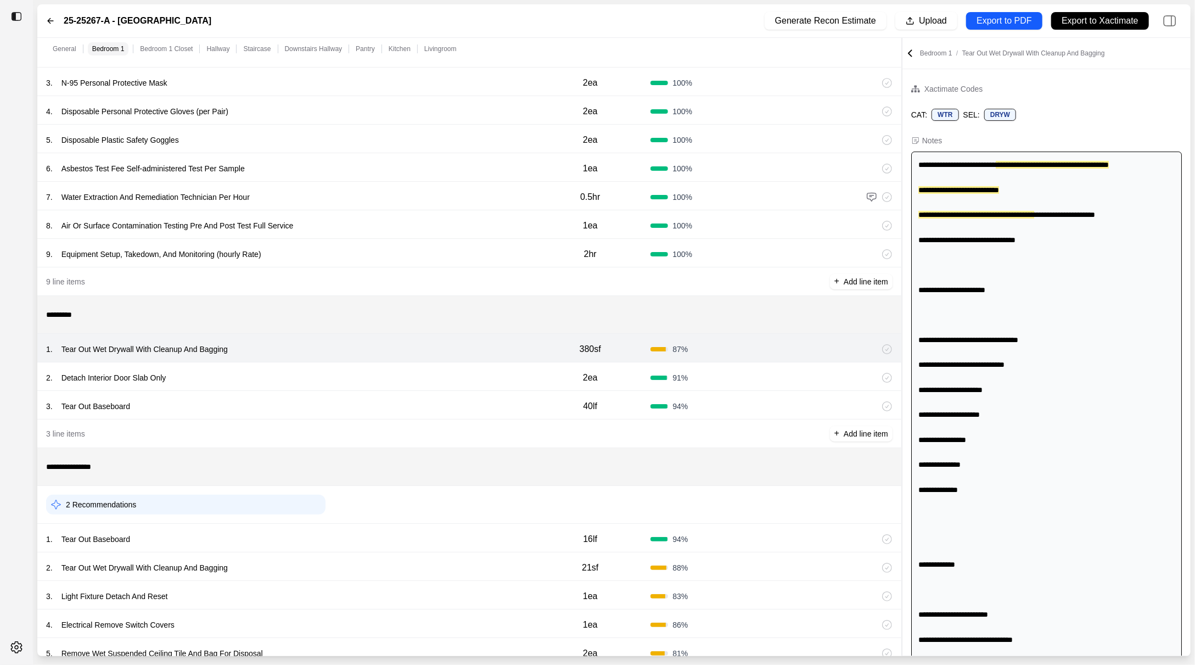
click at [359, 386] on div "2 . Detach Interior Door Slab Only 2ea 91 %" at bounding box center [469, 376] width 864 height 29
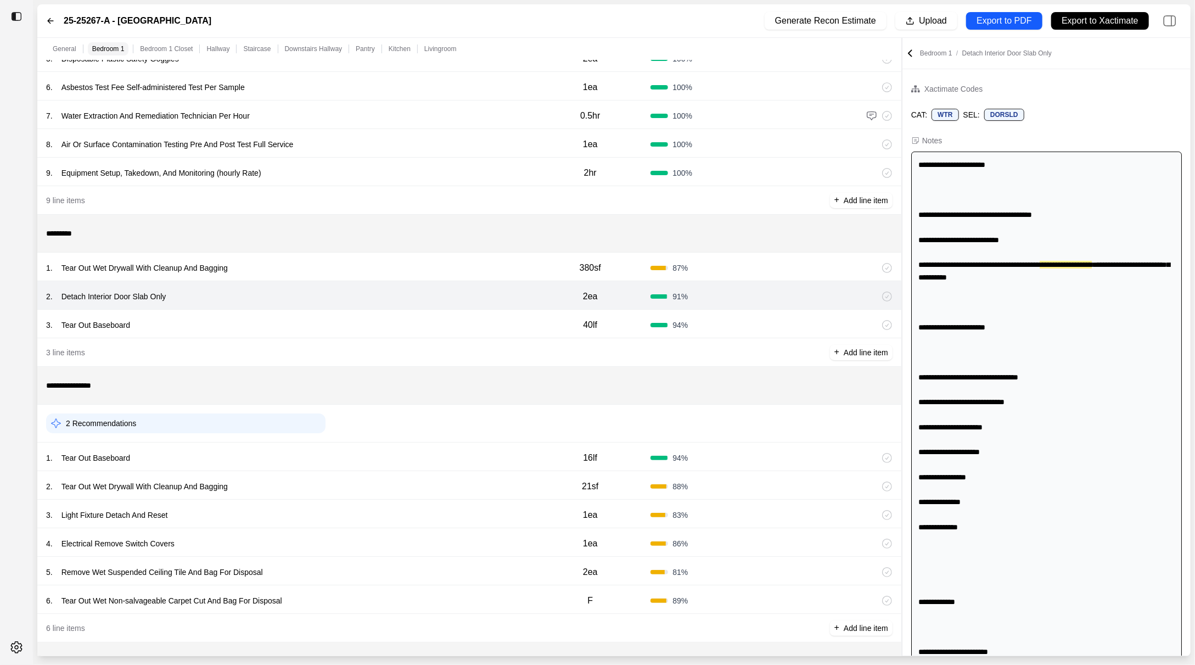
scroll to position [216, 0]
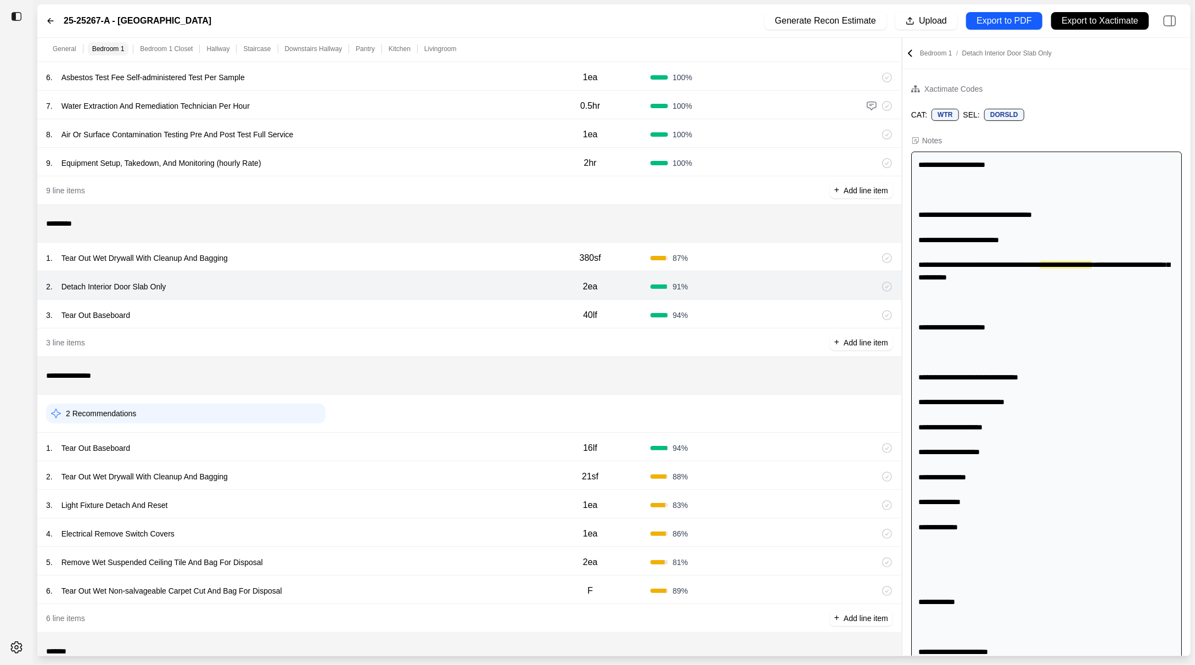
click at [410, 449] on div "1 . Tear Out Baseboard" at bounding box center [288, 447] width 484 height 15
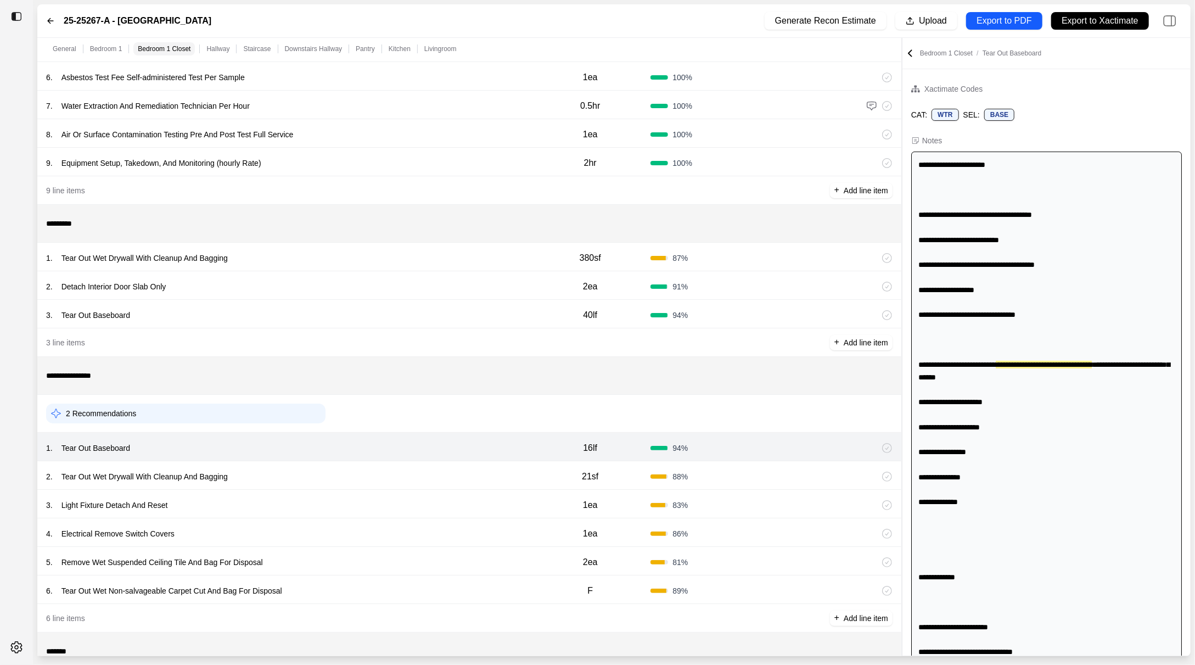
click at [410, 449] on div "1 . Tear Out Baseboard" at bounding box center [288, 447] width 484 height 15
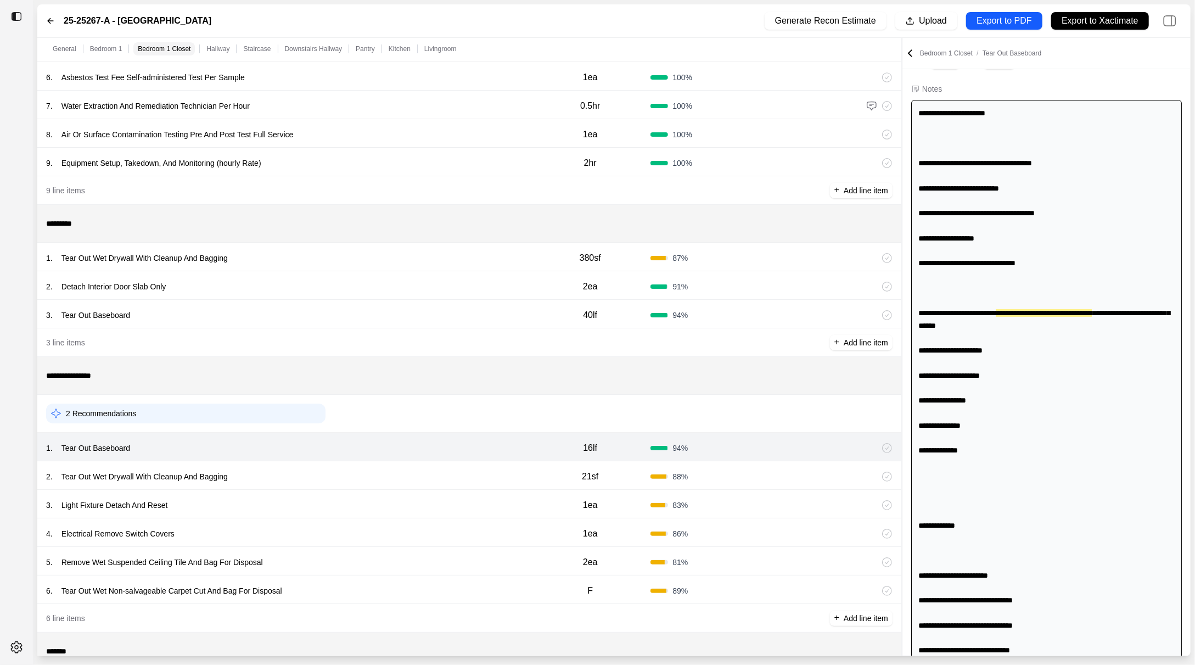
click at [411, 478] on div "2 . Tear Out Wet Drywall With Cleanup And Bagging" at bounding box center [288, 476] width 484 height 15
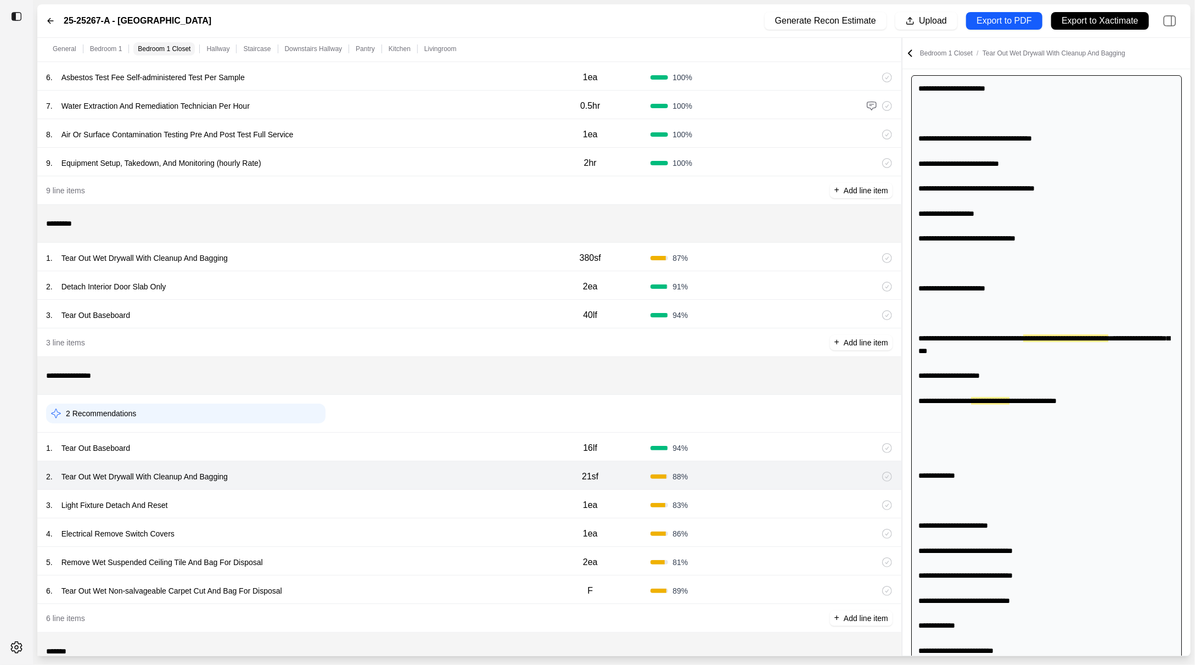
click at [409, 502] on div "3 . Light Fixture Detach And Reset" at bounding box center [288, 504] width 484 height 15
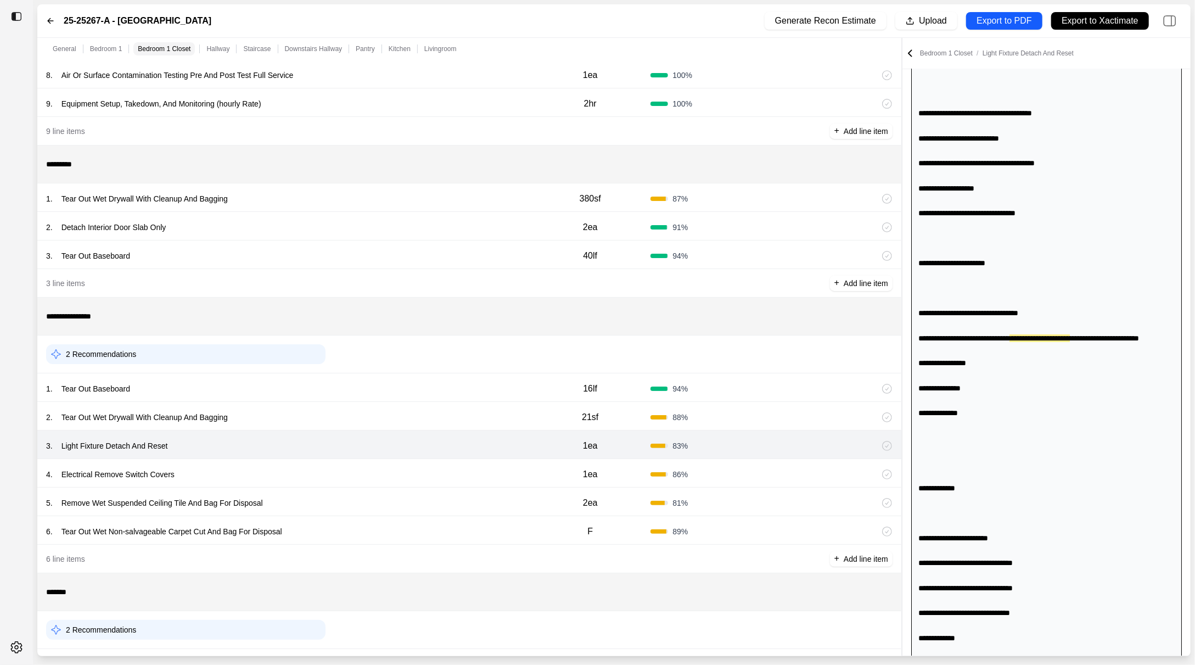
scroll to position [283, 0]
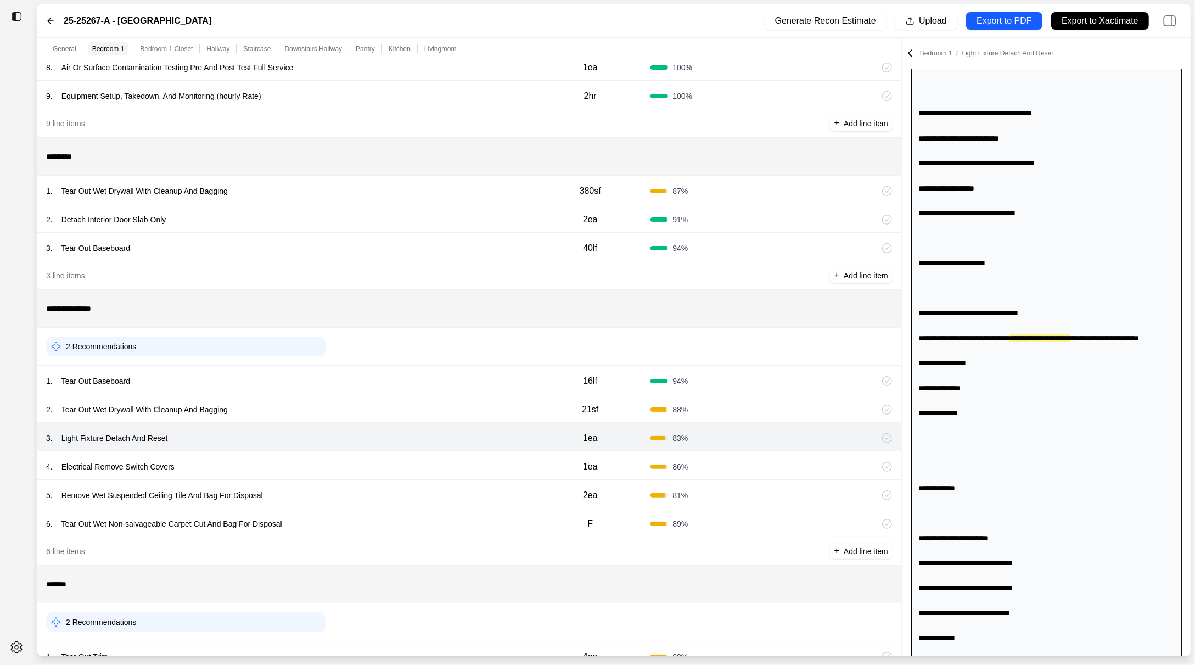
click at [419, 462] on div "4 . Electrical Remove Switch Covers" at bounding box center [288, 466] width 484 height 15
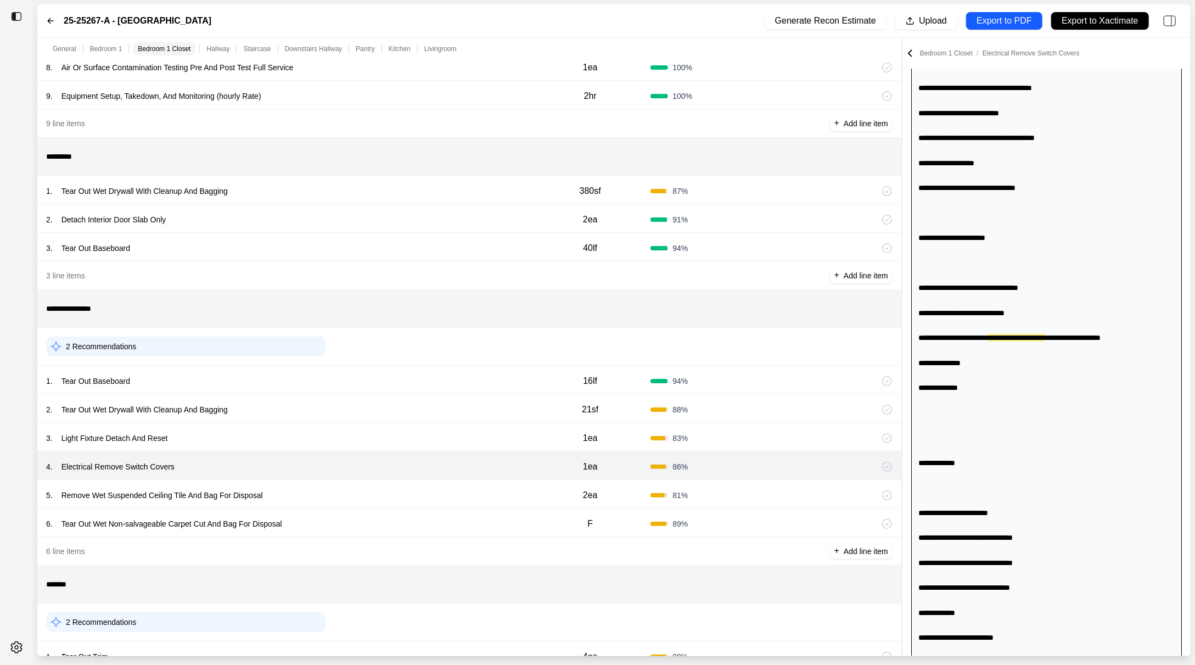
click at [421, 496] on div "5 . Remove Wet Suspended Ceiling Tile And Bag For Disposal" at bounding box center [288, 494] width 484 height 15
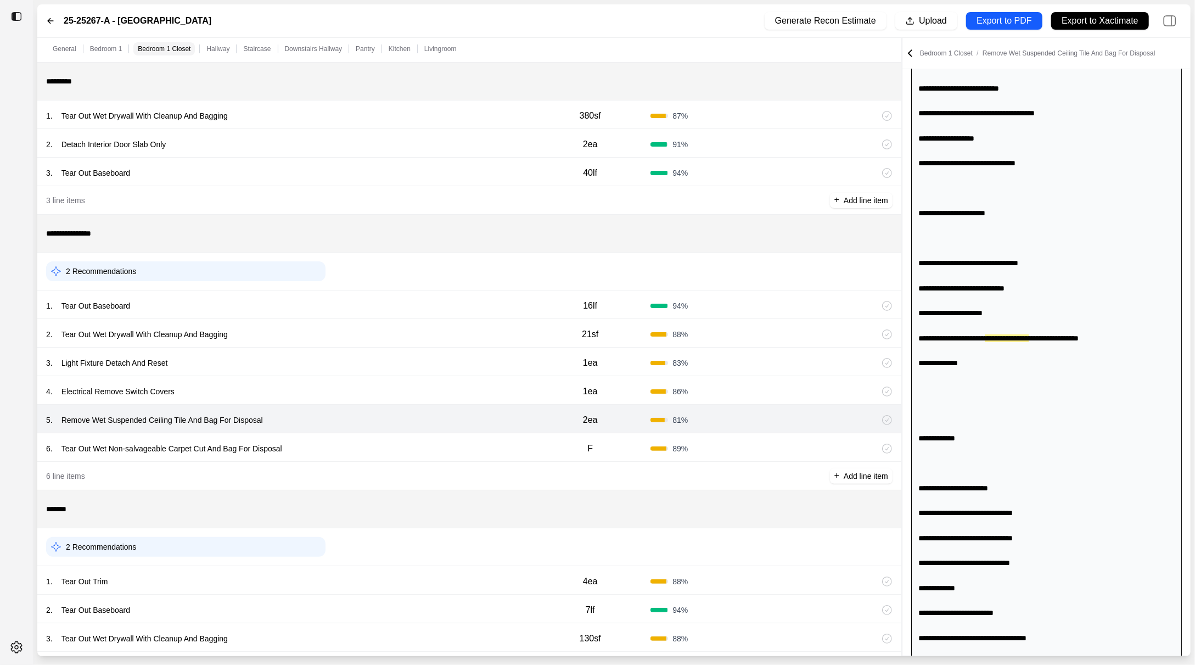
scroll to position [367, 0]
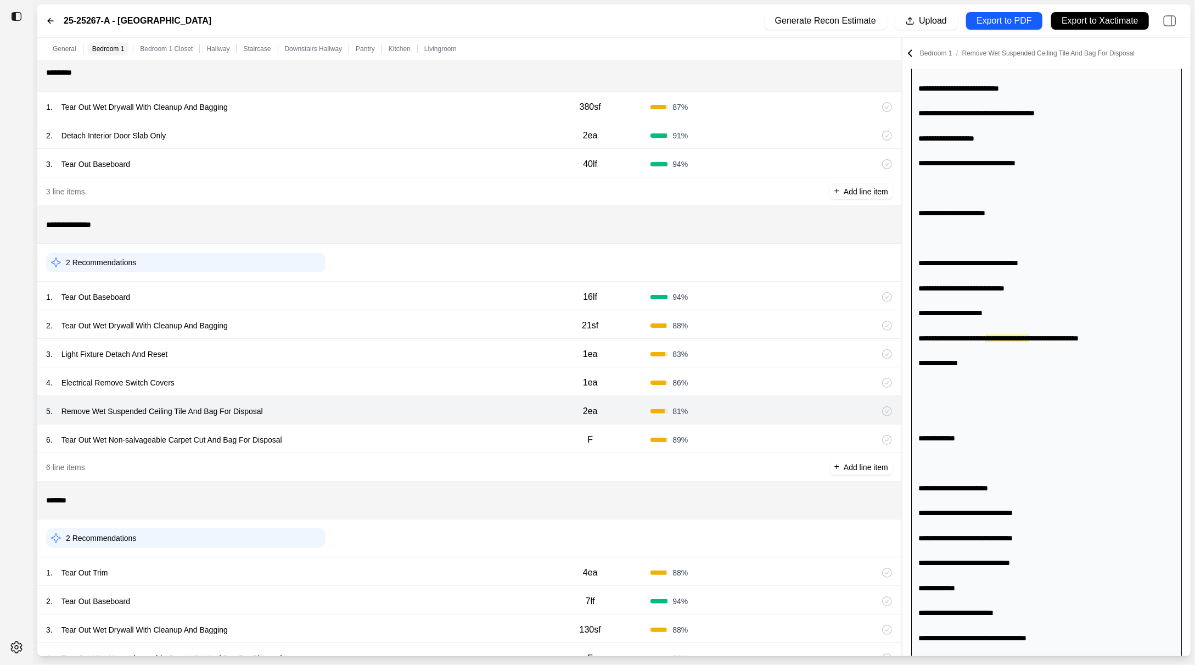
click at [431, 437] on div "6 . Tear Out Wet Non-salvageable Carpet Cut And Bag For Disposal" at bounding box center [288, 439] width 484 height 15
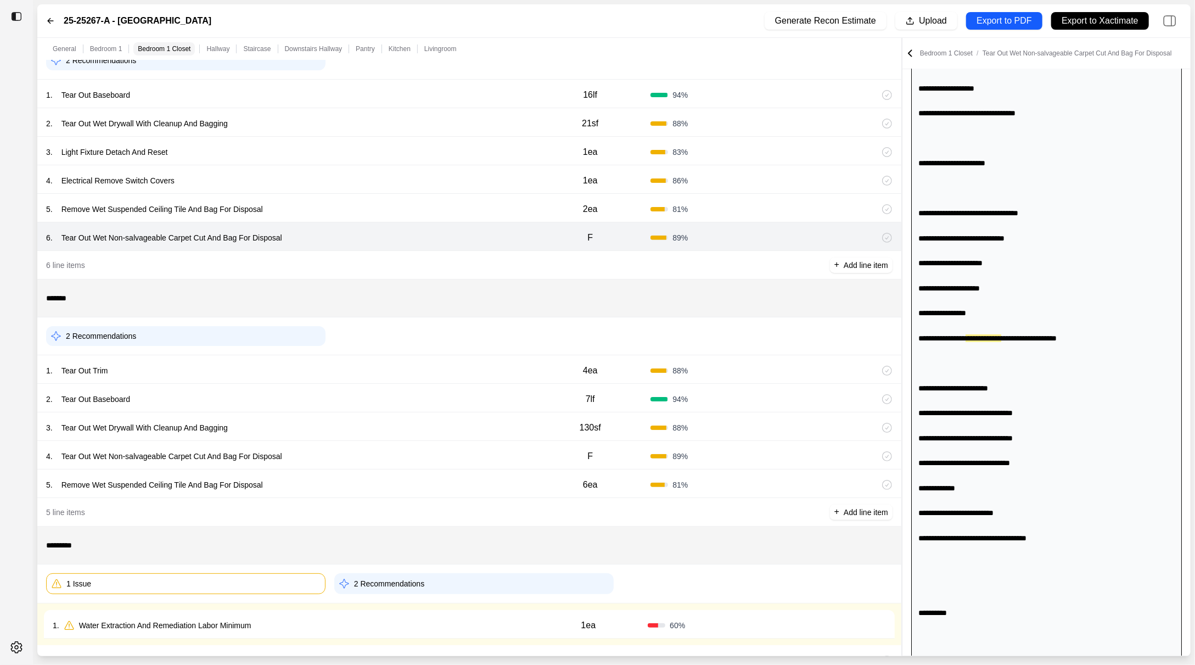
scroll to position [585, 0]
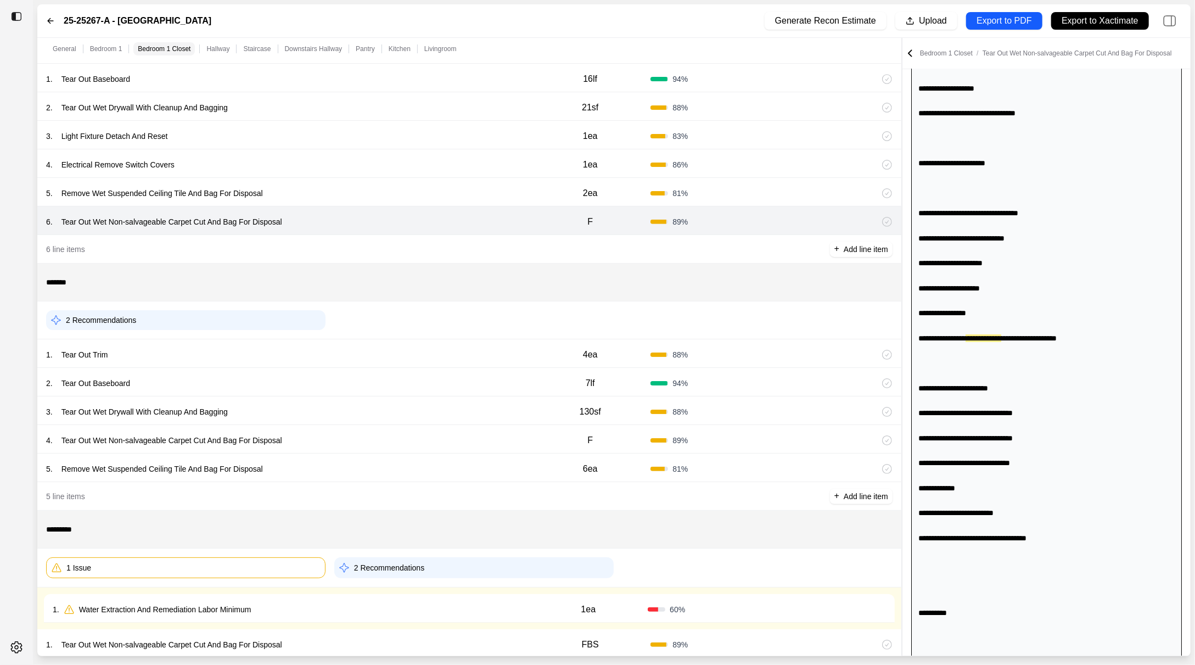
click at [439, 357] on div "1 . Tear Out Trim" at bounding box center [288, 354] width 484 height 15
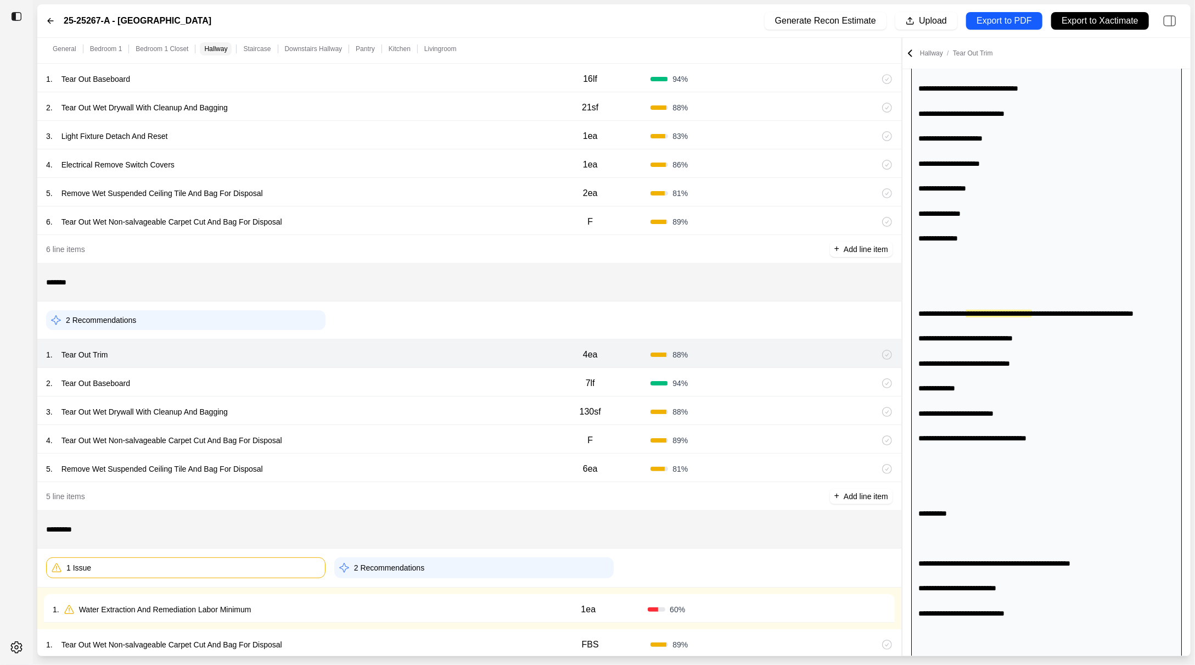
click at [437, 377] on div "2 . Tear Out Baseboard" at bounding box center [288, 382] width 484 height 15
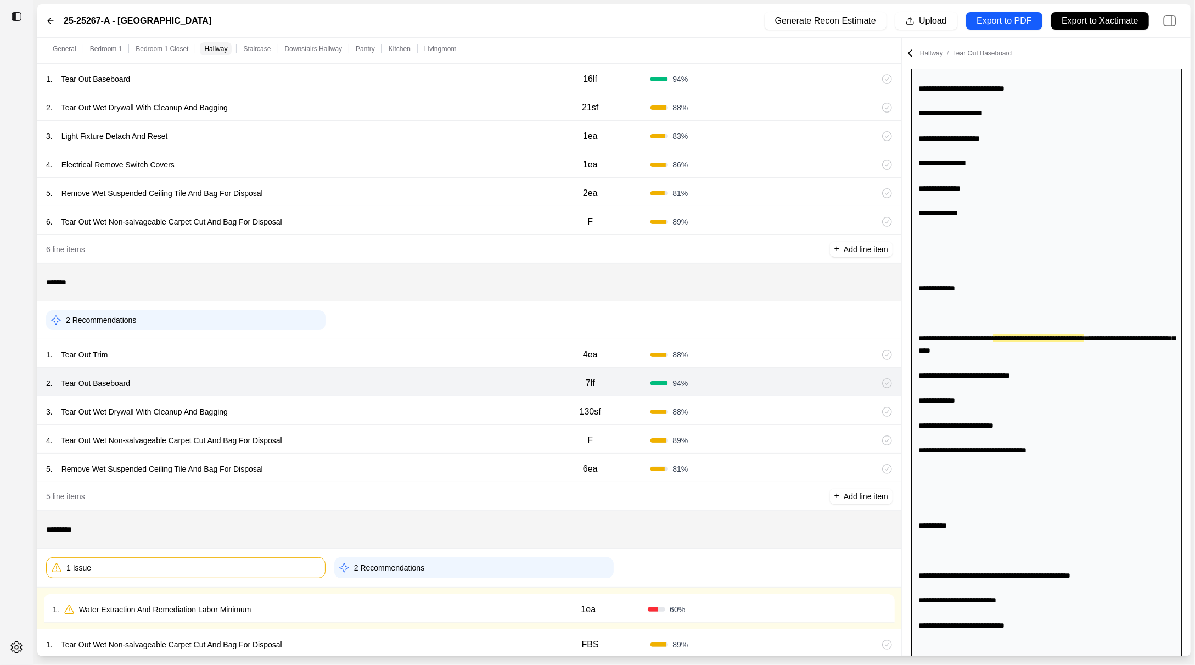
click at [434, 404] on div "3 . Tear Out Wet Drywall With Cleanup And Bagging" at bounding box center [288, 411] width 484 height 15
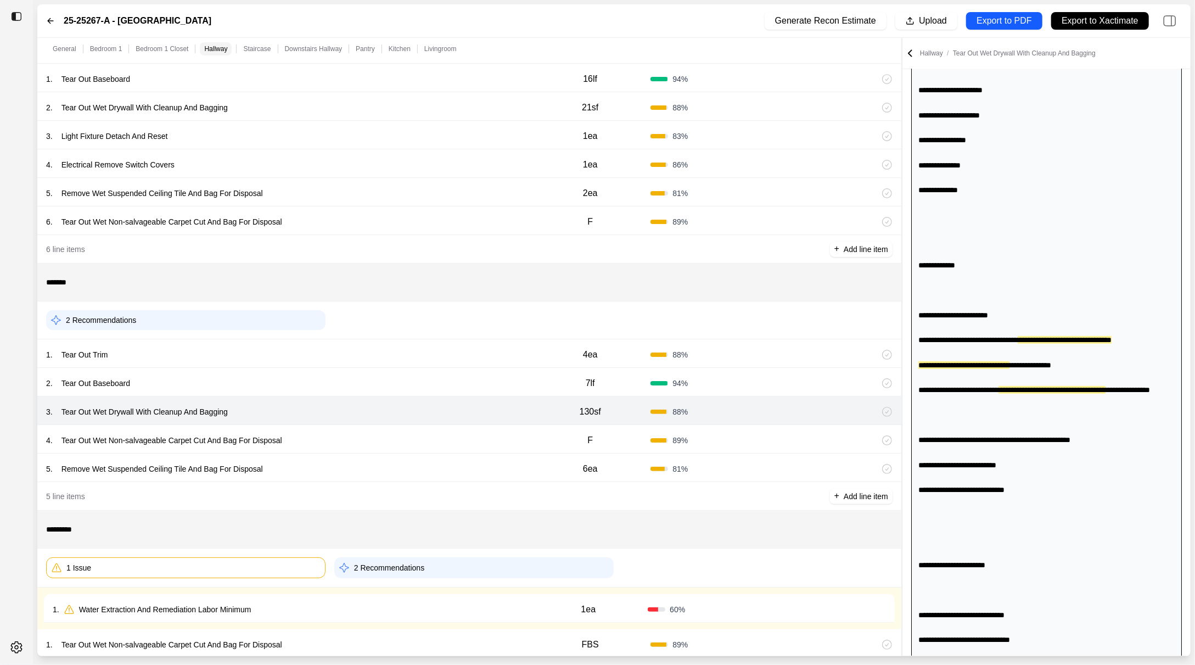
scroll to position [376, 0]
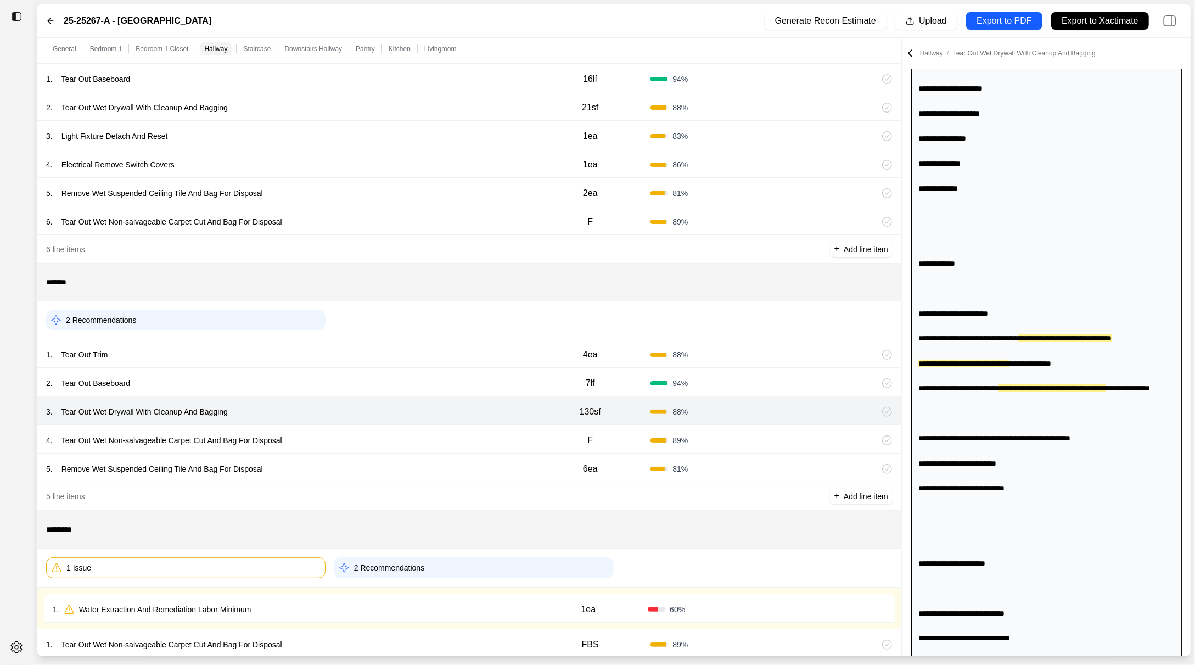
click at [430, 434] on div "4 . Tear Out Wet Non-salvageable Carpet Cut And Bag For Disposal" at bounding box center [288, 440] width 484 height 15
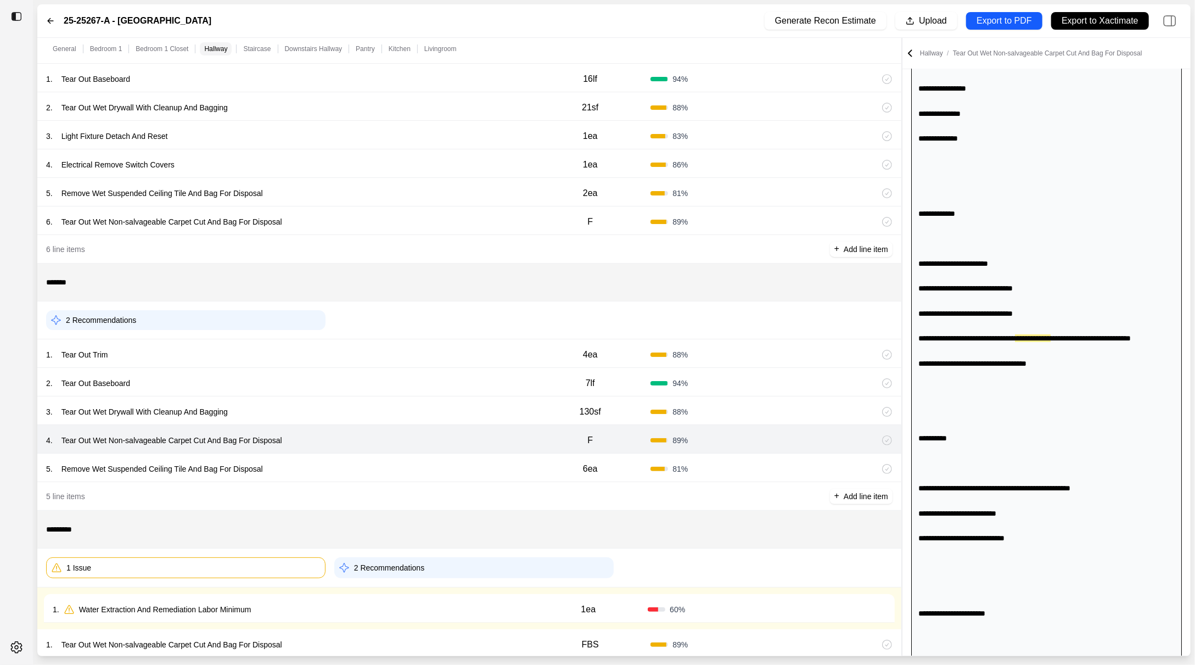
click at [428, 455] on div "5 . Remove Wet Suspended Ceiling Tile And Bag For Disposal 6ea 81 %" at bounding box center [469, 467] width 864 height 29
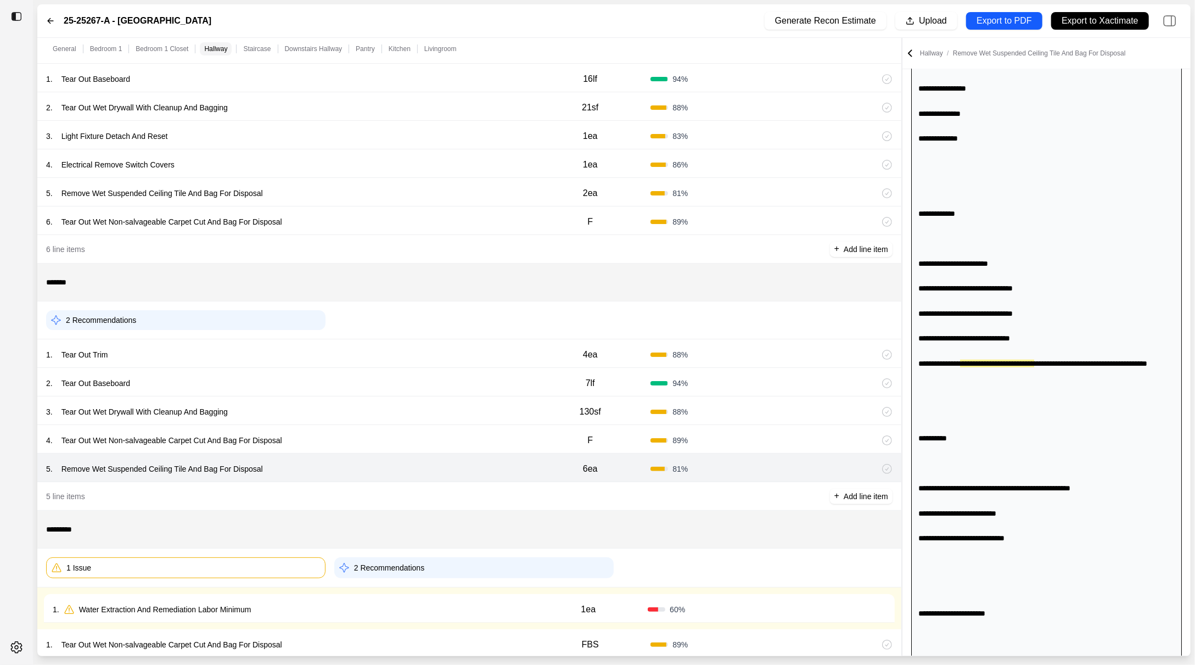
scroll to position [451, 0]
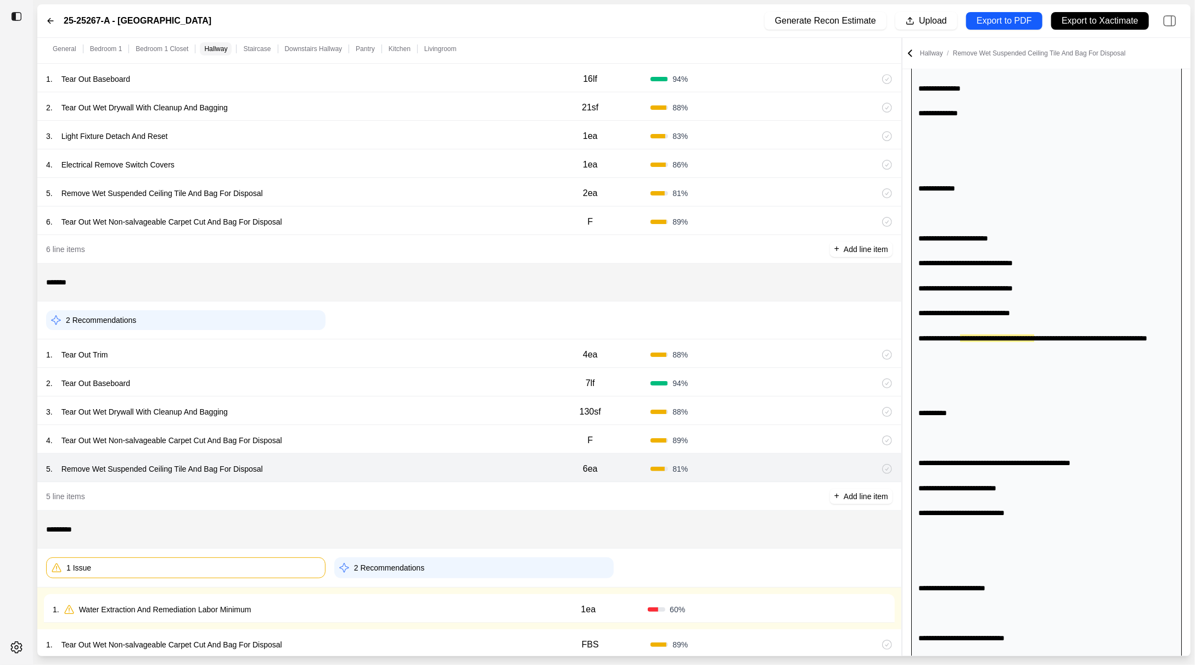
click at [438, 401] on div "3 . Tear Out Wet Drywall With Cleanup And Bagging 130sf 88 %" at bounding box center [469, 410] width 864 height 29
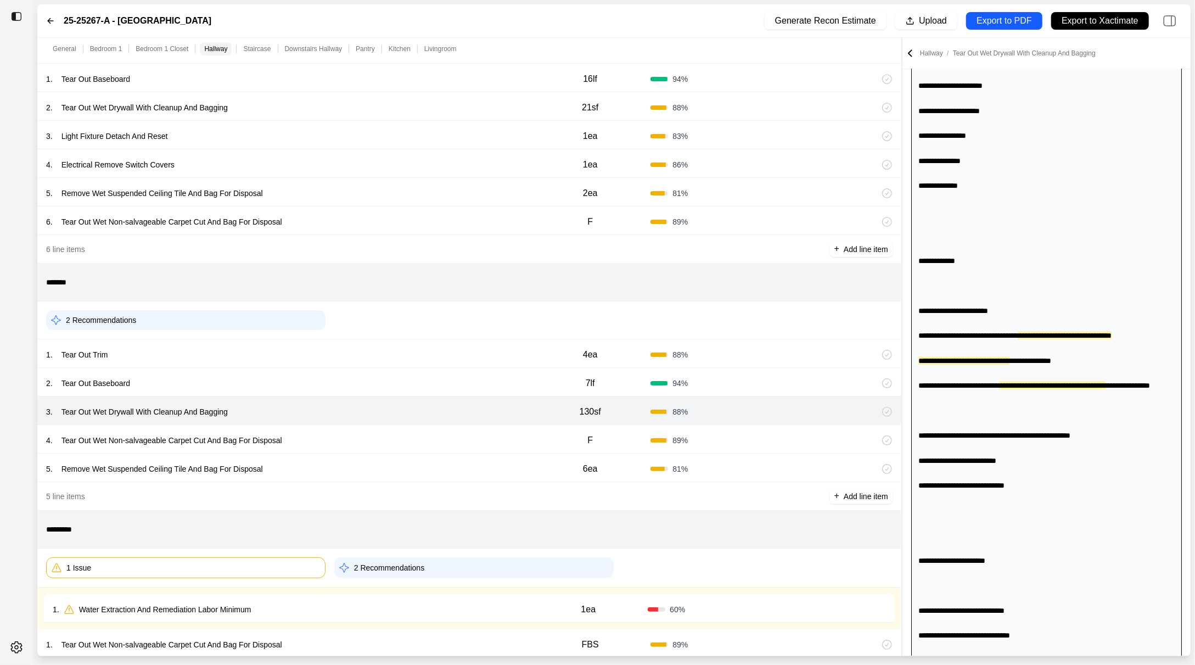
scroll to position [376, 0]
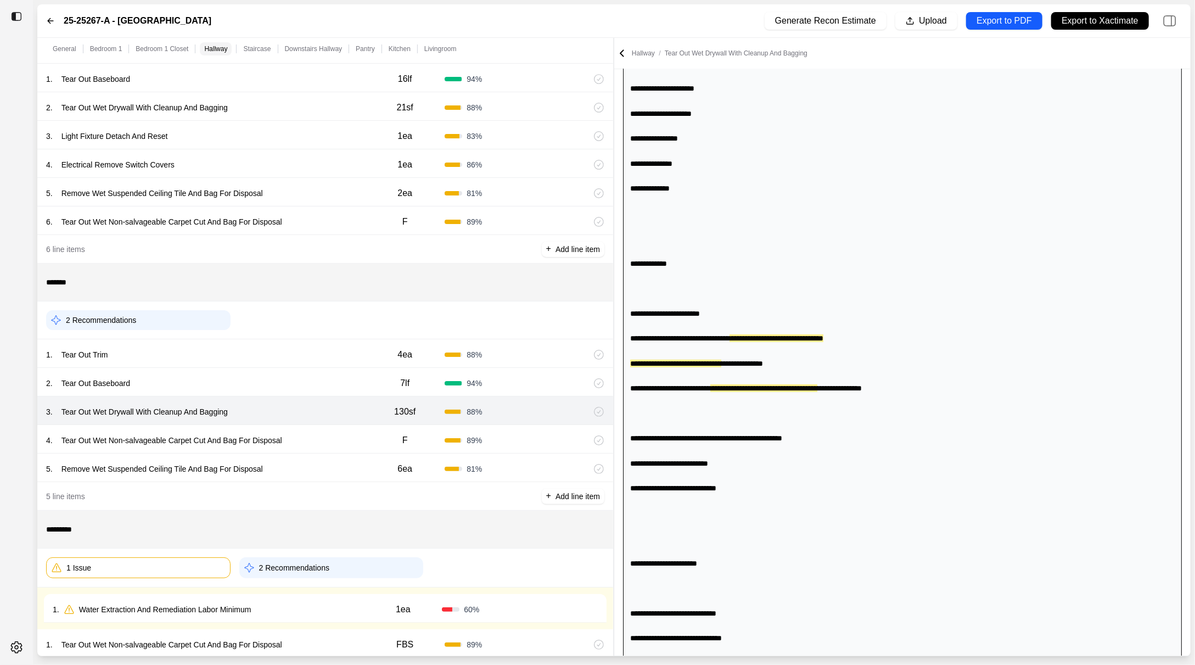
click at [607, 296] on div "**********" at bounding box center [613, 347] width 1153 height 618
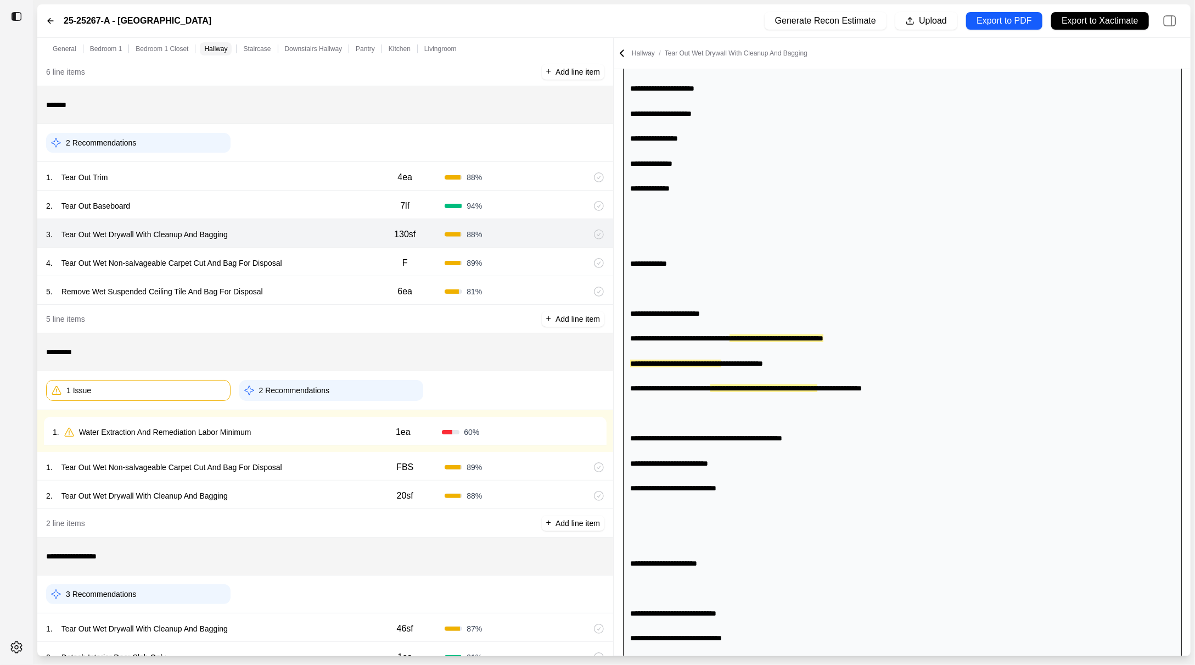
scroll to position [778, 0]
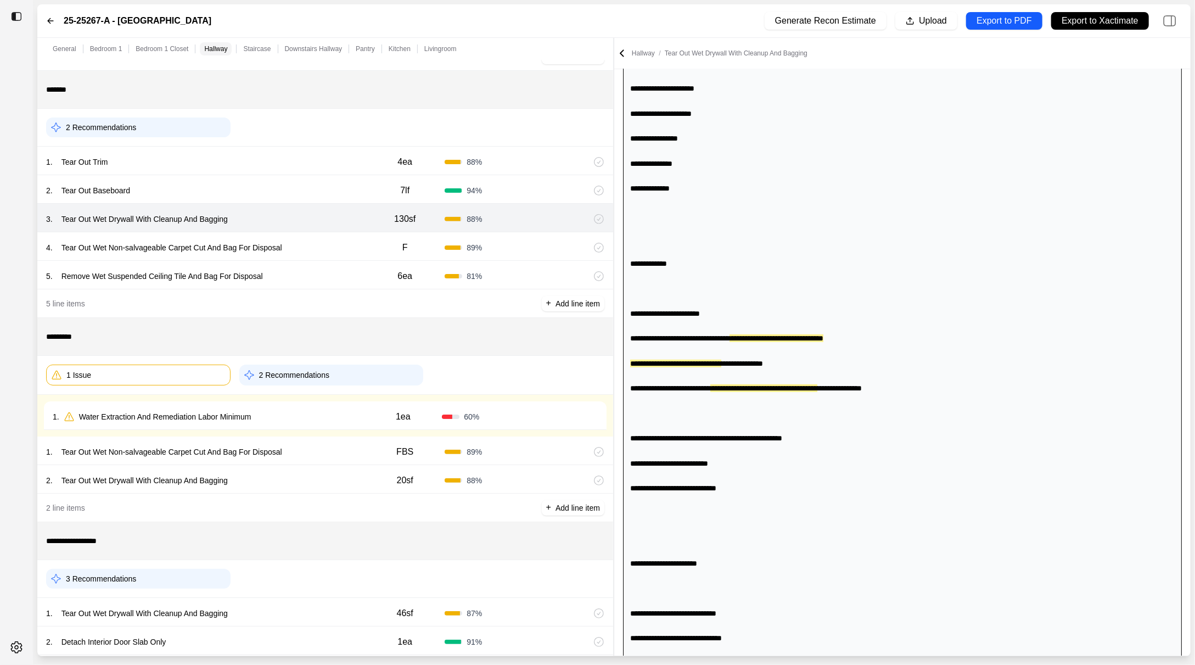
click at [337, 440] on div "1 . Tear Out Wet Non-salvageable Carpet Cut And Bag For Disposal FBS 89 %" at bounding box center [325, 450] width 576 height 29
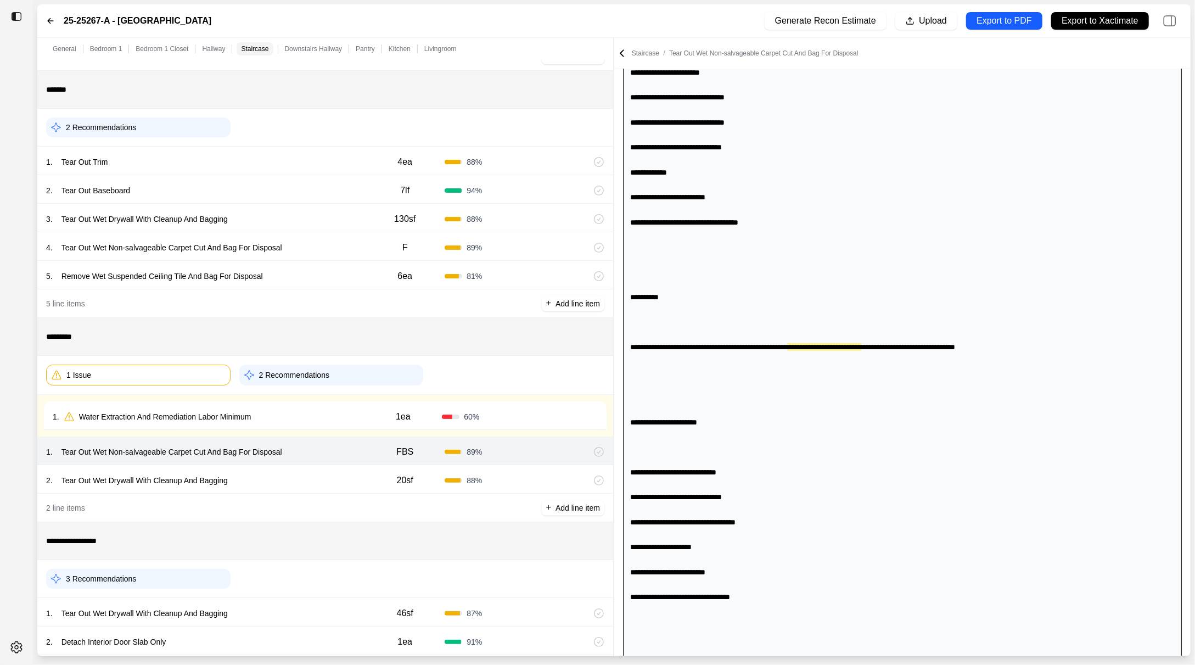
click at [335, 522] on div "**********" at bounding box center [325, 541] width 576 height 38
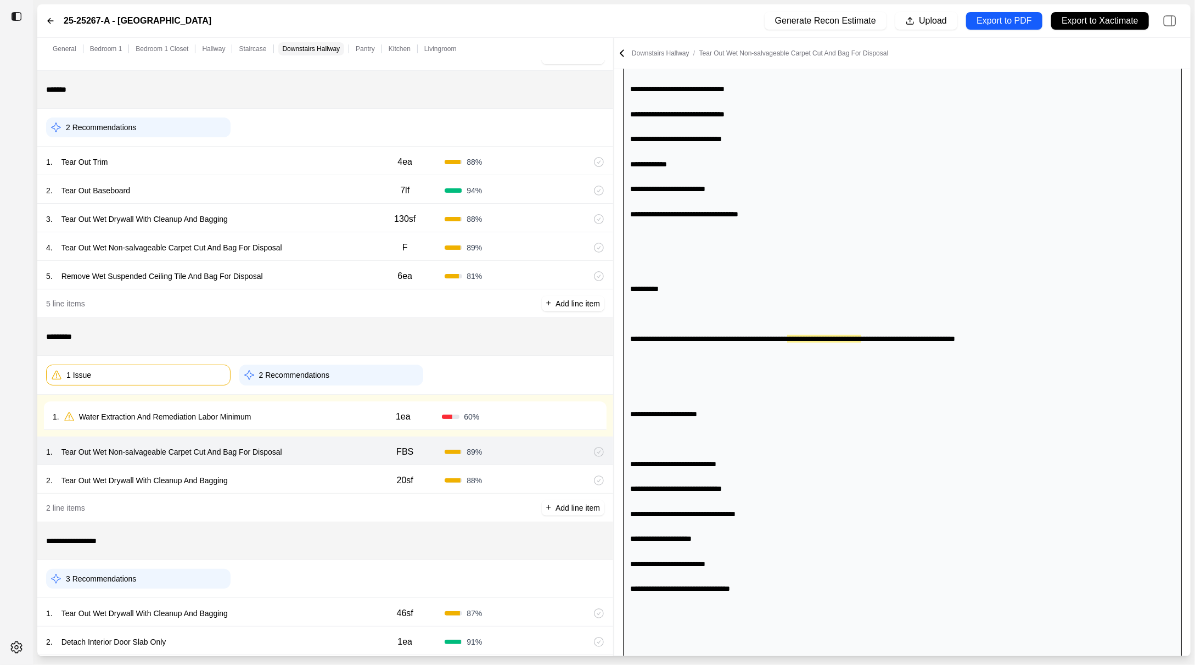
scroll to position [626, 0]
